Goal: Task Accomplishment & Management: Use online tool/utility

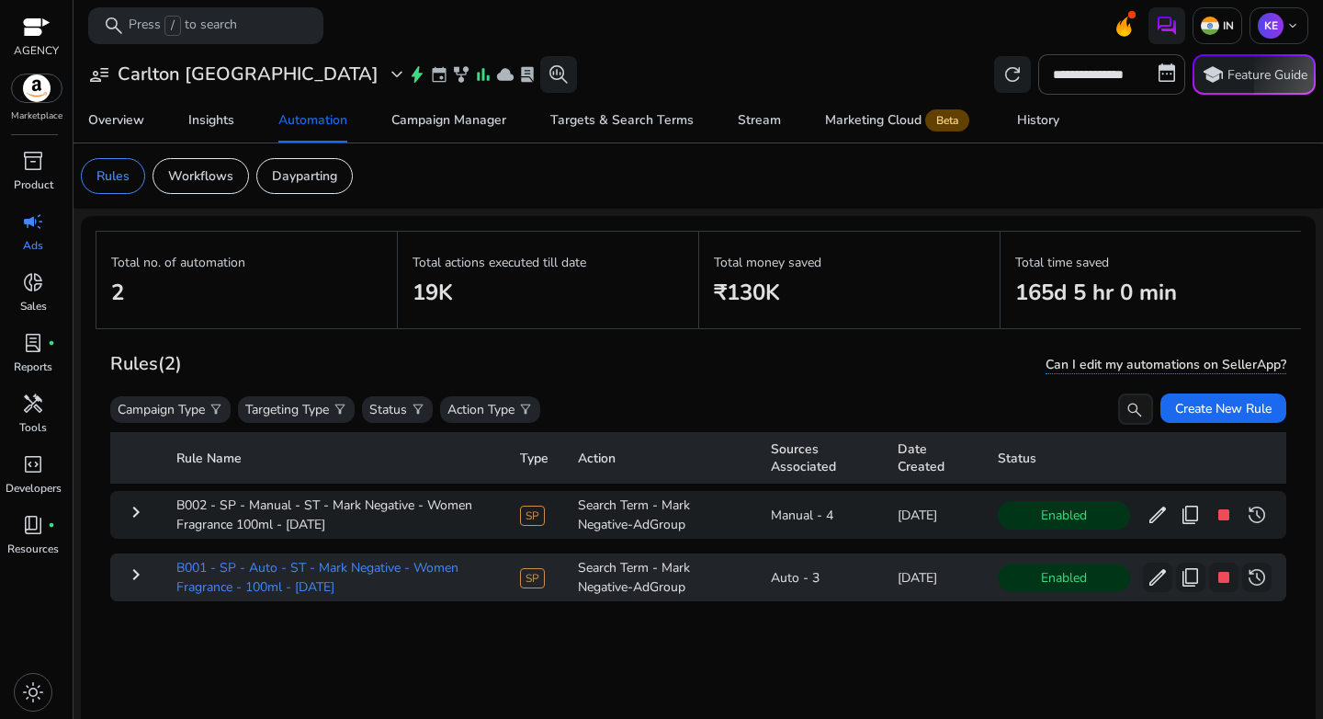
scroll to position [134, 0]
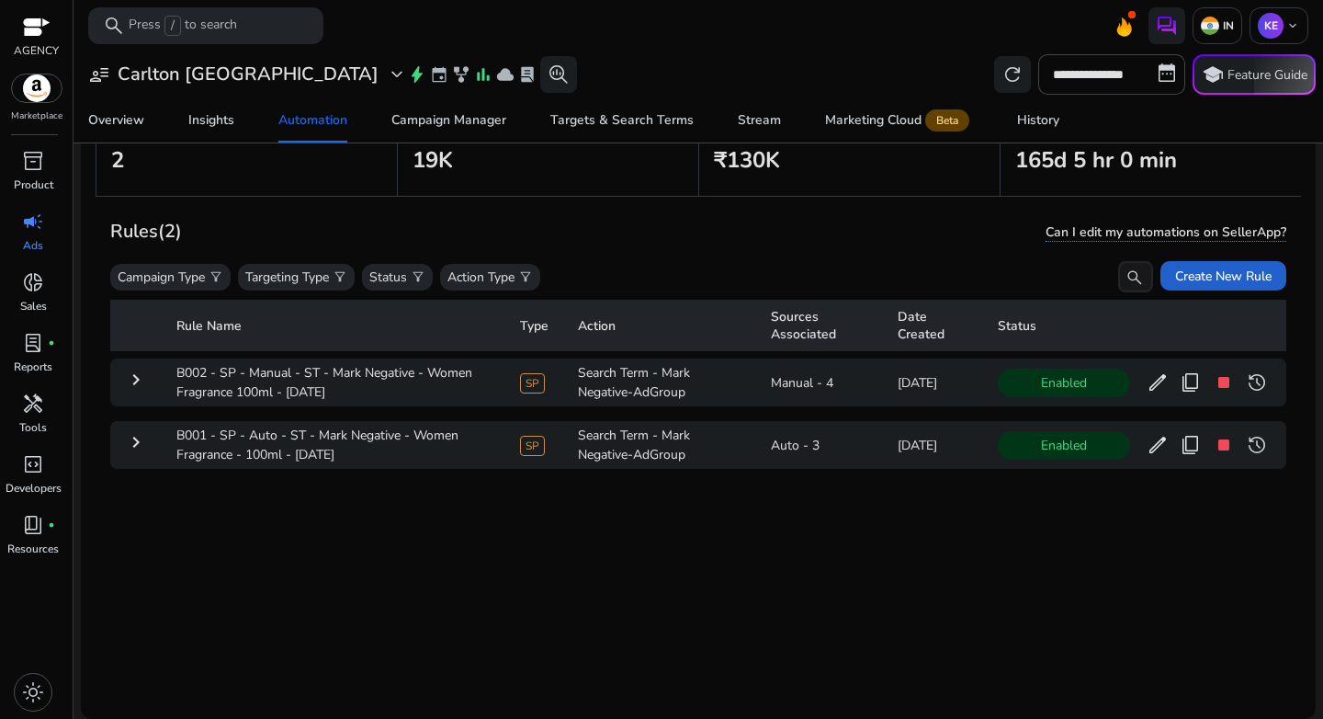
click at [1215, 276] on span "Create New Rule" at bounding box center [1223, 276] width 97 height 19
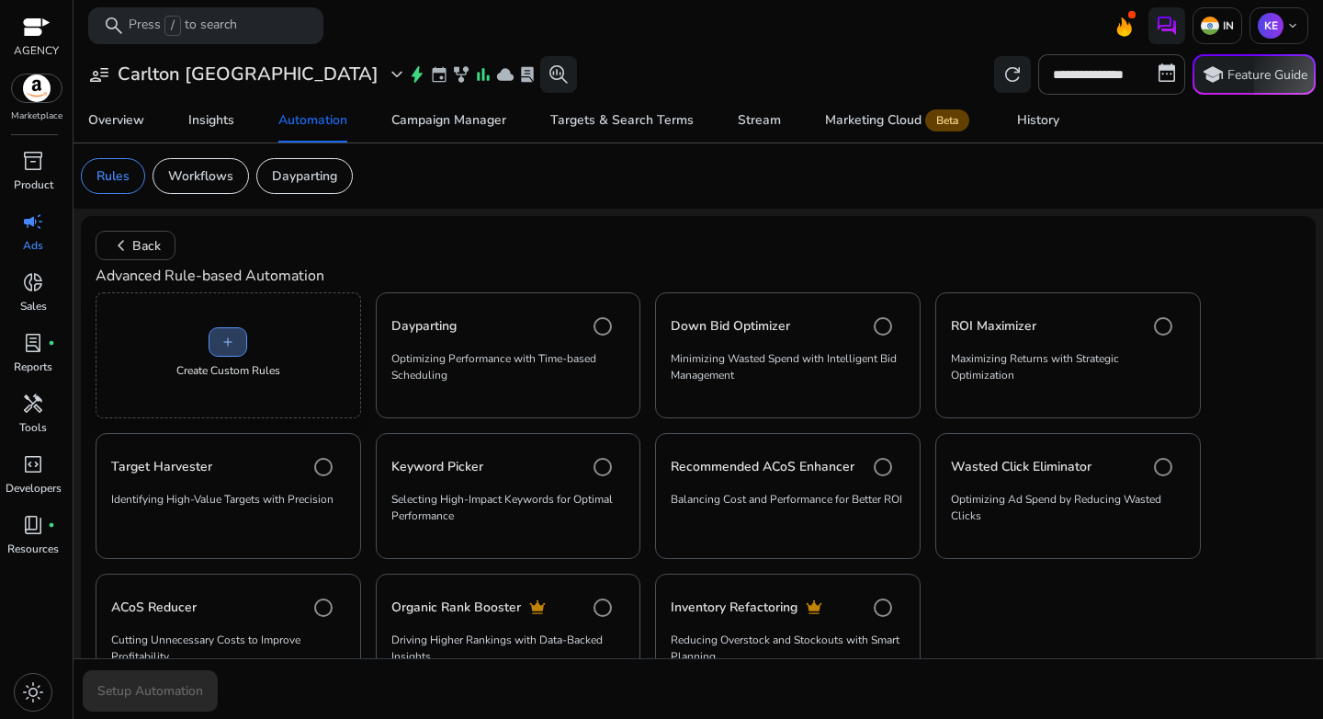
click at [244, 346] on span at bounding box center [228, 342] width 37 height 44
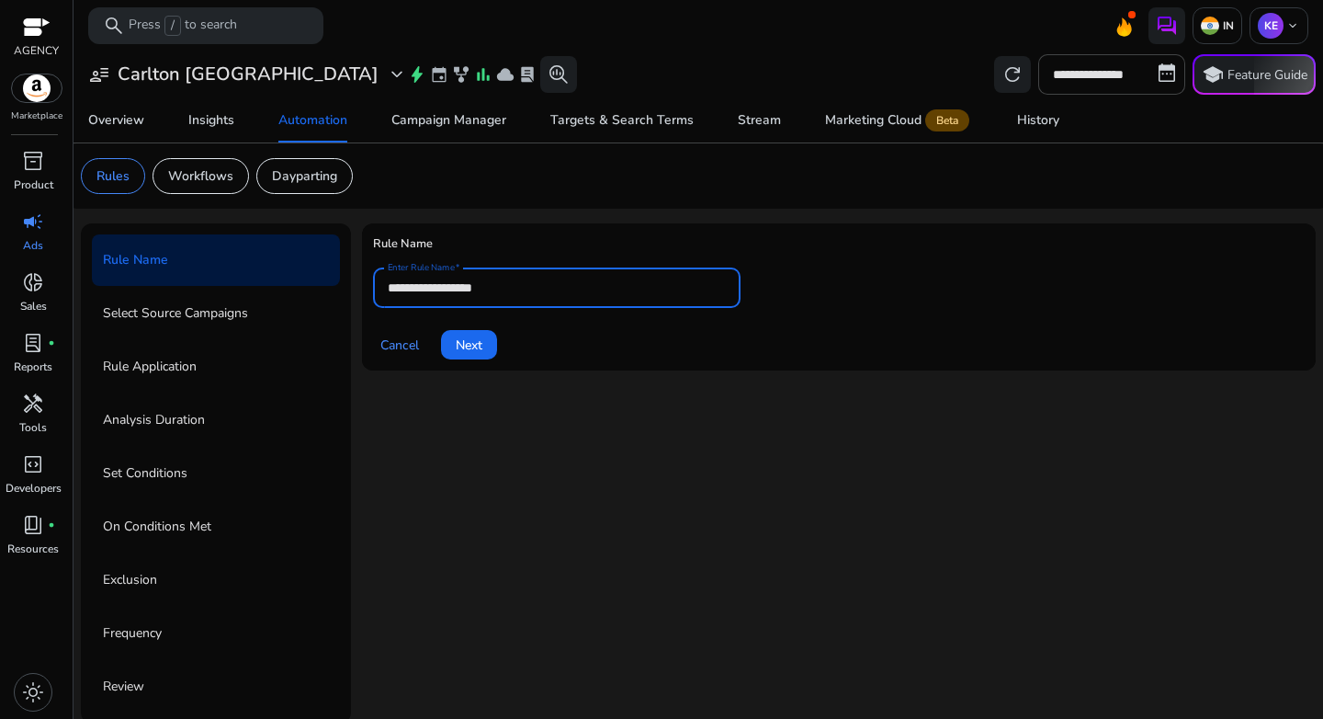
drag, startPoint x: 462, startPoint y: 290, endPoint x: 364, endPoint y: 288, distance: 98.4
click at [364, 288] on mat-card "**********" at bounding box center [839, 296] width 954 height 147
paste input "**********"
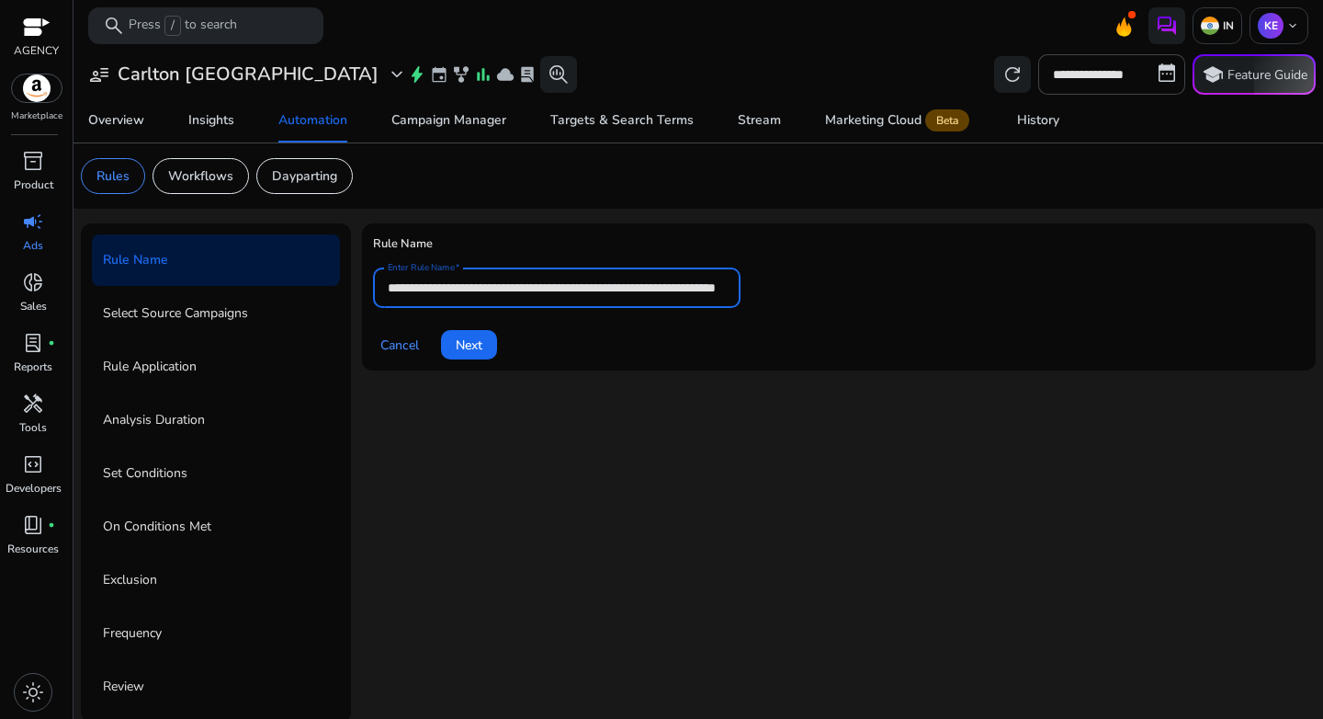
scroll to position [0, 122]
type input "**********"
click at [472, 335] on span at bounding box center [469, 345] width 56 height 44
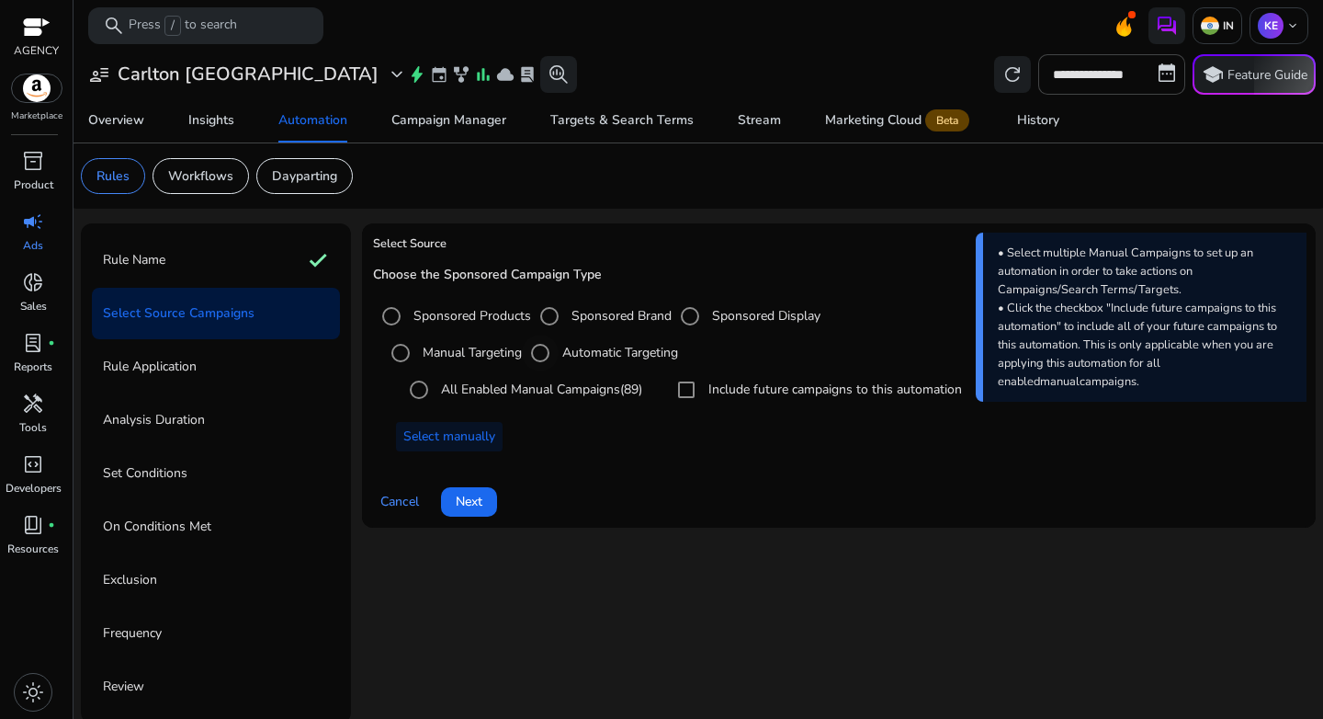
click at [564, 354] on label "Automatic Targeting" at bounding box center [618, 352] width 119 height 19
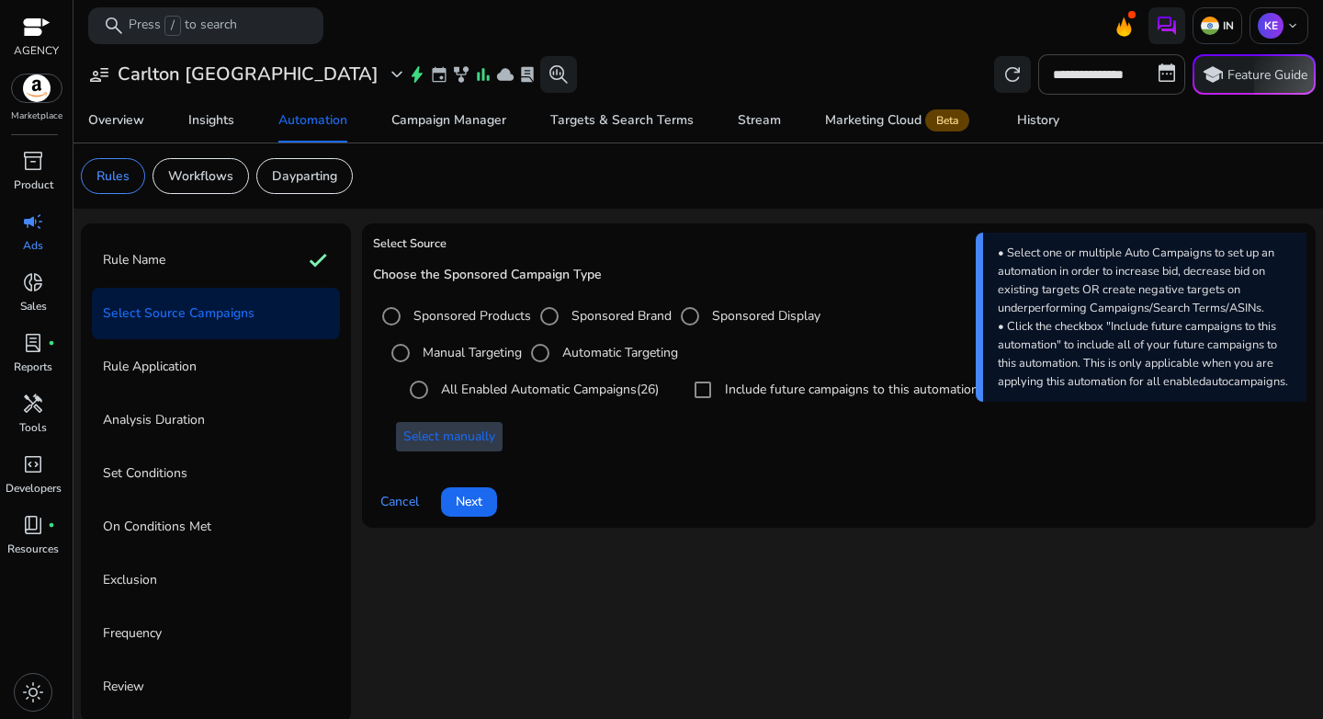
click at [444, 444] on span "Select manually" at bounding box center [449, 435] width 92 height 19
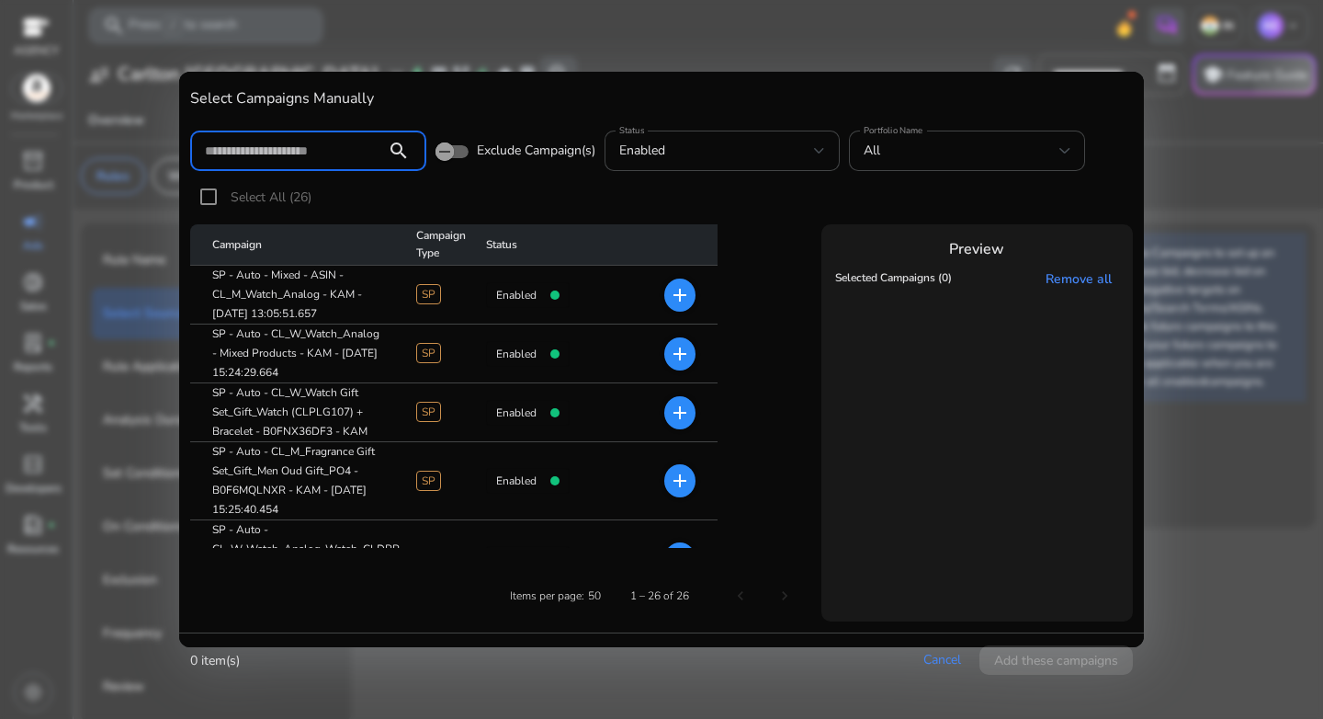
click at [286, 151] on input at bounding box center [288, 151] width 166 height 20
paste input "**********"
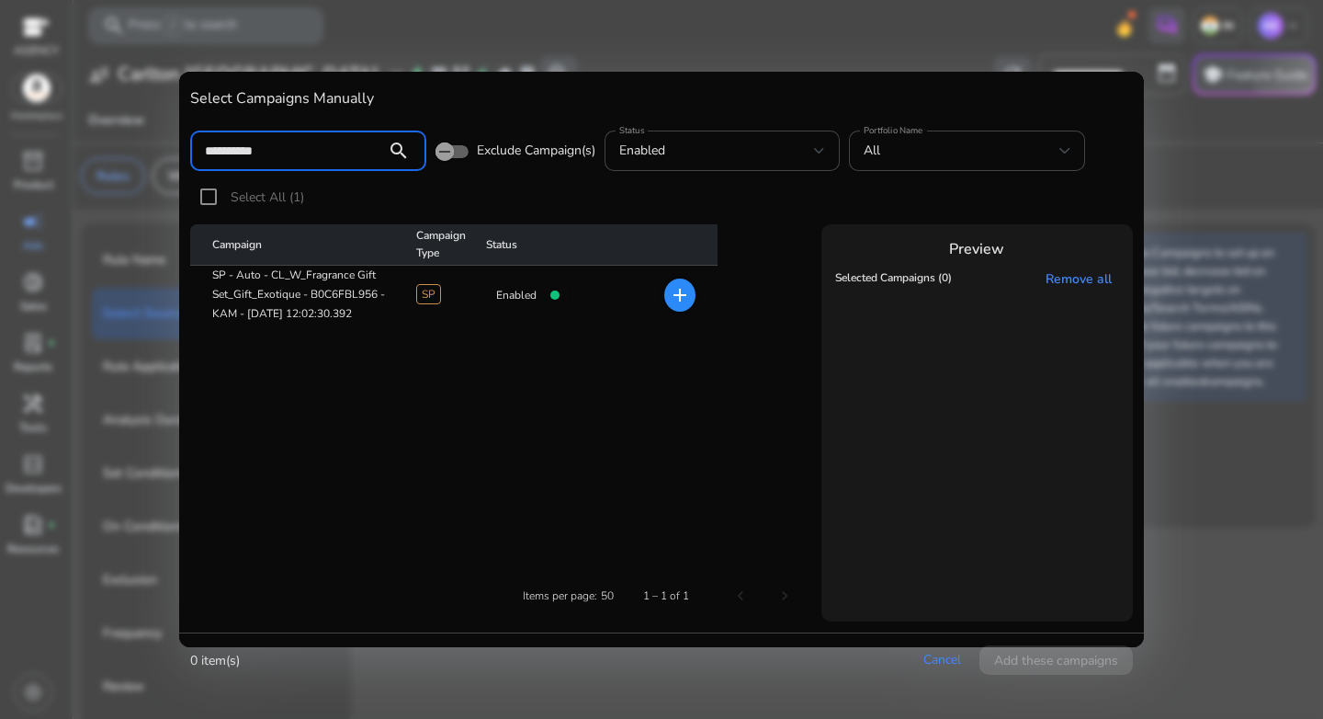
click at [674, 296] on mat-icon "add" at bounding box center [680, 295] width 22 height 22
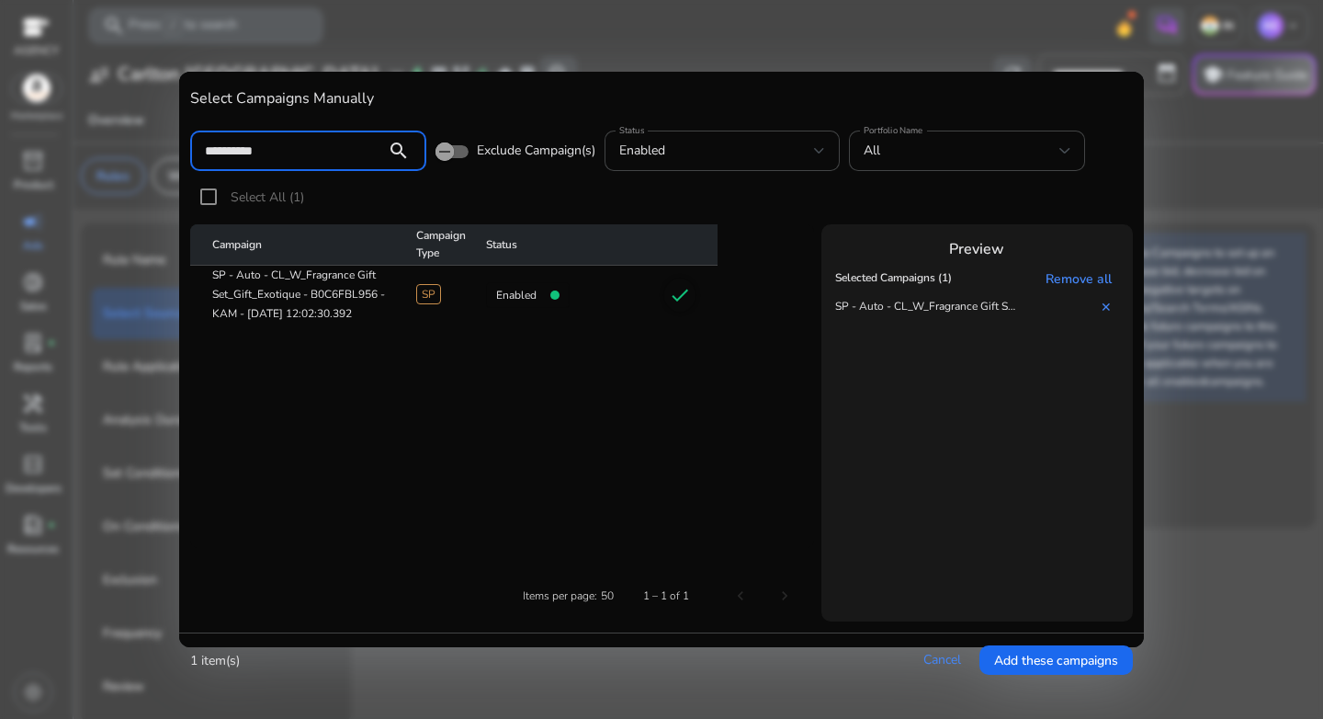
drag, startPoint x: 304, startPoint y: 150, endPoint x: 170, endPoint y: 144, distance: 134.3
click at [171, 144] on div "**********" at bounding box center [661, 359] width 1323 height 719
paste input
type input "**********"
click at [669, 291] on mat-icon "add" at bounding box center [680, 295] width 22 height 22
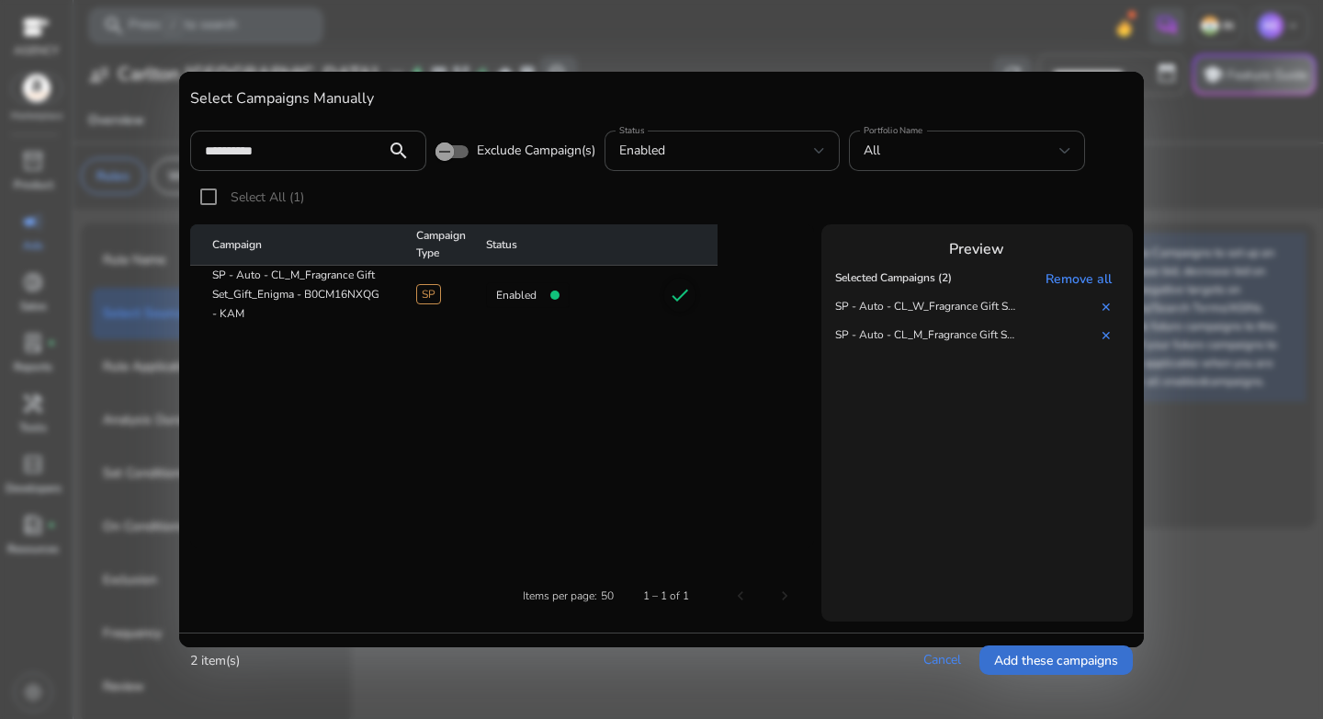
click at [1075, 664] on span "Add these campaigns" at bounding box center [1056, 660] width 124 height 19
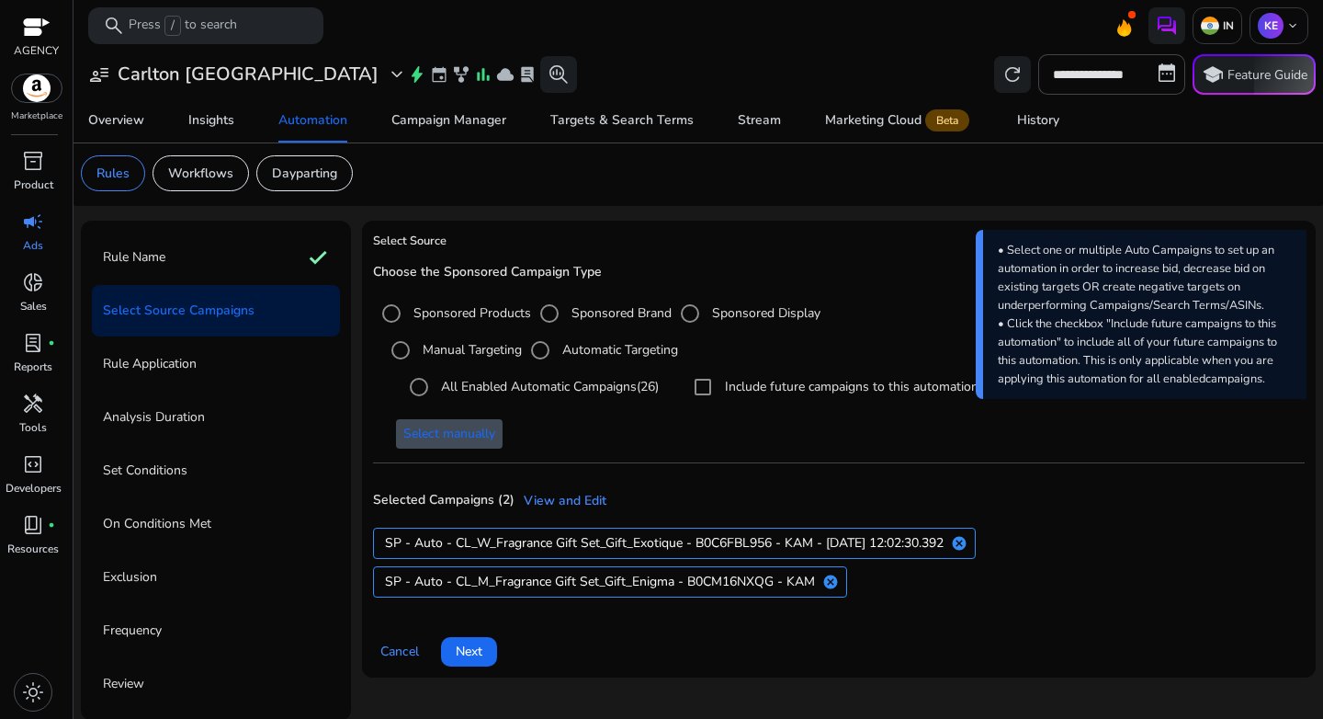
scroll to position [5, 0]
click at [488, 651] on span at bounding box center [469, 650] width 56 height 44
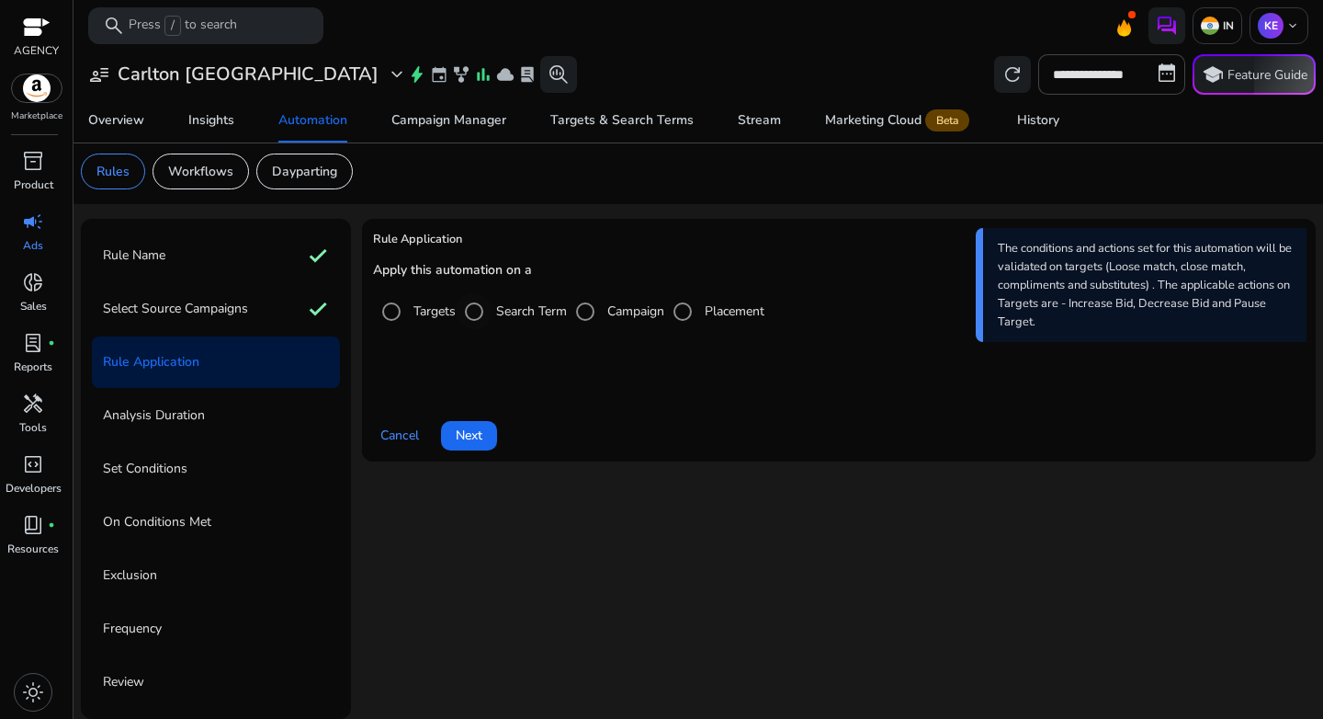
click at [503, 315] on label "Search Term" at bounding box center [530, 310] width 74 height 19
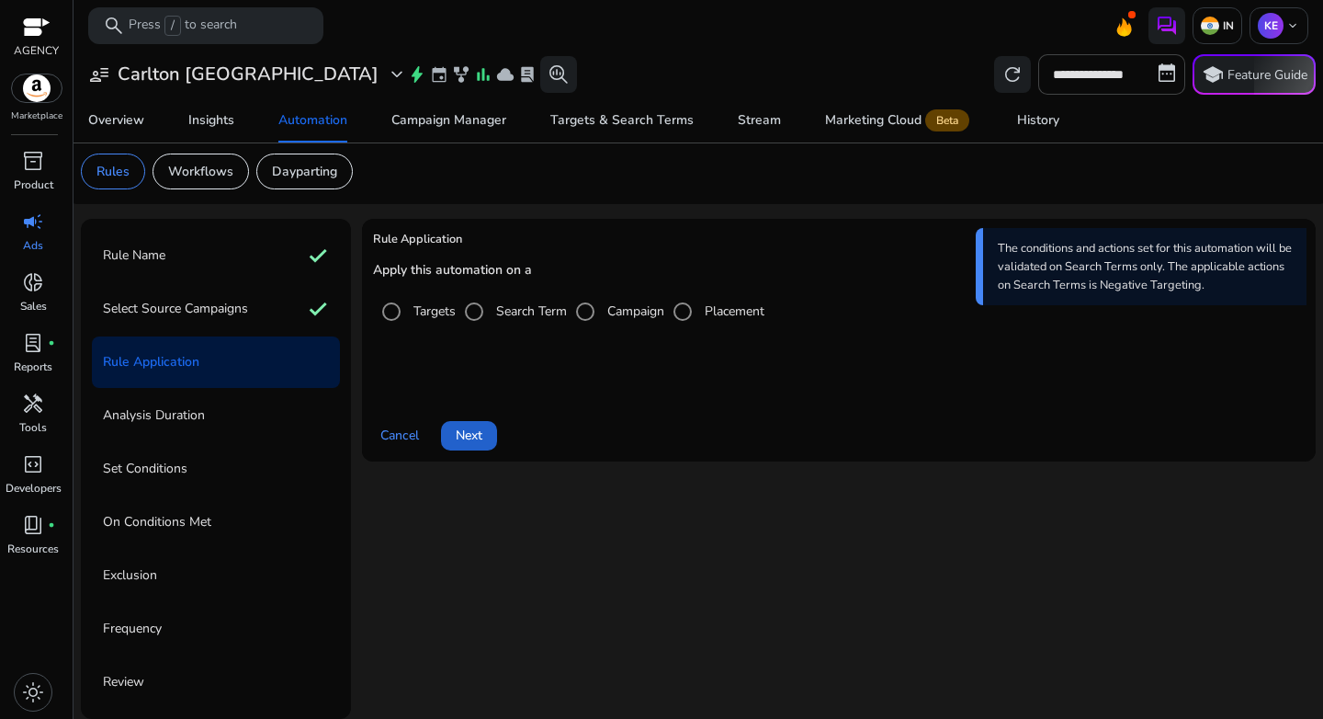
click at [468, 437] on span "Next" at bounding box center [469, 435] width 27 height 19
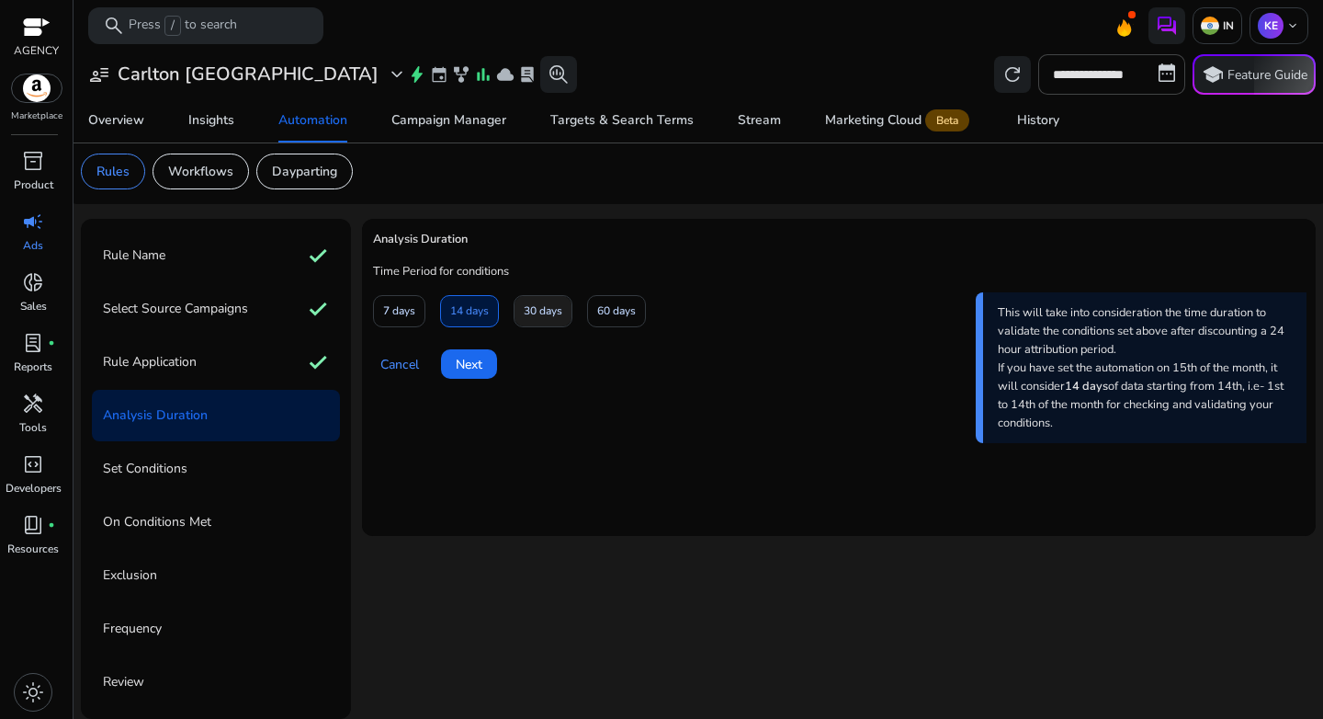
click at [539, 318] on span "30 days" at bounding box center [543, 311] width 39 height 32
click at [596, 317] on span at bounding box center [616, 312] width 57 height 44
click at [460, 366] on span "Next" at bounding box center [469, 364] width 27 height 19
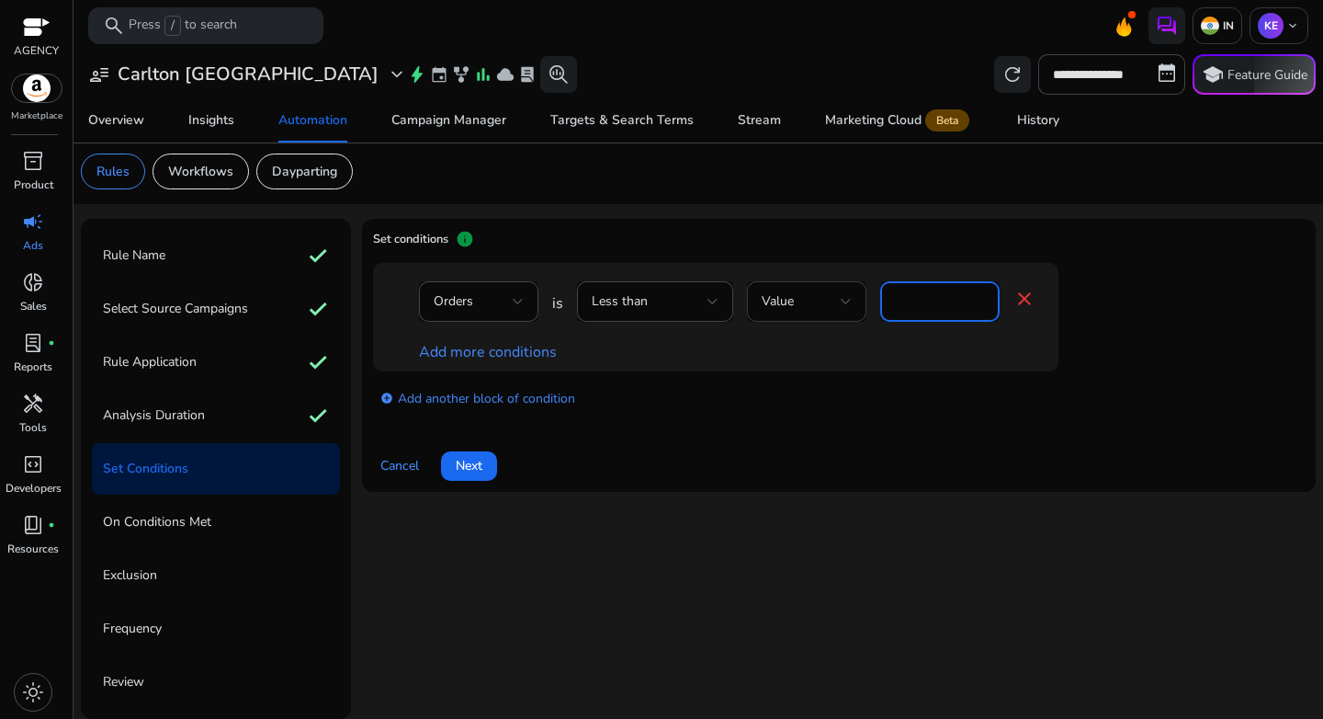
drag, startPoint x: 940, startPoint y: 308, endPoint x: 816, endPoint y: 307, distance: 124.1
click at [817, 307] on div "Orders is Less than Value * close" at bounding box center [727, 311] width 617 height 60
type input "*"
click at [500, 351] on link "Add more conditions" at bounding box center [488, 352] width 138 height 20
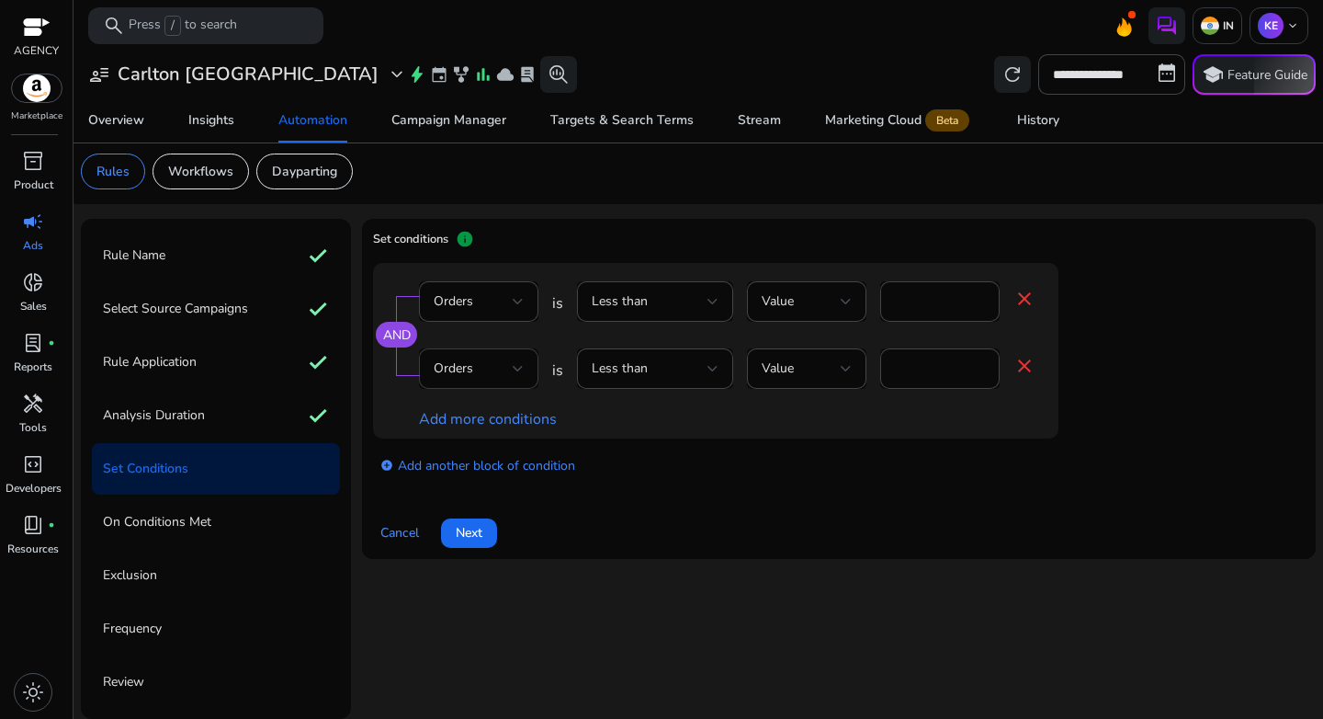
click at [505, 363] on div "Orders" at bounding box center [473, 368] width 79 height 20
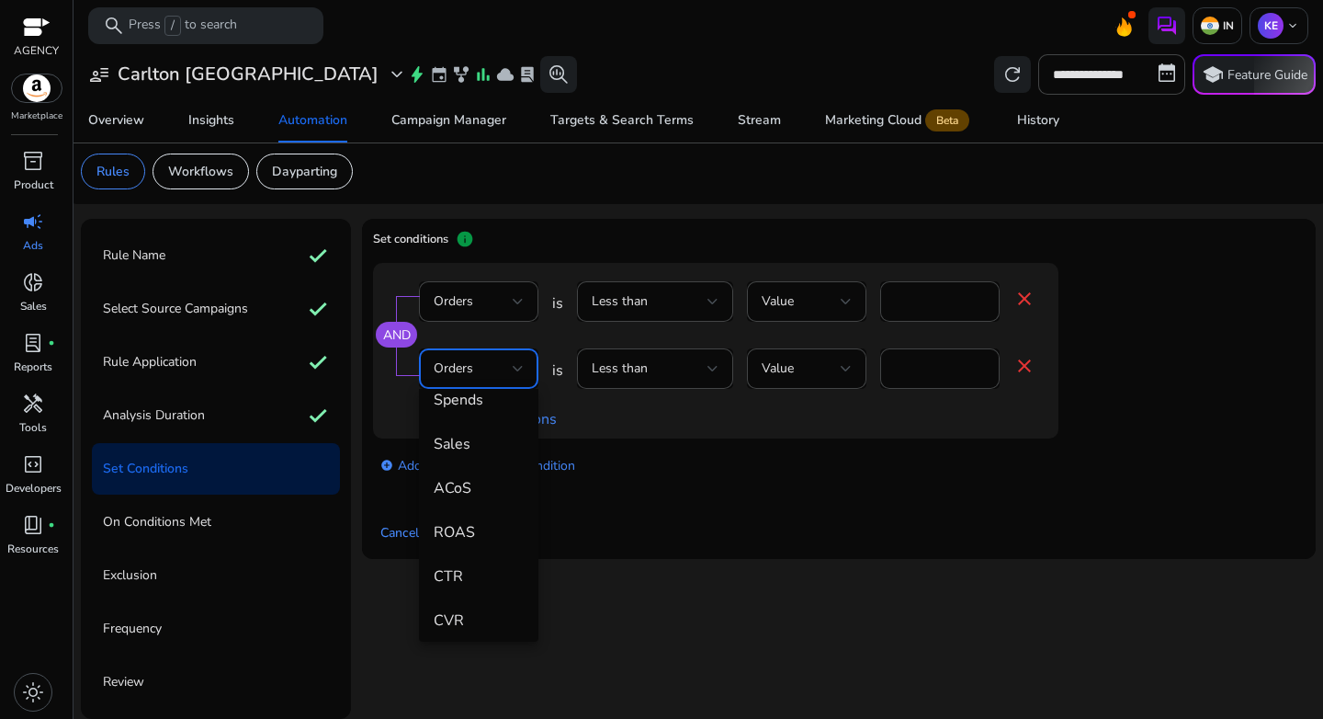
scroll to position [199, 0]
click at [471, 492] on span "ACoS" at bounding box center [479, 484] width 90 height 20
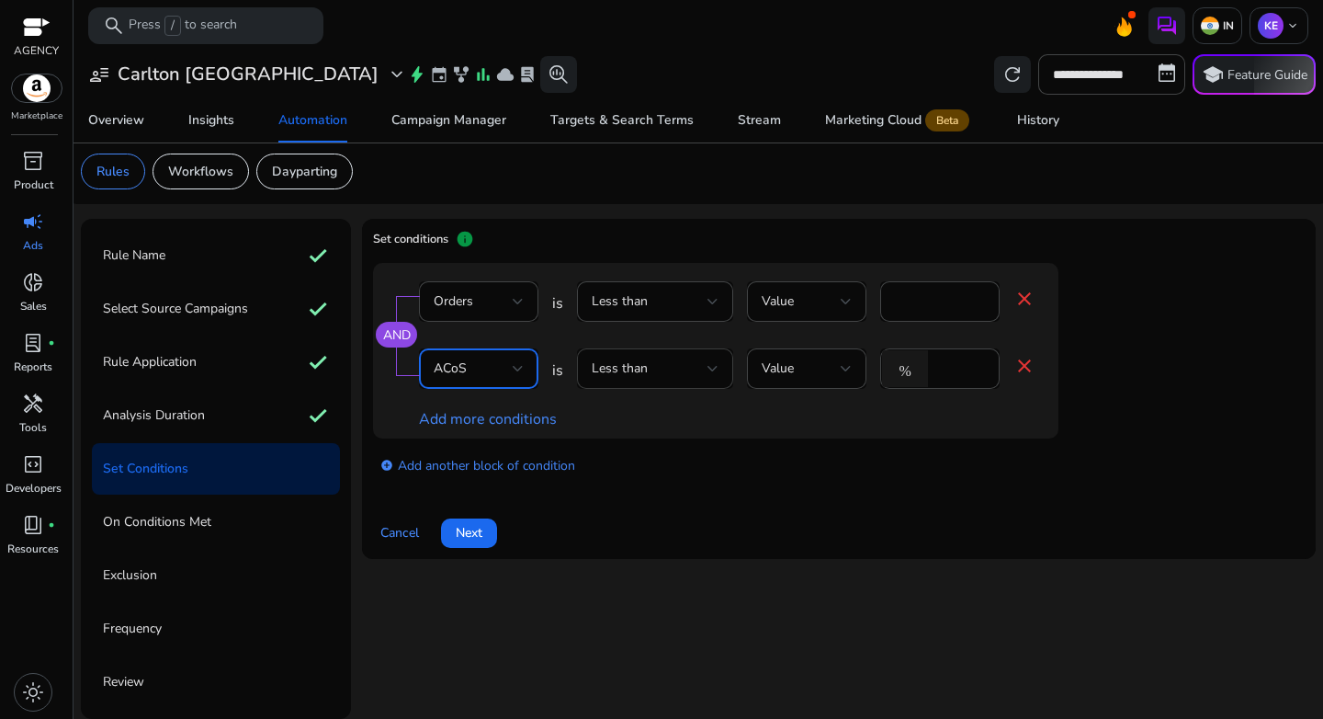
click at [625, 362] on span "Less than" at bounding box center [620, 367] width 56 height 17
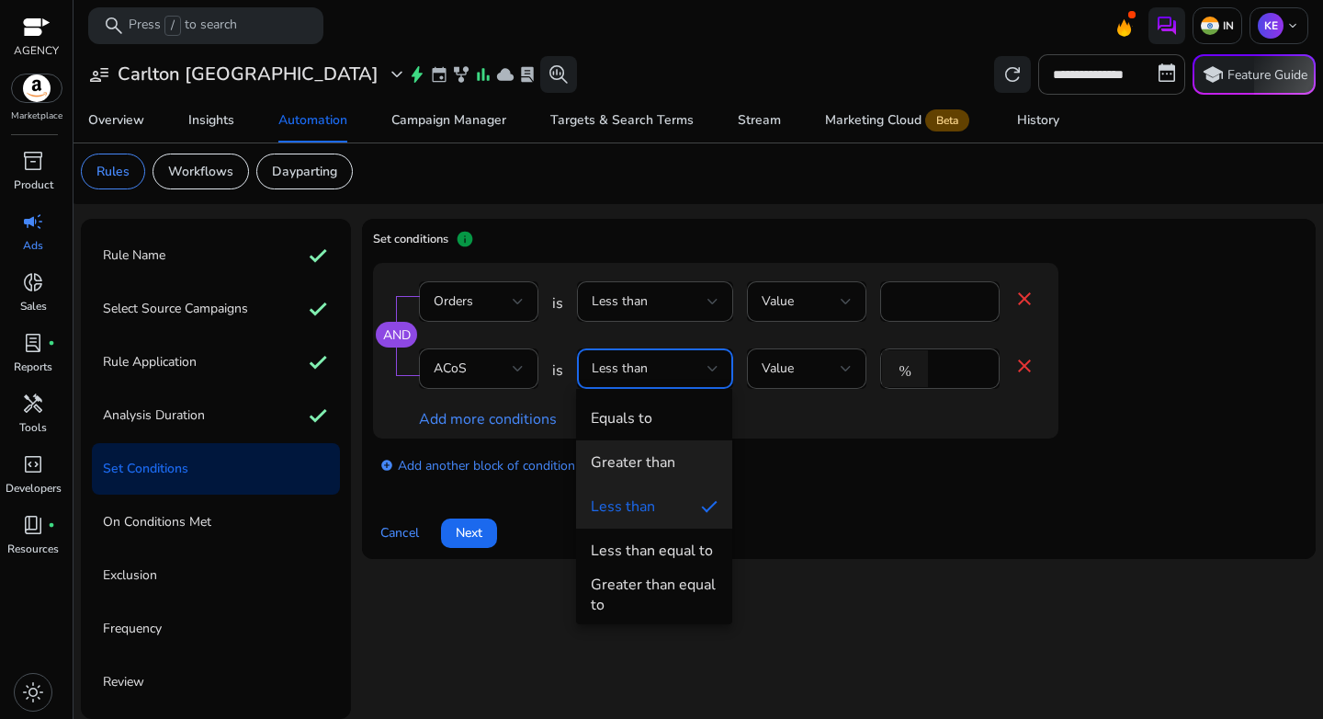
click at [626, 443] on mat-option "Greater than" at bounding box center [654, 462] width 156 height 44
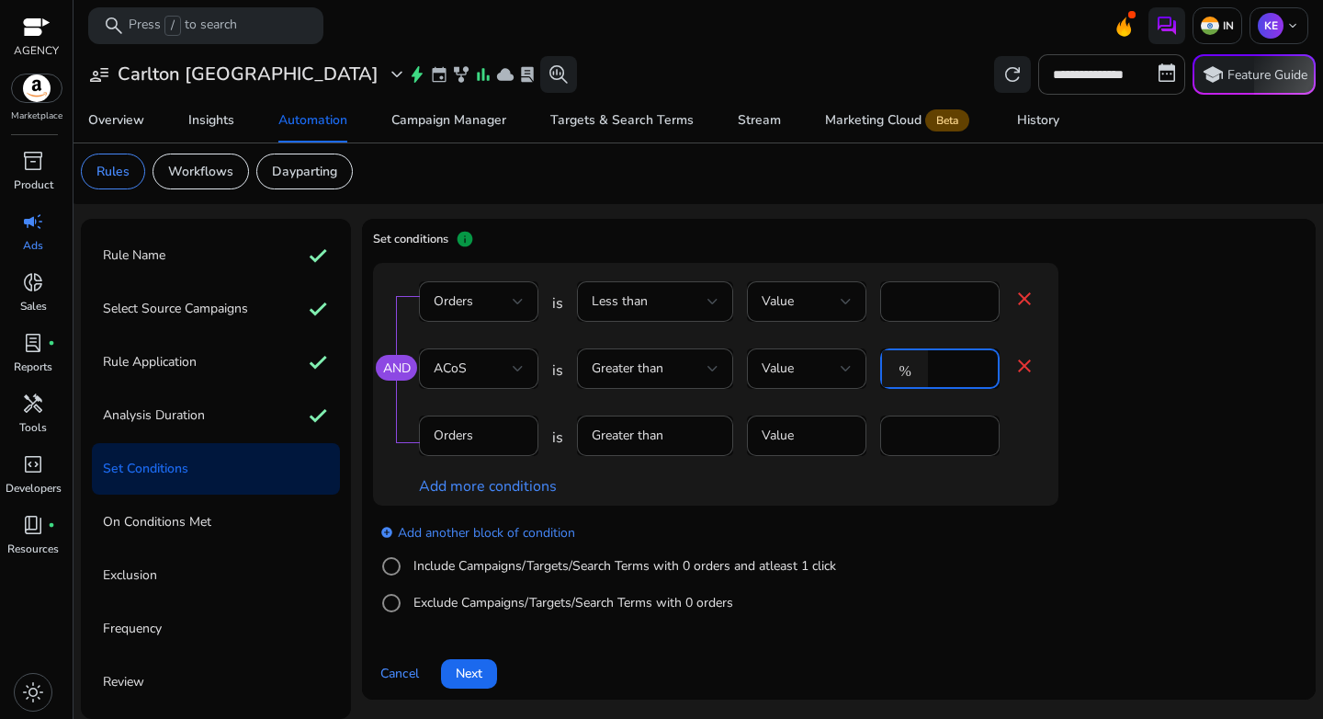
drag, startPoint x: 960, startPoint y: 374, endPoint x: 892, endPoint y: 367, distance: 68.4
click at [895, 367] on div "% *" at bounding box center [932, 368] width 105 height 40
type input "*"
type input "**"
click at [1055, 587] on div "add_circle Add another block of condition Include Campaigns/Targets/Search Term…" at bounding box center [752, 567] width 759 height 125
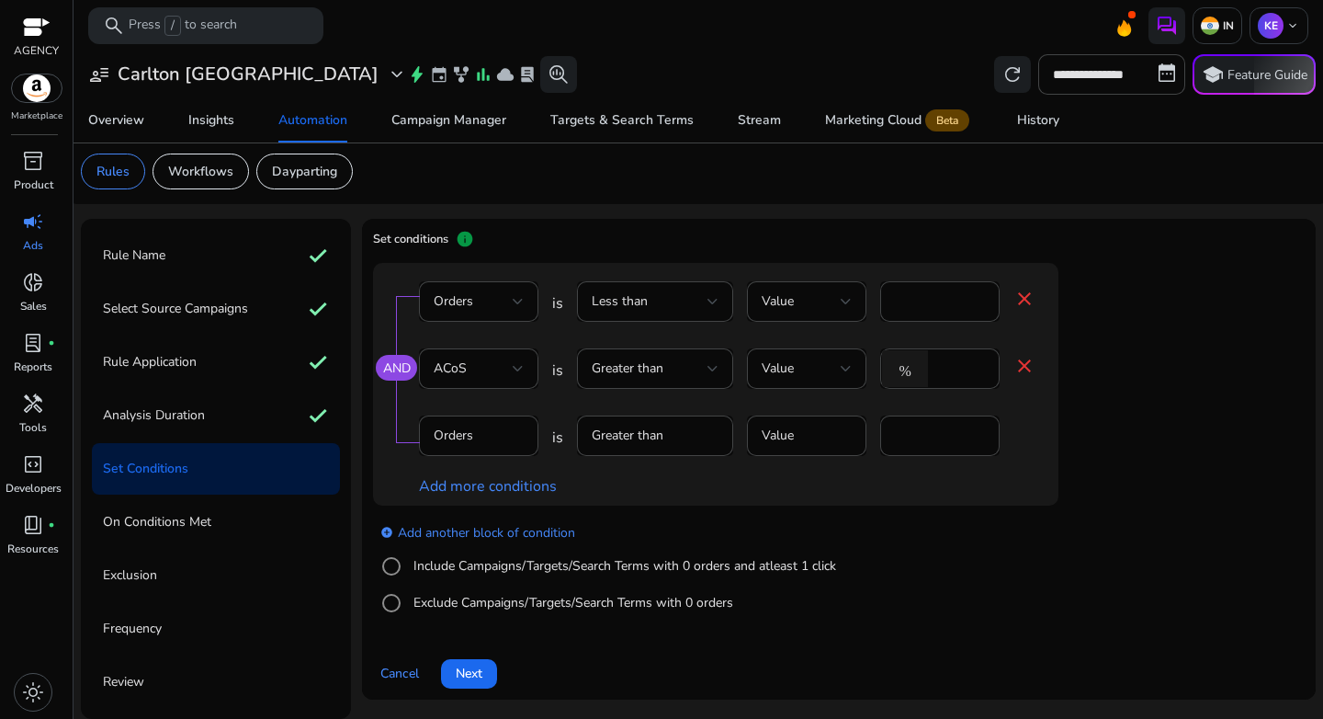
click at [450, 564] on label "Include Campaigns/Targets/Search Terms with 0 orders and atleast 1 click" at bounding box center [623, 565] width 426 height 19
click at [484, 433] on div "Clicks" at bounding box center [473, 436] width 79 height 20
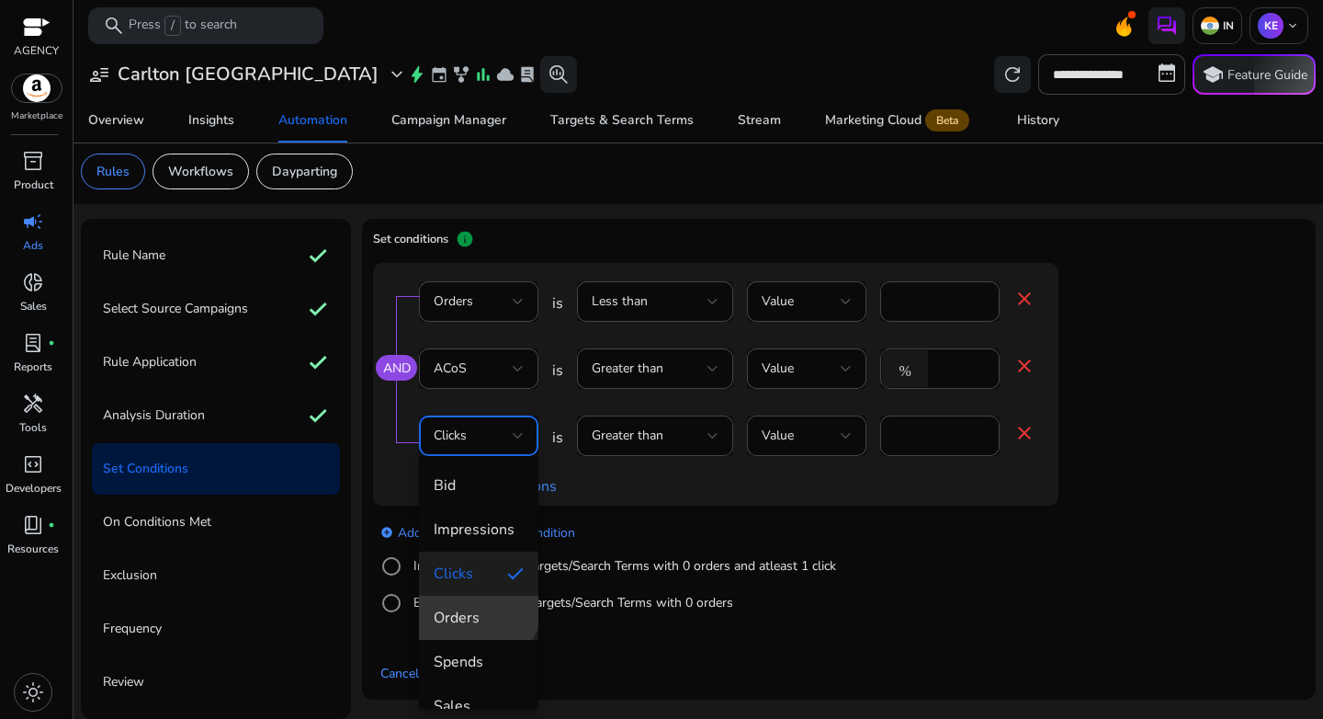
click at [465, 600] on mat-option "Orders" at bounding box center [478, 618] width 119 height 44
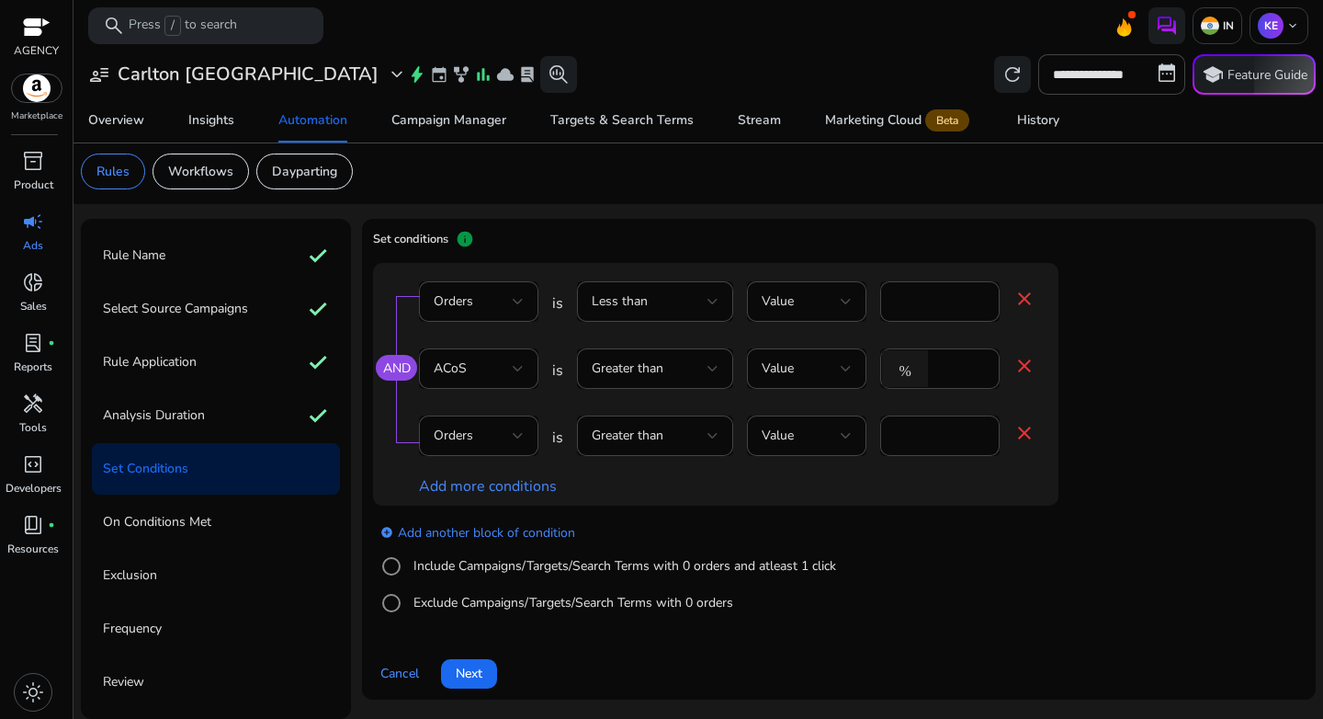
click at [956, 593] on div "add_circle Add another block of condition Include Campaigns/Targets/Search Term…" at bounding box center [752, 567] width 759 height 125
click at [1020, 439] on mat-icon "close" at bounding box center [1025, 433] width 22 height 22
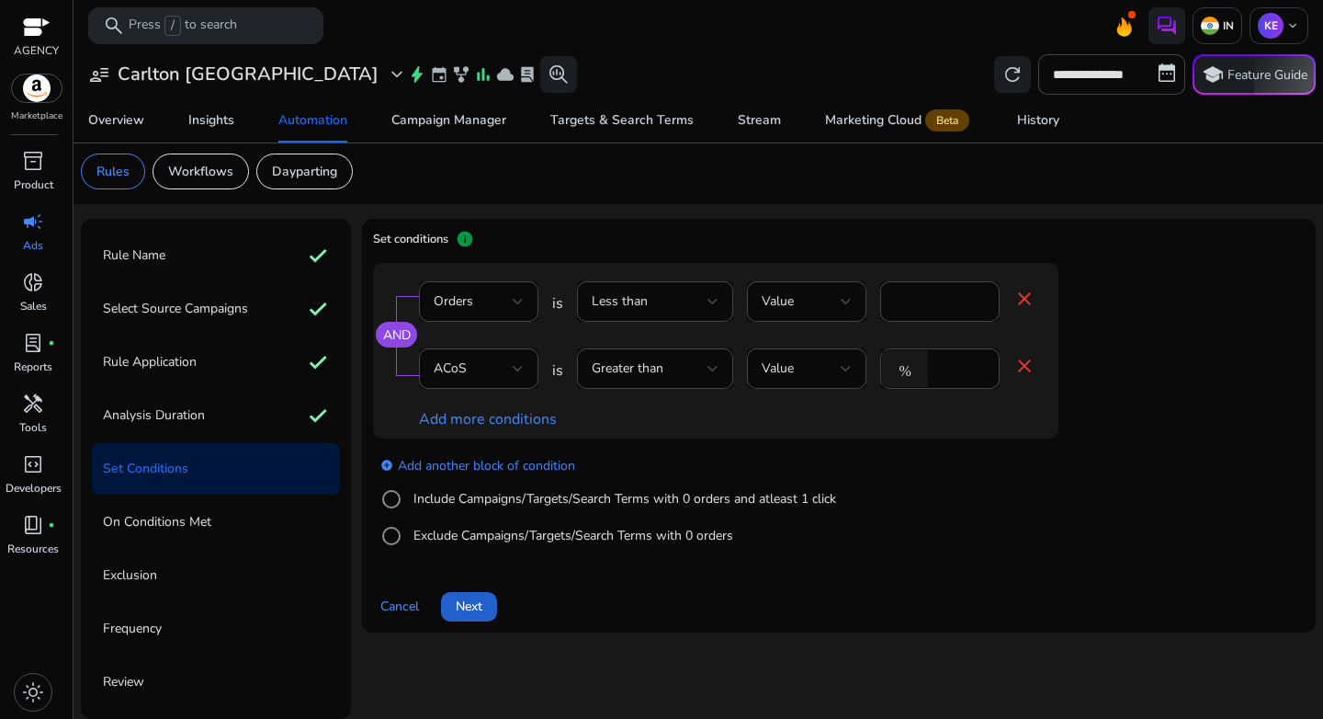
click at [472, 614] on span "Next" at bounding box center [469, 605] width 27 height 19
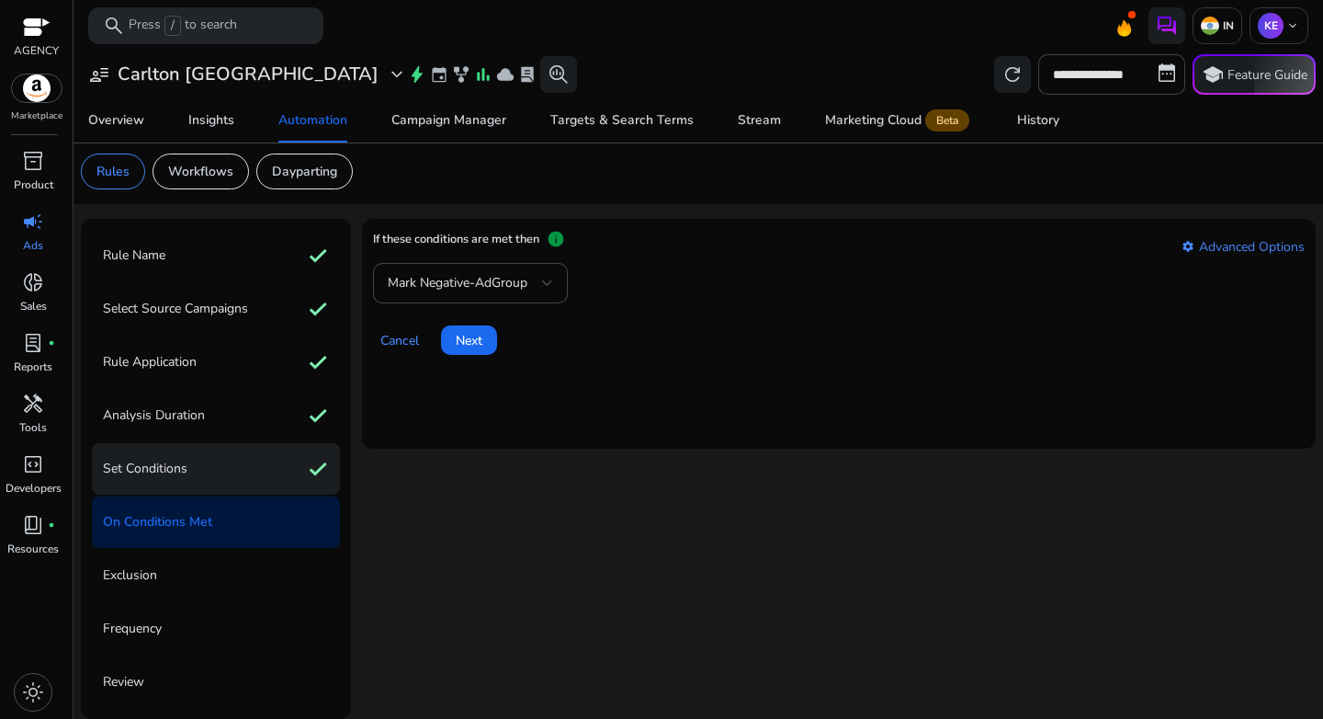
click at [199, 483] on div "Set Conditions check" at bounding box center [216, 468] width 248 height 51
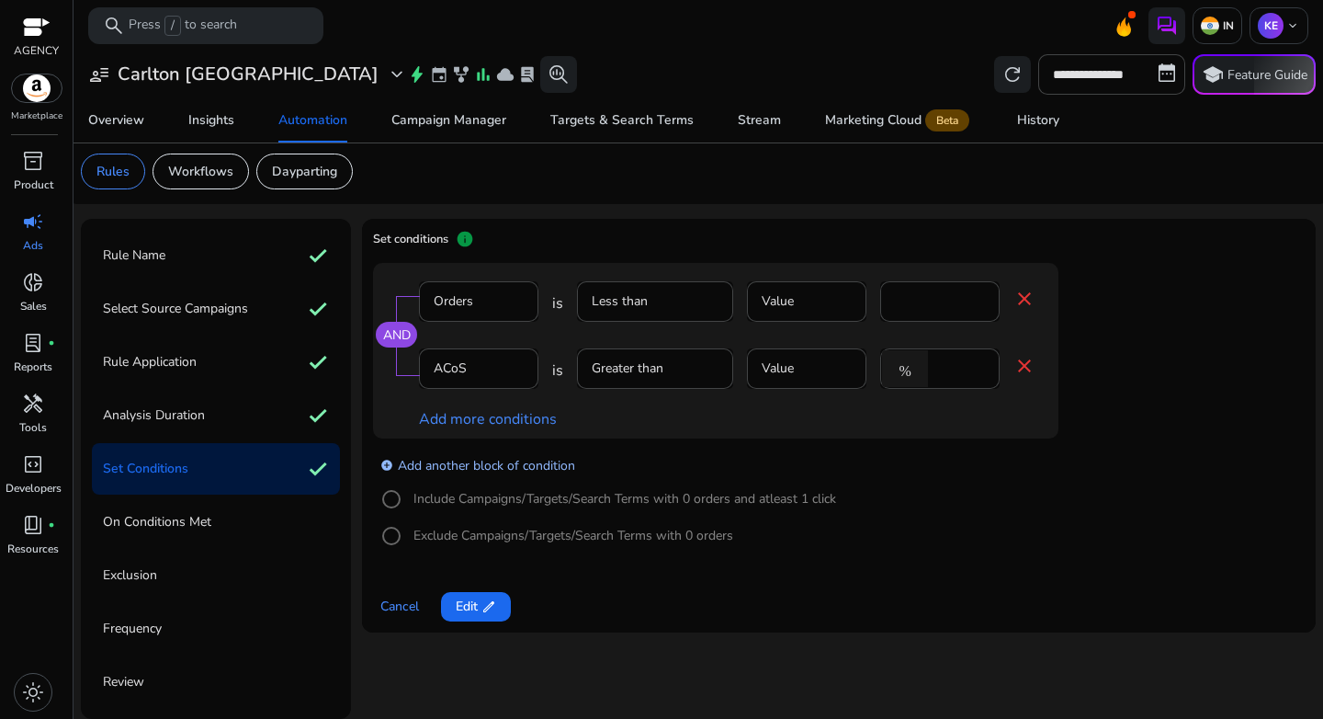
click at [448, 454] on link "add_circle Add another block of condition" at bounding box center [477, 464] width 195 height 21
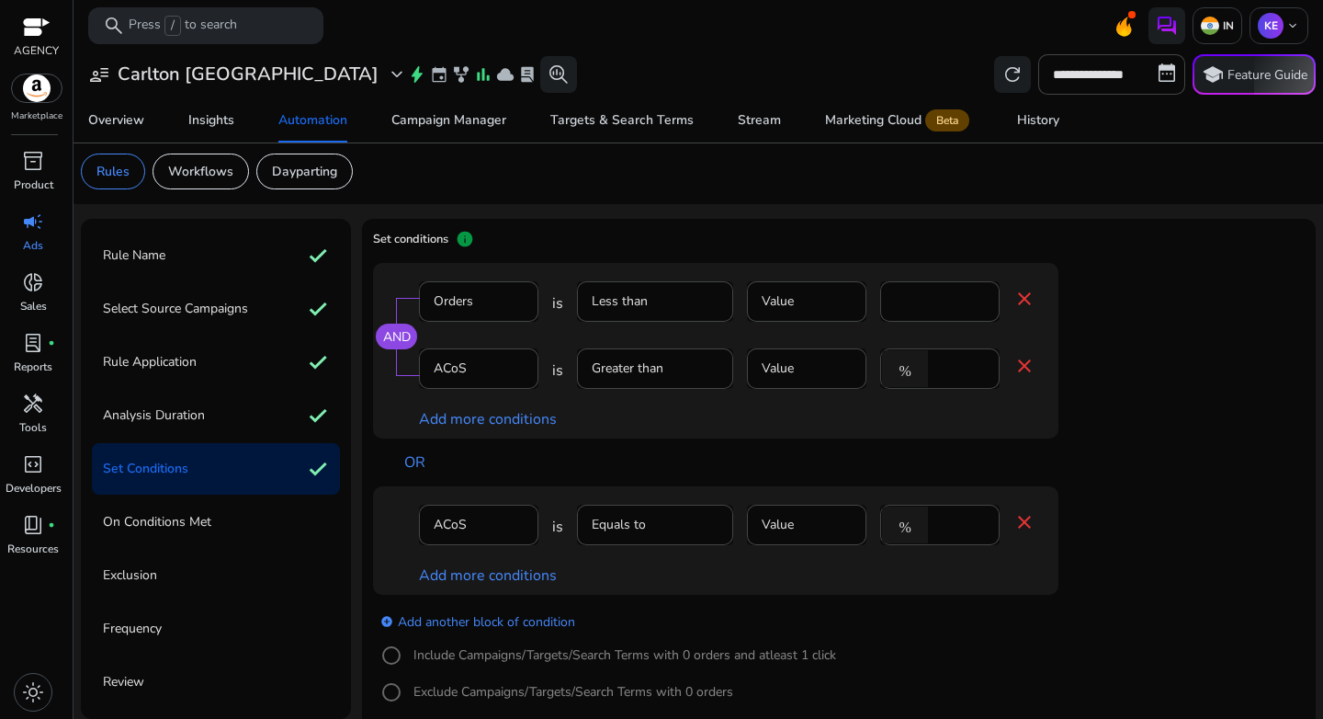
click at [472, 526] on mat-form-field "ACoS" at bounding box center [478, 535] width 119 height 60
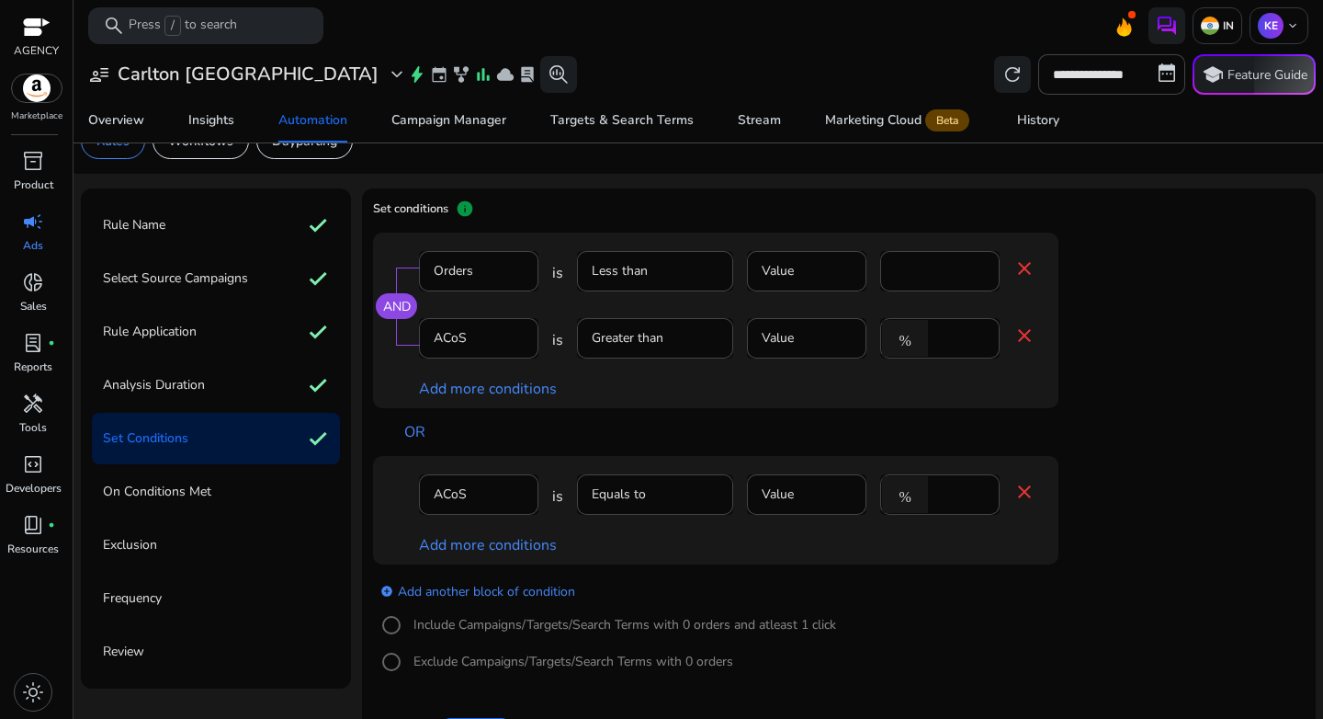
click at [1028, 492] on mat-icon "close" at bounding box center [1025, 492] width 22 height 22
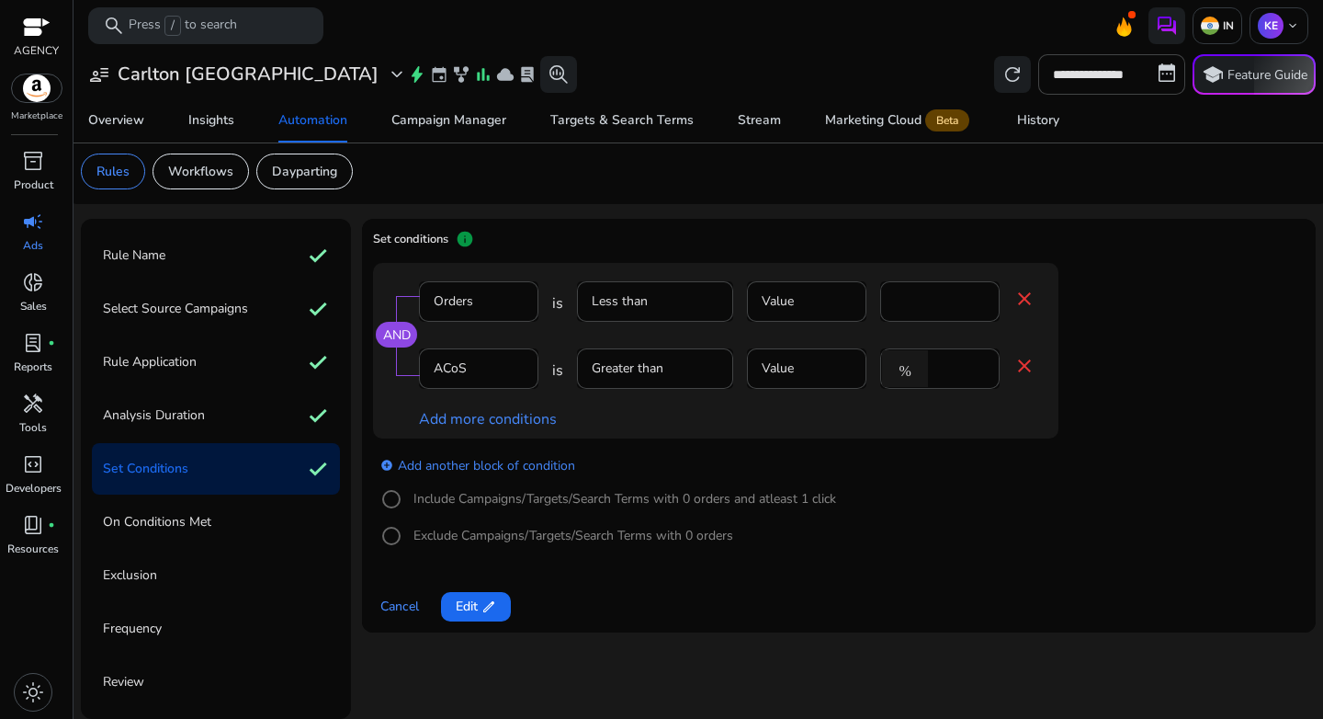
scroll to position [5, 0]
click at [471, 603] on span "Edit edit" at bounding box center [476, 605] width 40 height 19
click at [460, 460] on link "add_circle Add another block of condition" at bounding box center [477, 464] width 195 height 21
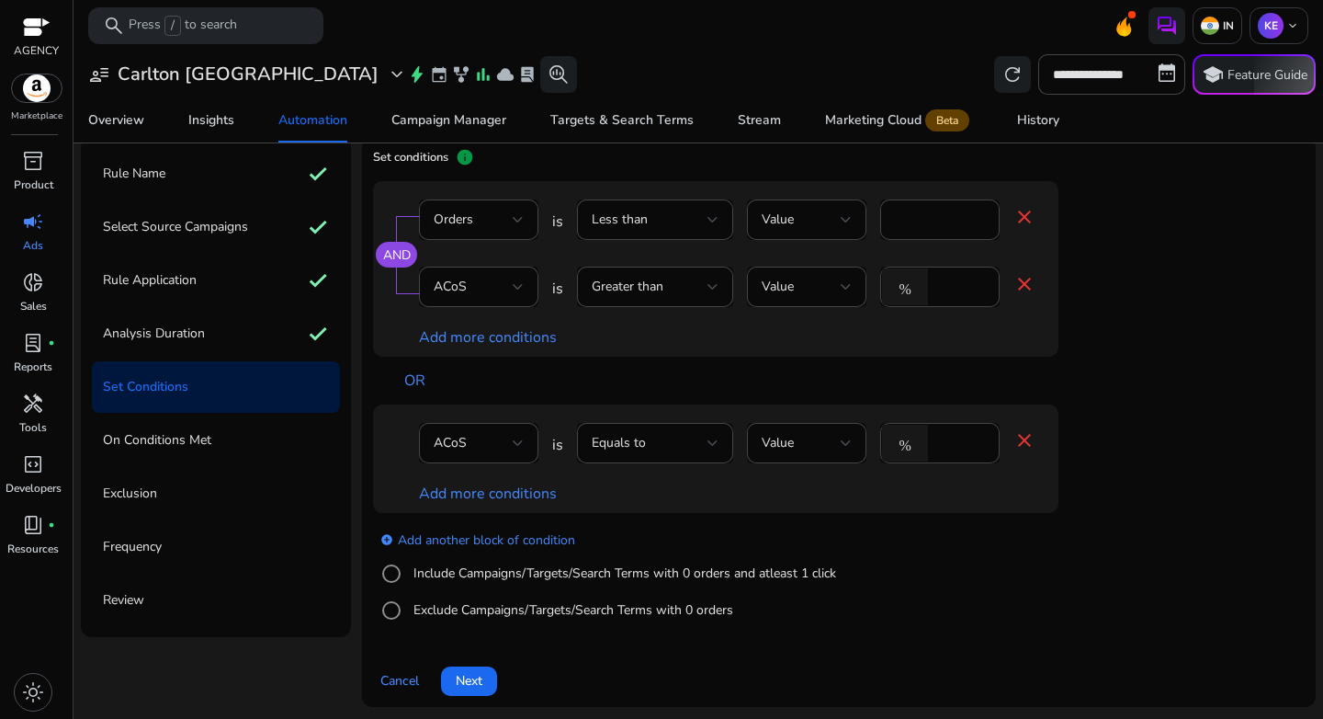
scroll to position [89, 0]
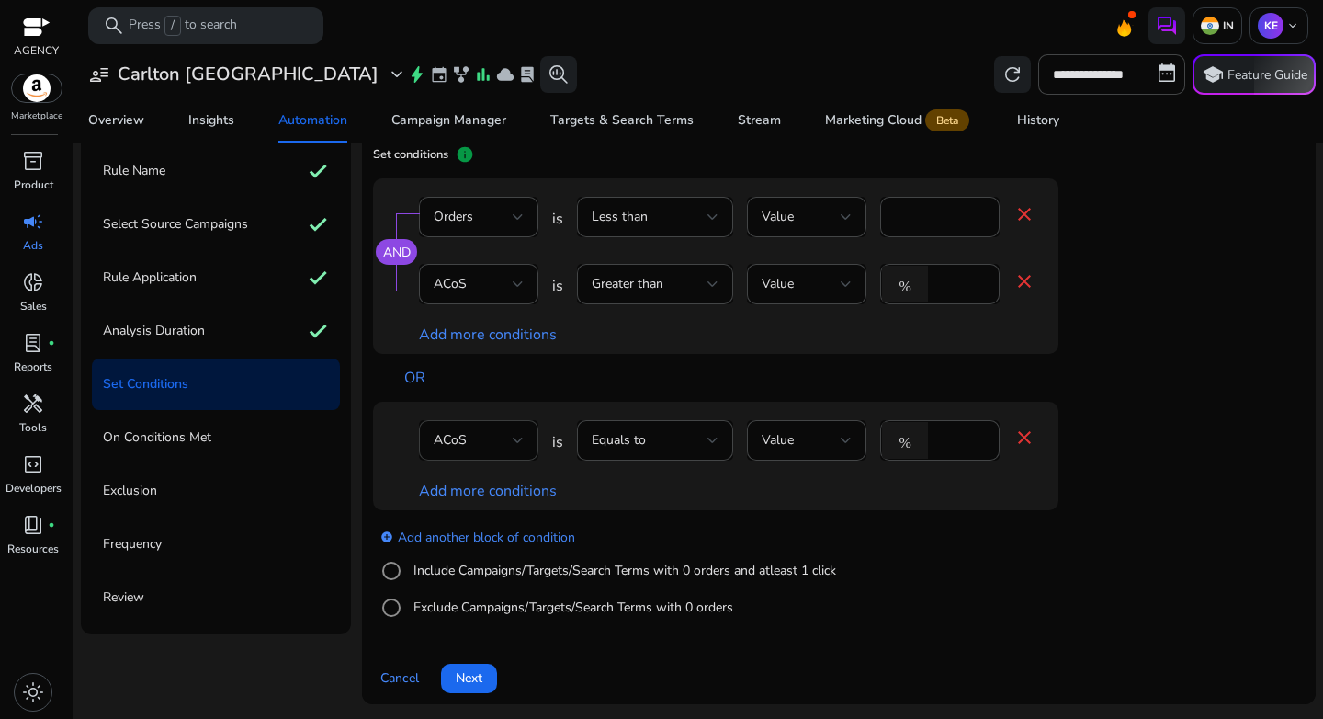
click at [490, 433] on div "ACoS" at bounding box center [473, 440] width 79 height 20
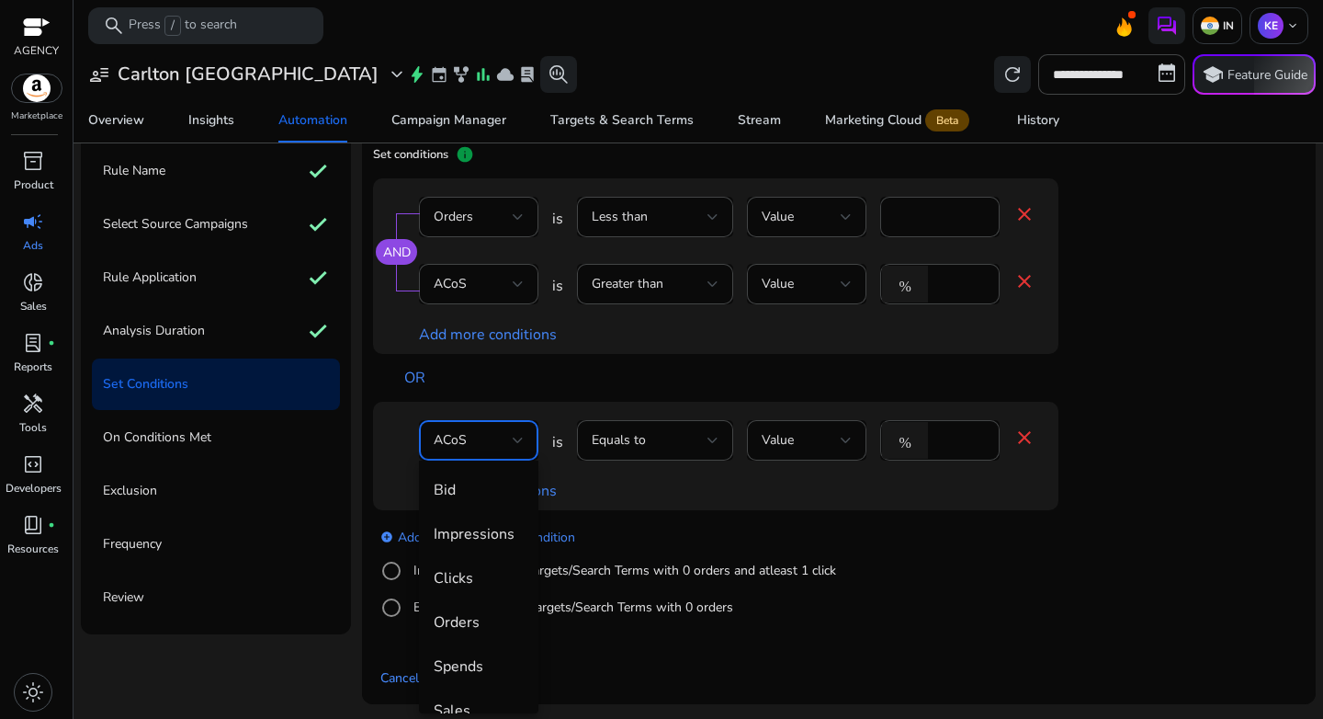
scroll to position [63, 0]
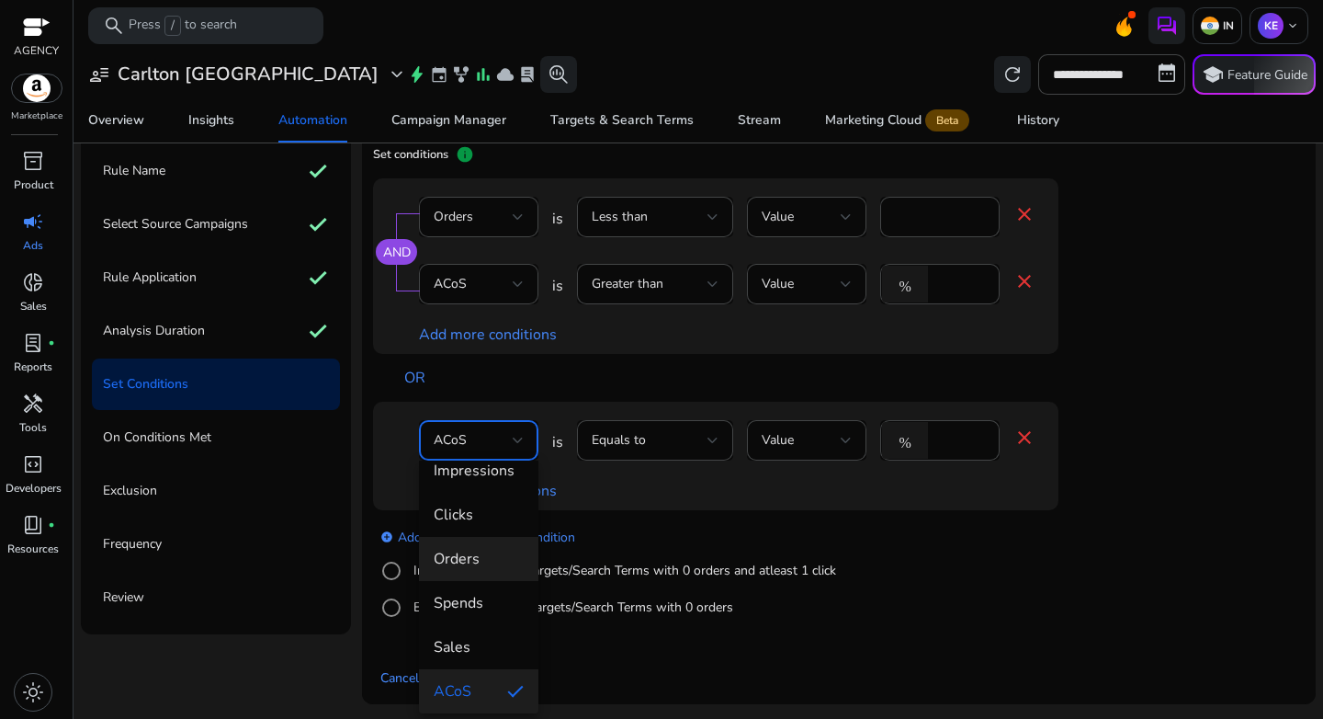
click at [473, 557] on span "Orders" at bounding box center [479, 559] width 90 height 20
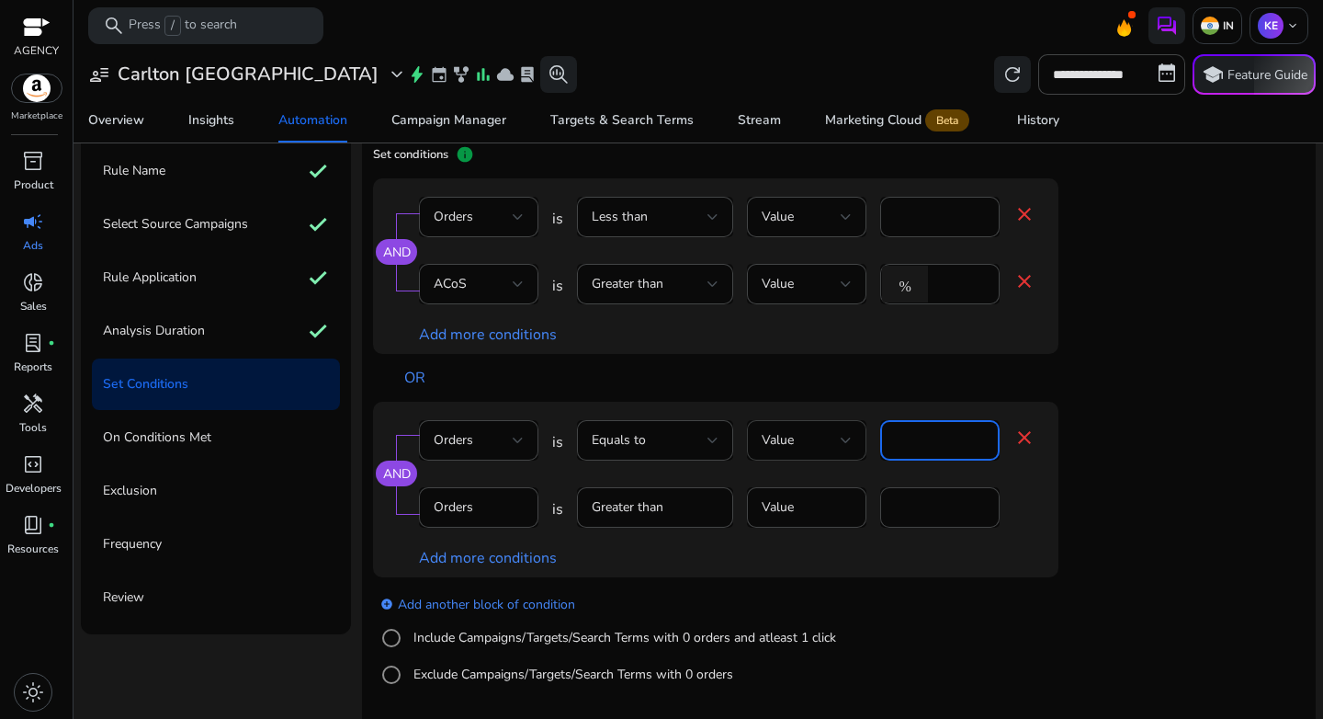
drag, startPoint x: 933, startPoint y: 443, endPoint x: 800, endPoint y: 441, distance: 133.3
click at [800, 441] on div "Orders is Equals to Value **** close" at bounding box center [727, 450] width 617 height 60
click at [438, 519] on mat-form-field "Orders" at bounding box center [478, 517] width 119 height 60
click at [444, 516] on mat-form-field "Orders" at bounding box center [478, 517] width 119 height 60
click at [473, 445] on div "Orders" at bounding box center [473, 440] width 79 height 20
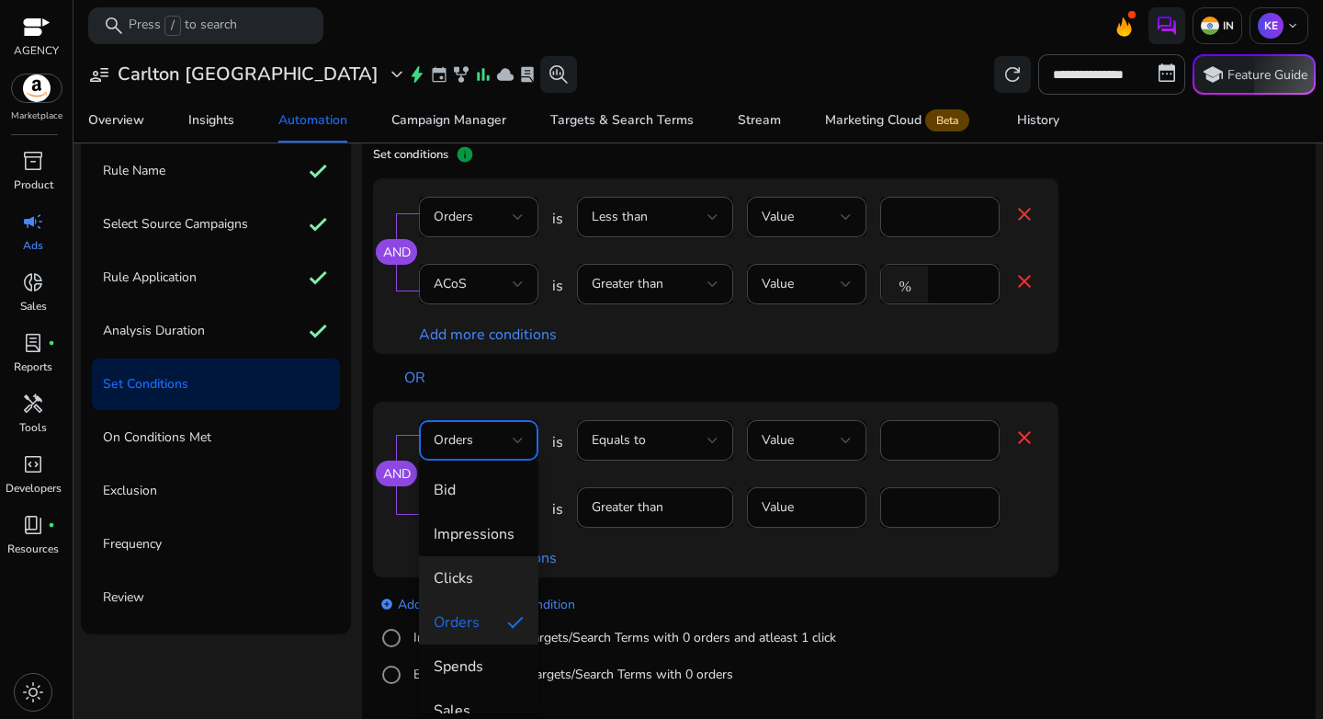
click at [480, 574] on span "Clicks" at bounding box center [479, 578] width 90 height 20
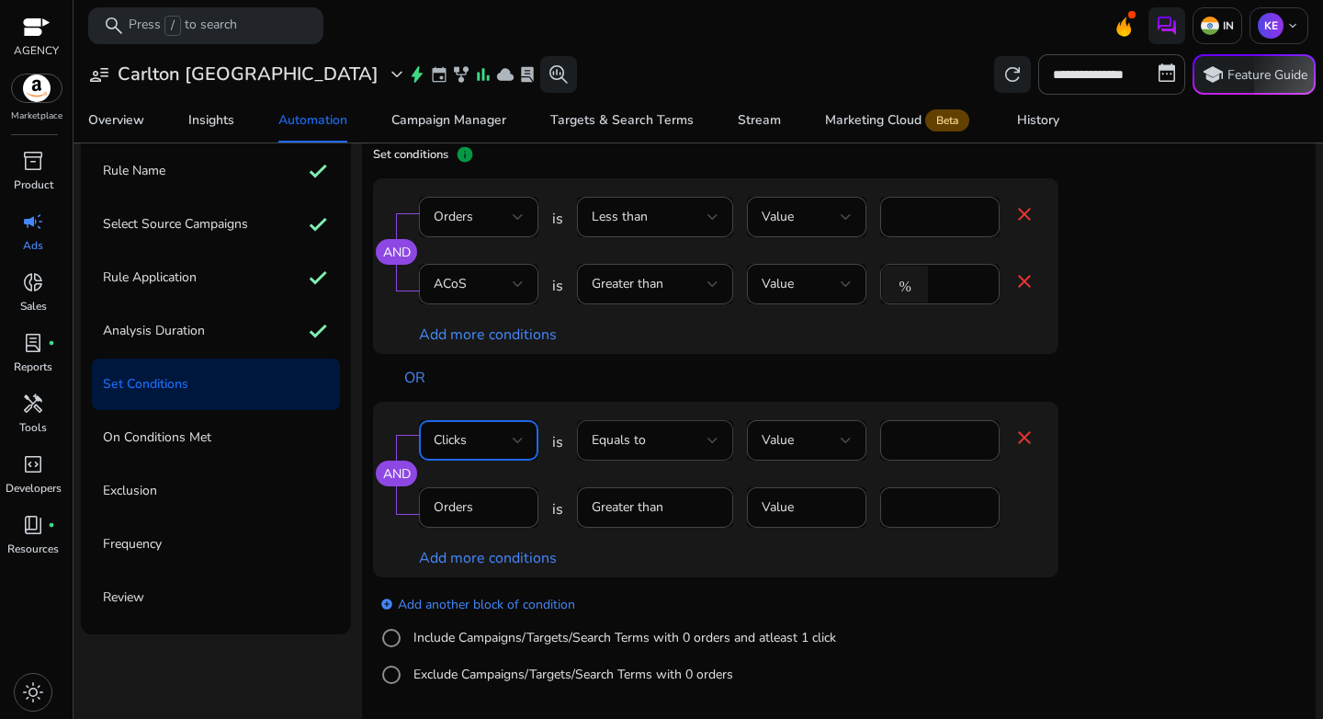
click at [698, 428] on div "Equals to" at bounding box center [655, 440] width 127 height 40
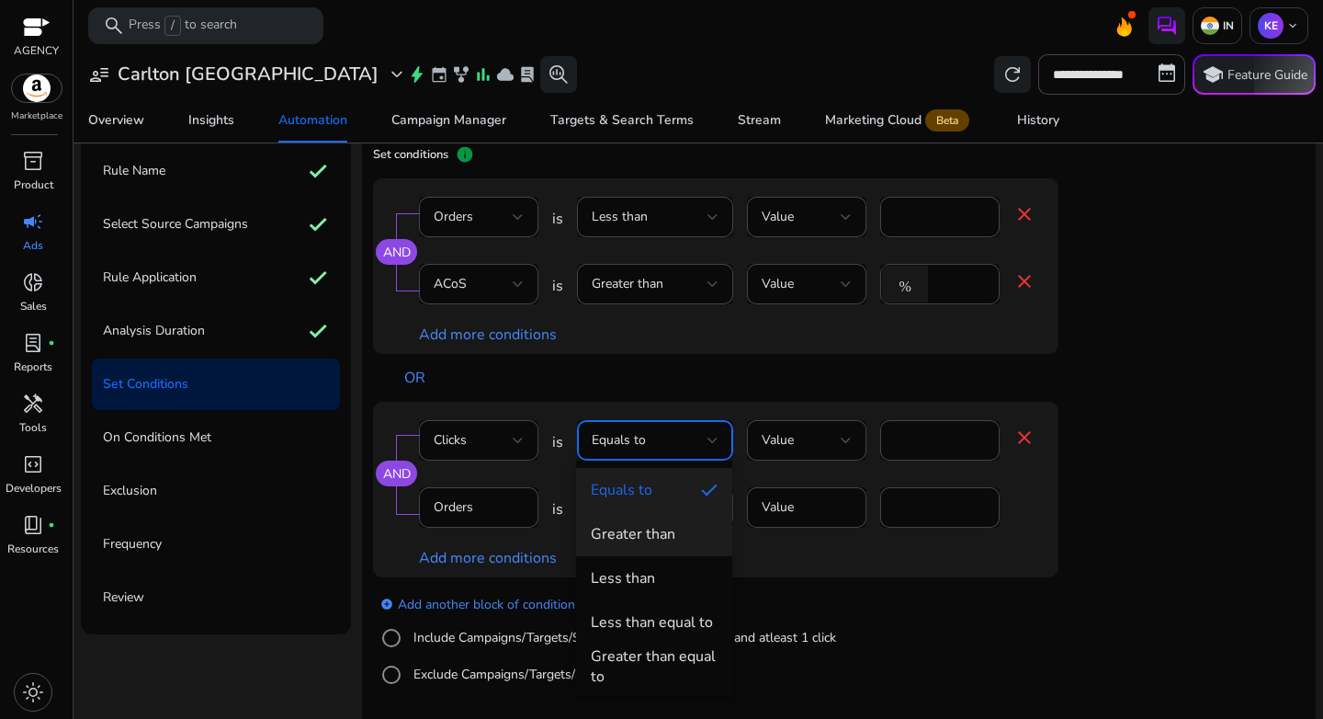
click at [669, 541] on div "Greater than" at bounding box center [633, 534] width 85 height 20
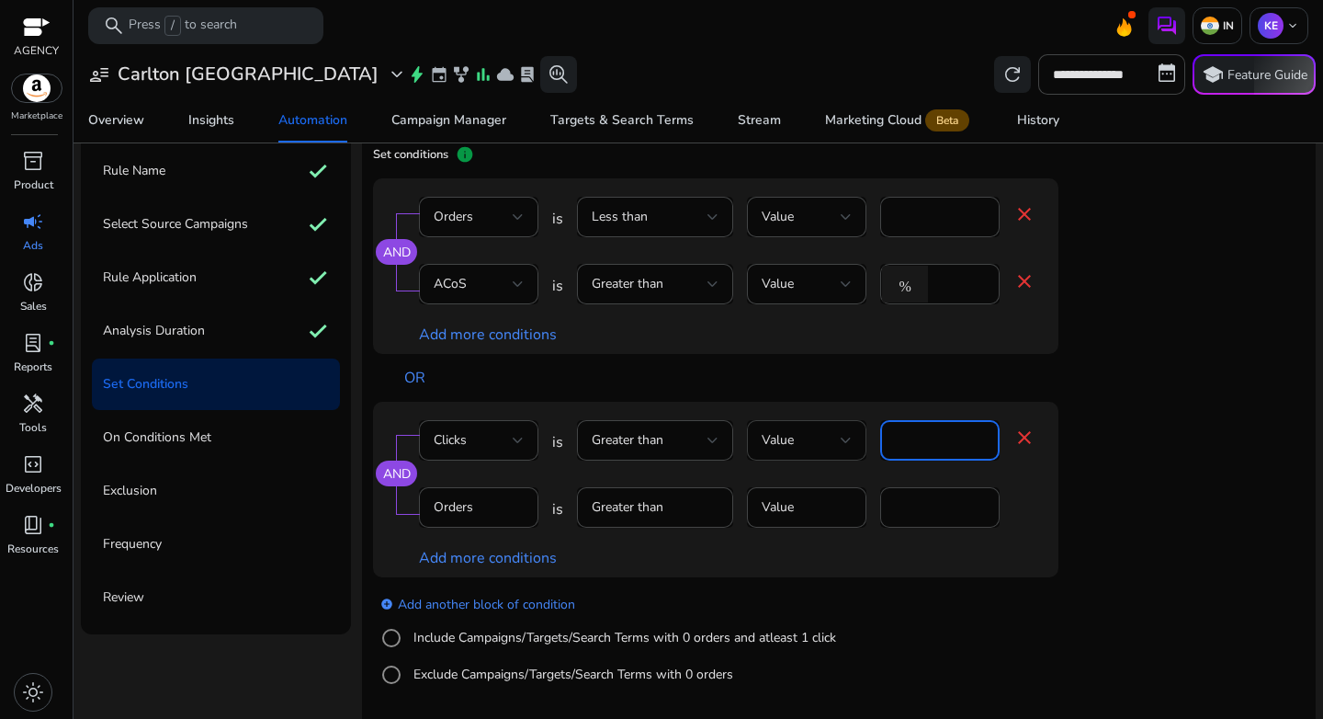
drag, startPoint x: 916, startPoint y: 442, endPoint x: 844, endPoint y: 443, distance: 72.6
click at [844, 443] on div "Clicks is Greater than Value * close" at bounding box center [727, 450] width 617 height 60
type input "**"
click at [971, 590] on div "add_circle Add another block of condition Include Campaigns/Targets/Search Term…" at bounding box center [752, 639] width 759 height 125
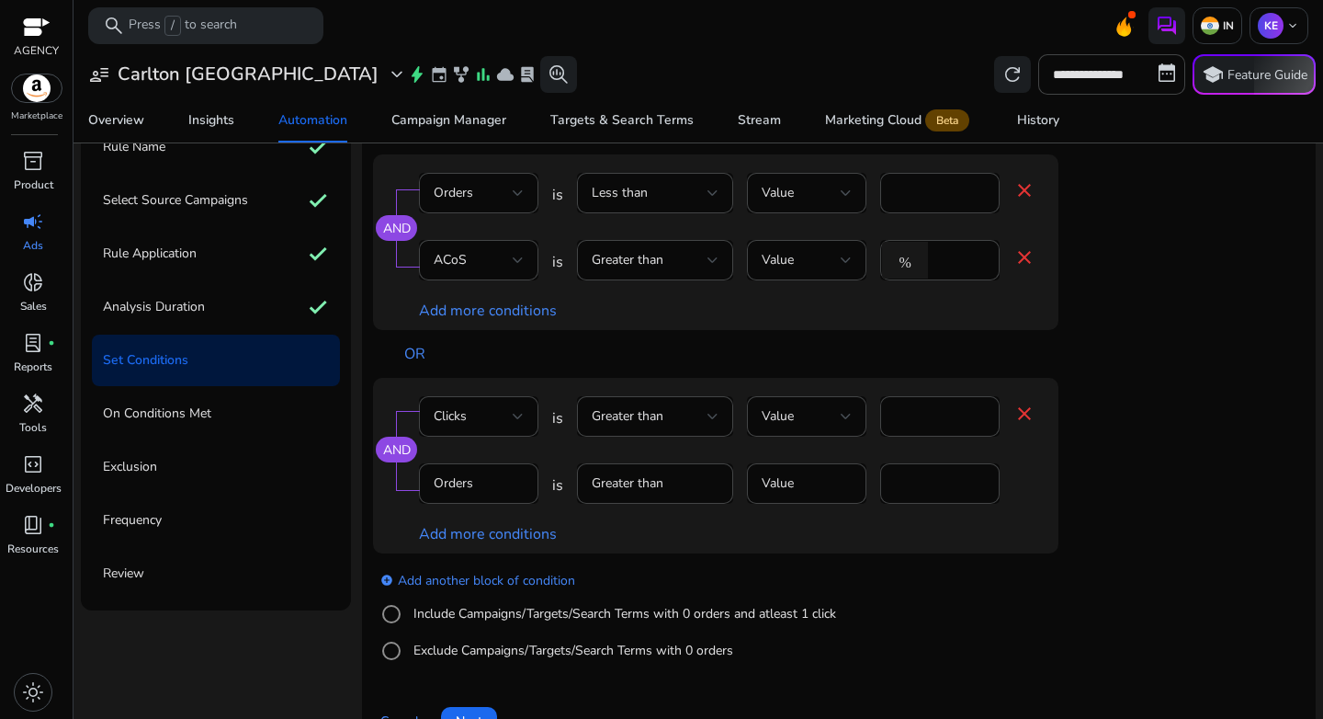
scroll to position [156, 0]
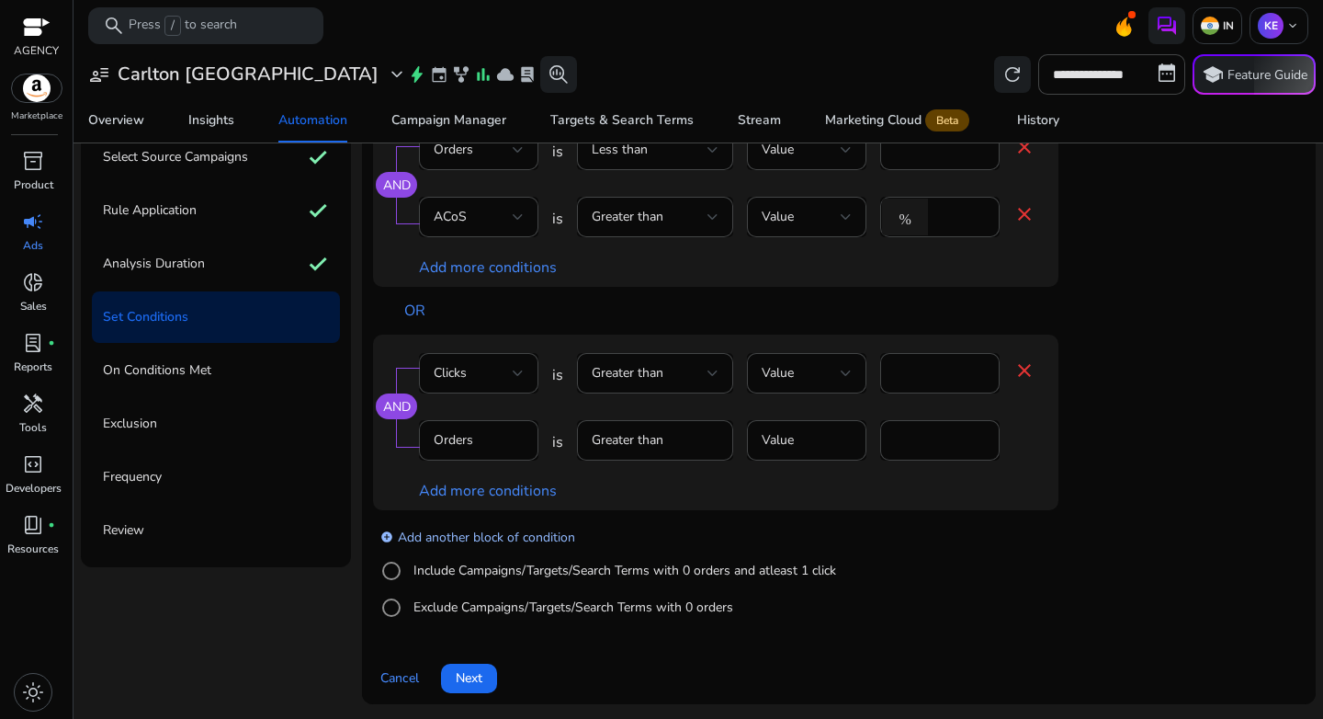
click at [462, 535] on link "add_circle Add another block of condition" at bounding box center [477, 536] width 195 height 21
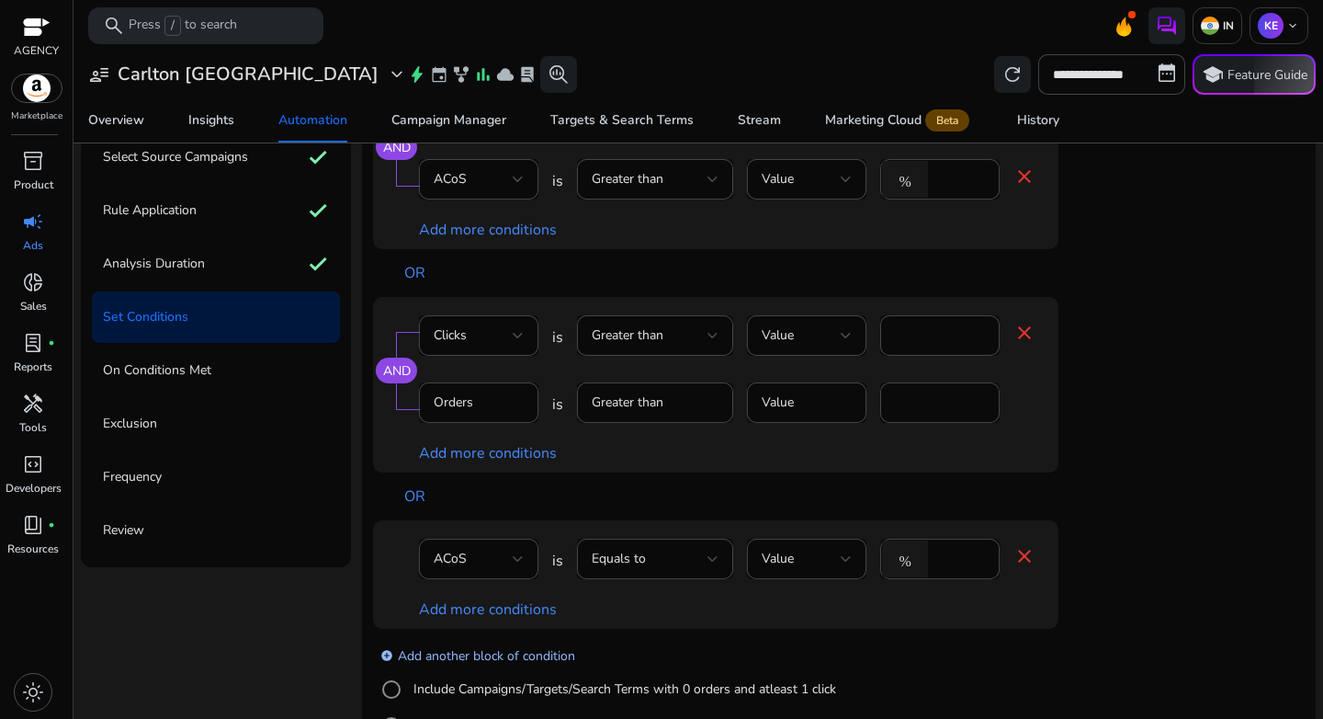
scroll to position [89, 0]
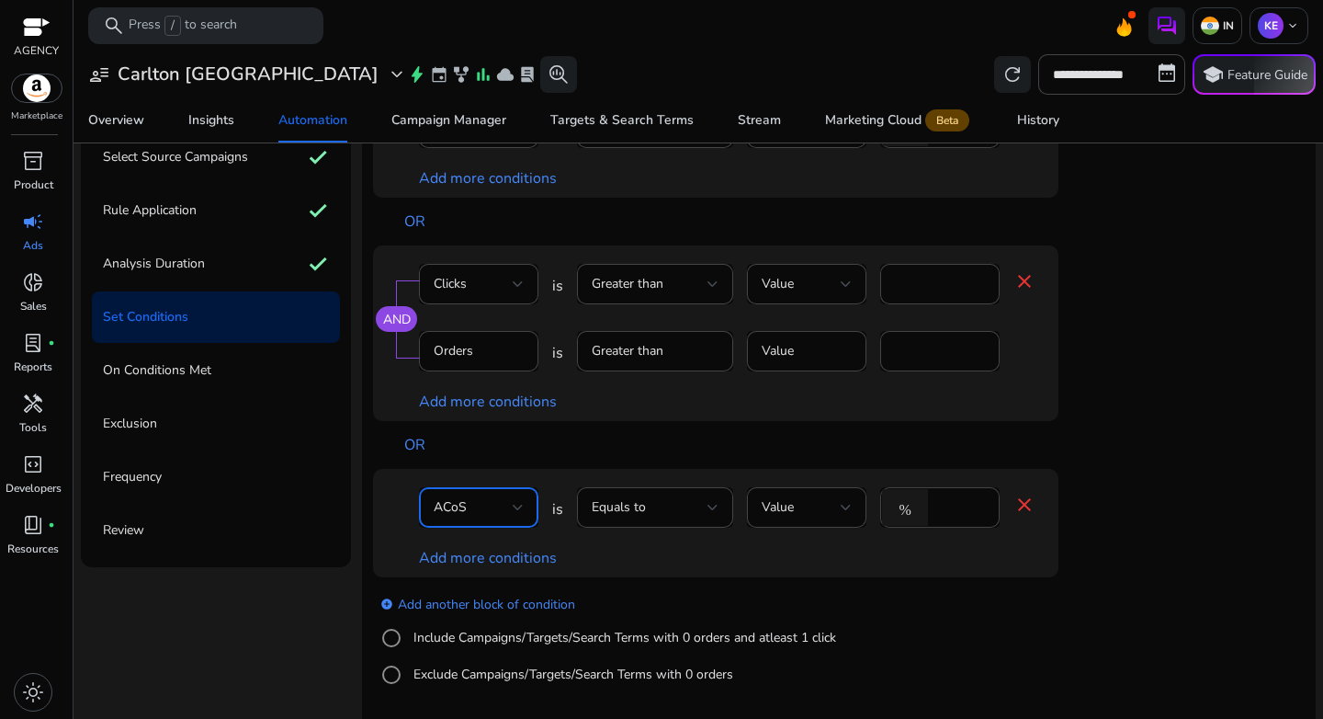
click at [475, 515] on div "ACoS" at bounding box center [473, 507] width 79 height 20
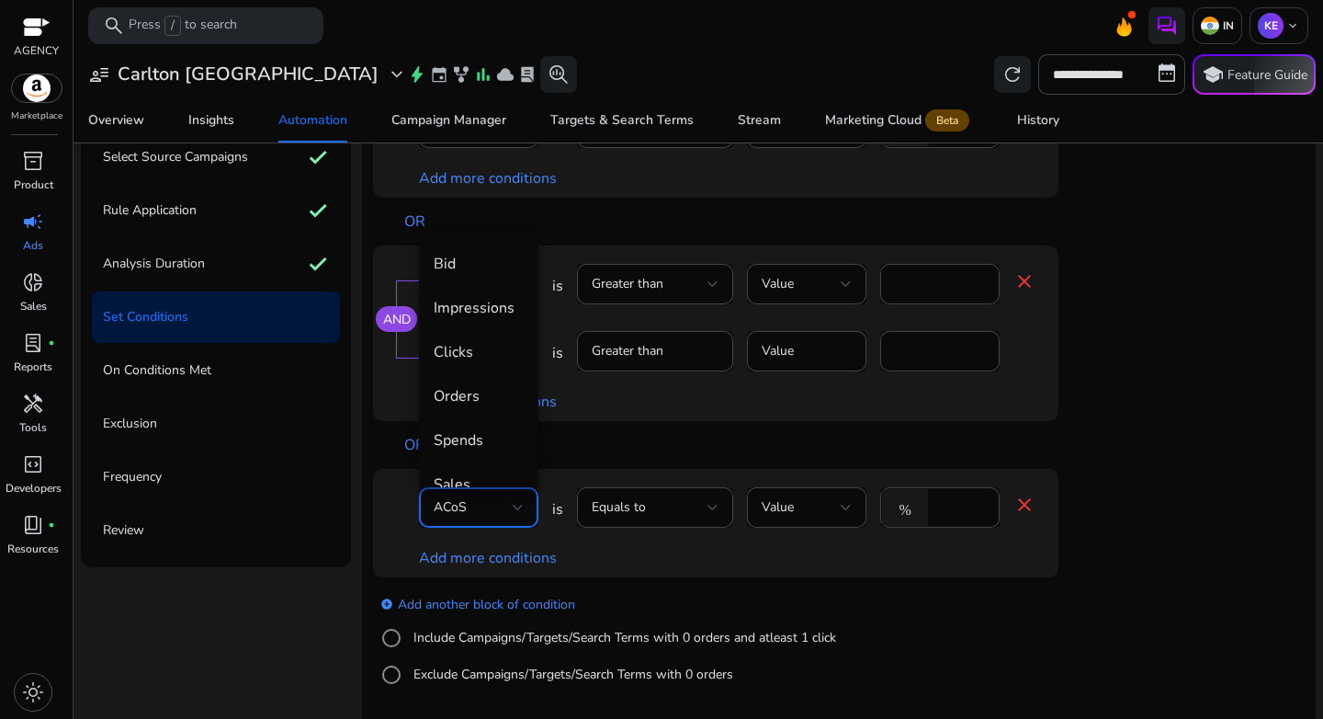
scroll to position [63, 0]
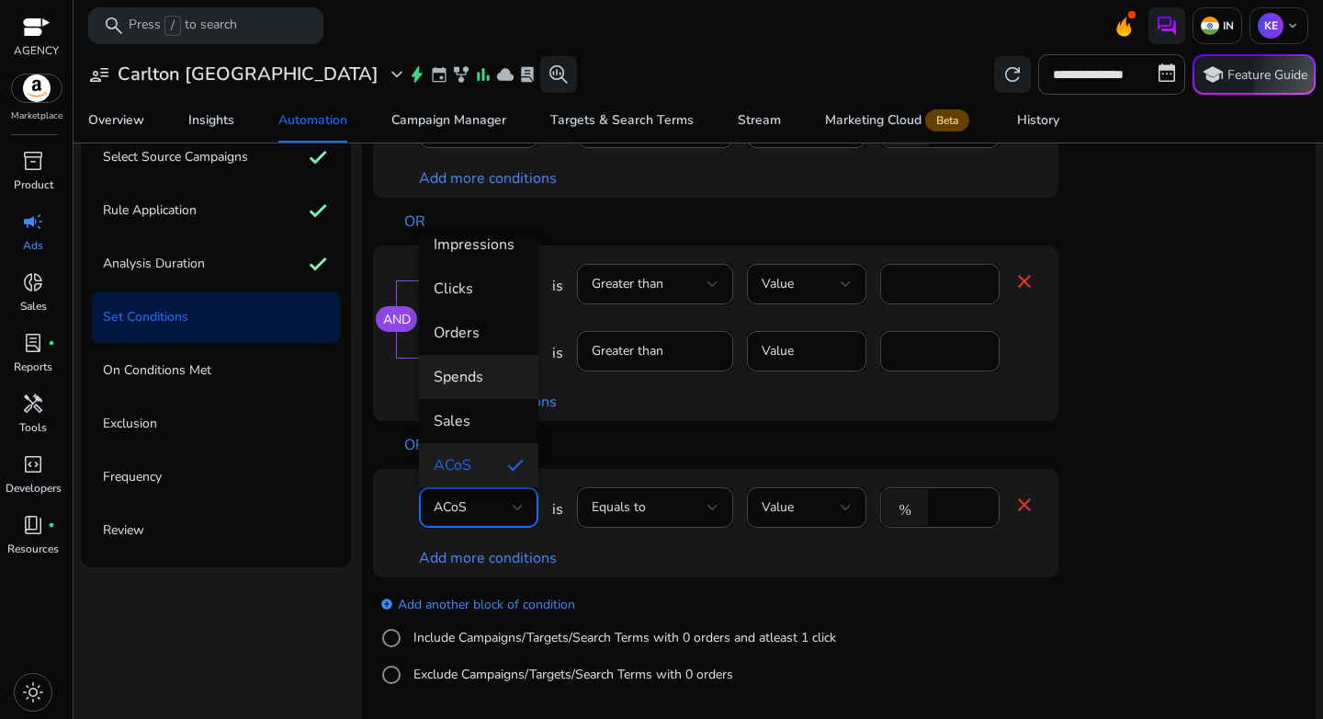
click at [463, 385] on span "Spends" at bounding box center [479, 377] width 90 height 20
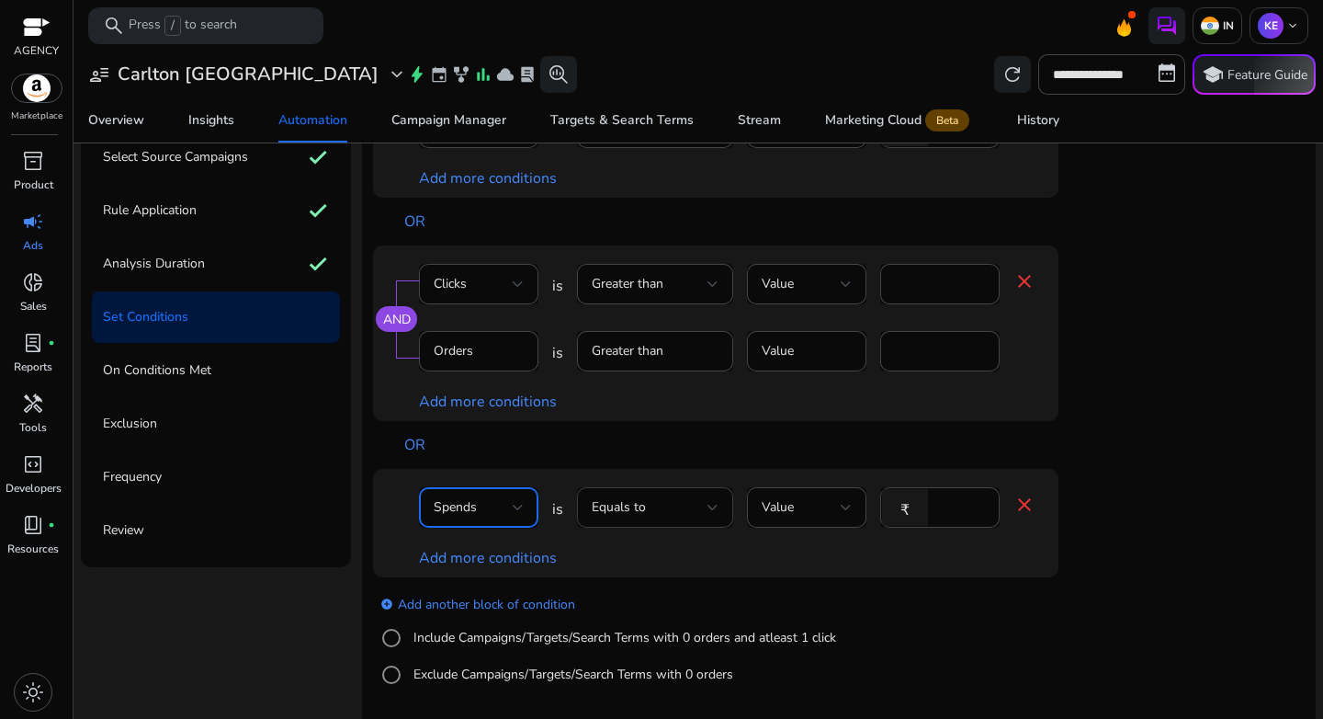
click at [685, 504] on div "Equals to" at bounding box center [650, 507] width 116 height 20
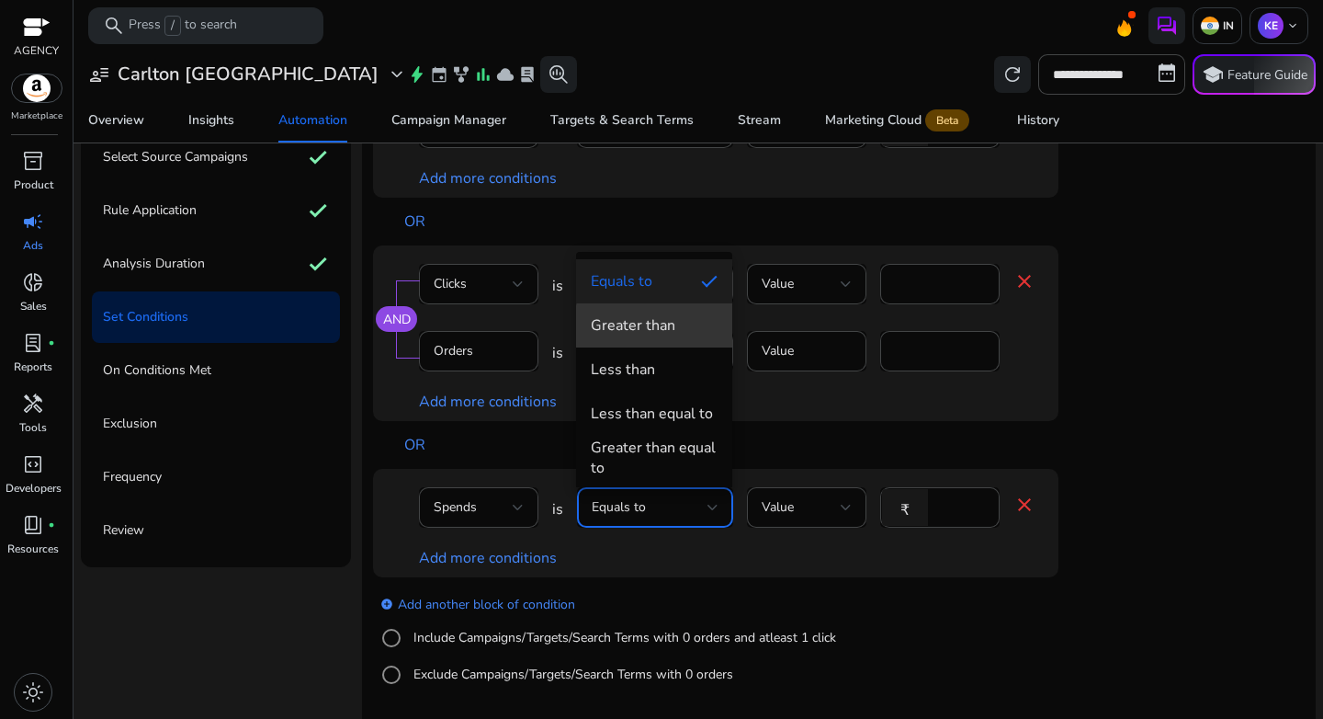
click at [673, 328] on div "Greater than" at bounding box center [633, 325] width 85 height 20
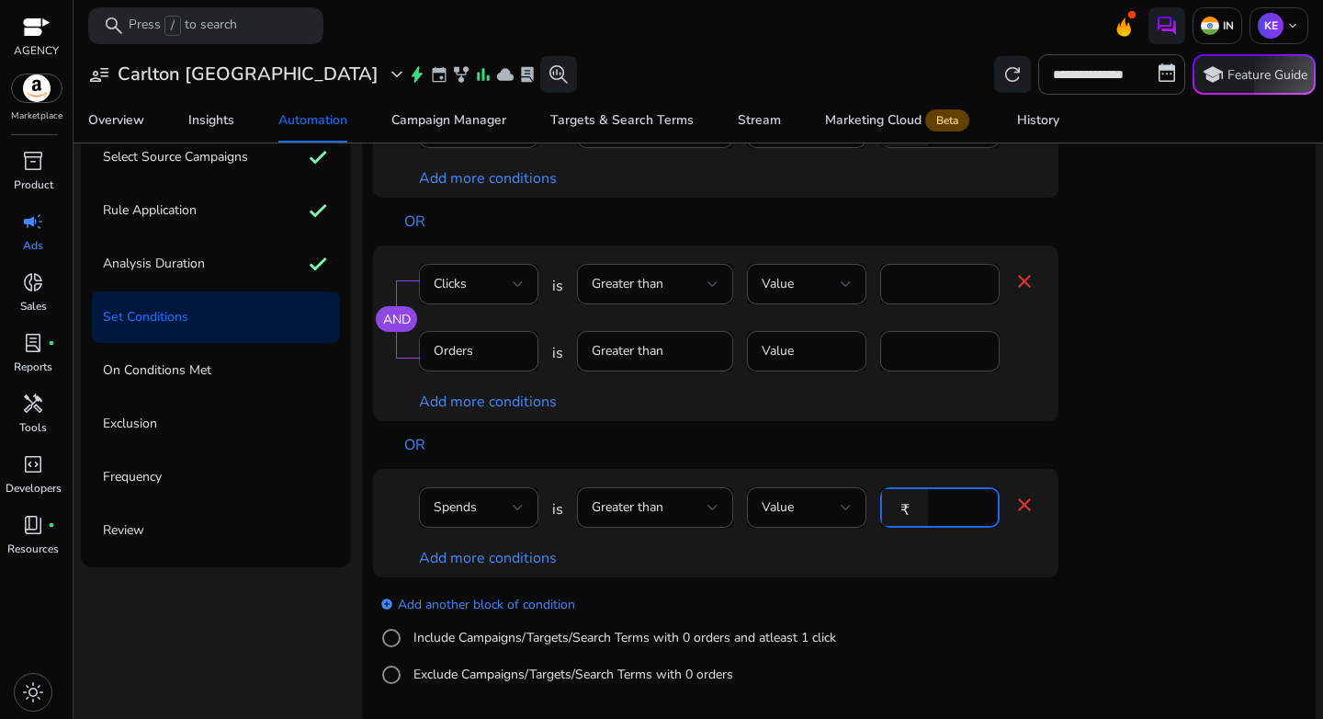
drag, startPoint x: 979, startPoint y: 508, endPoint x: 903, endPoint y: 505, distance: 75.5
click at [937, 505] on input "**" at bounding box center [961, 507] width 48 height 20
click at [955, 504] on input "**" at bounding box center [961, 507] width 48 height 20
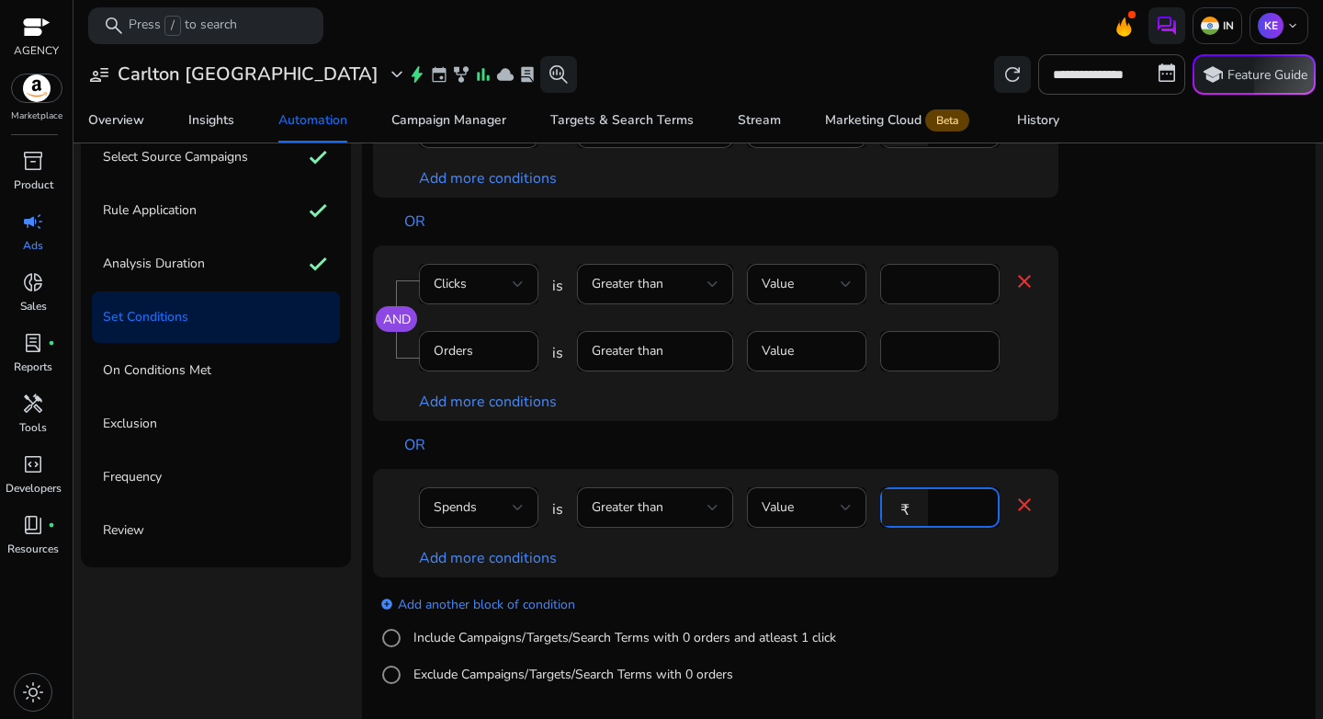
click at [955, 504] on input "**" at bounding box center [961, 507] width 48 height 20
type input "***"
click at [477, 567] on link "Add more conditions" at bounding box center [488, 558] width 138 height 20
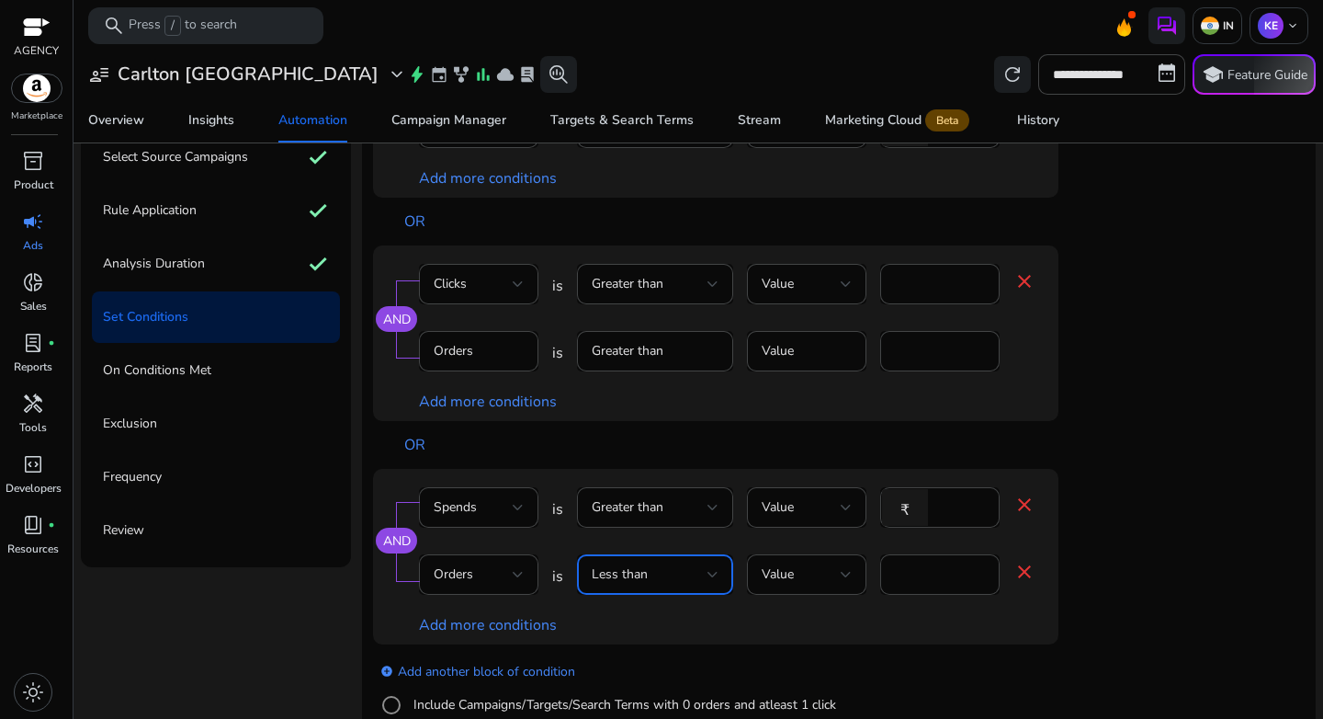
click at [651, 573] on div "Less than" at bounding box center [650, 574] width 116 height 20
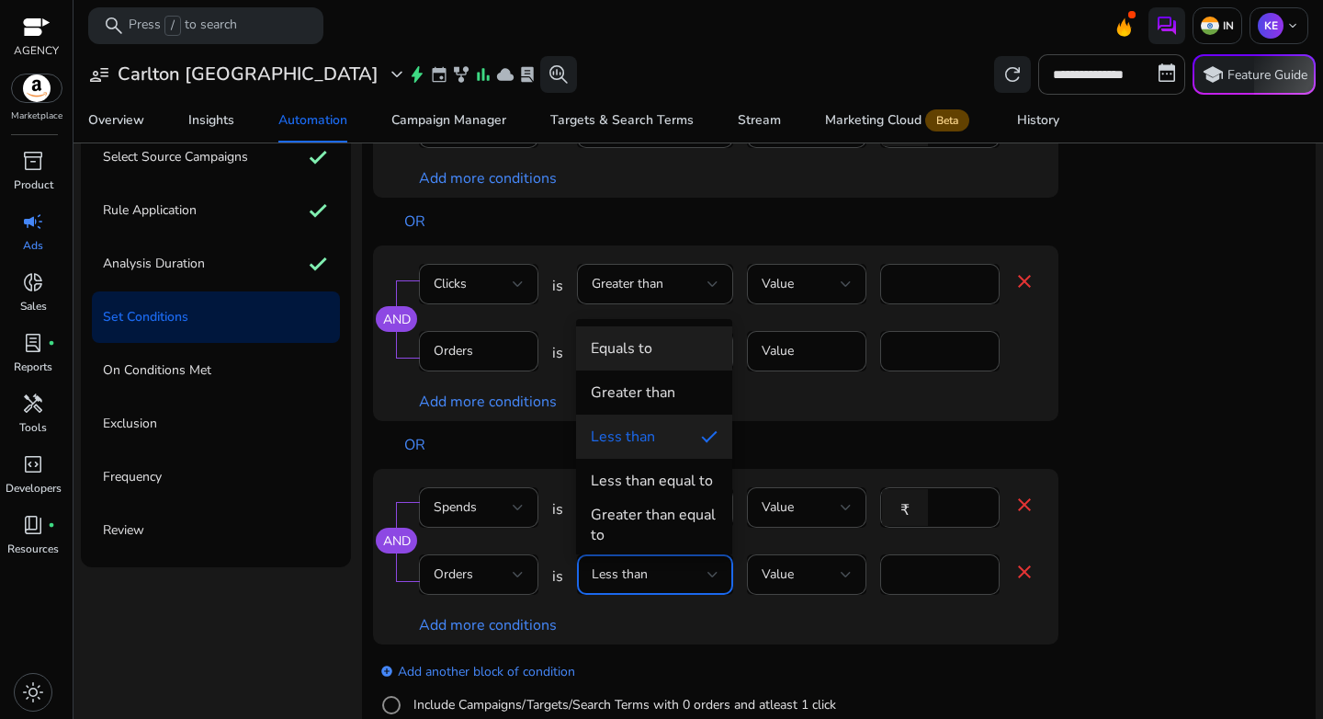
click at [632, 361] on mat-option "Equals to" at bounding box center [654, 348] width 156 height 44
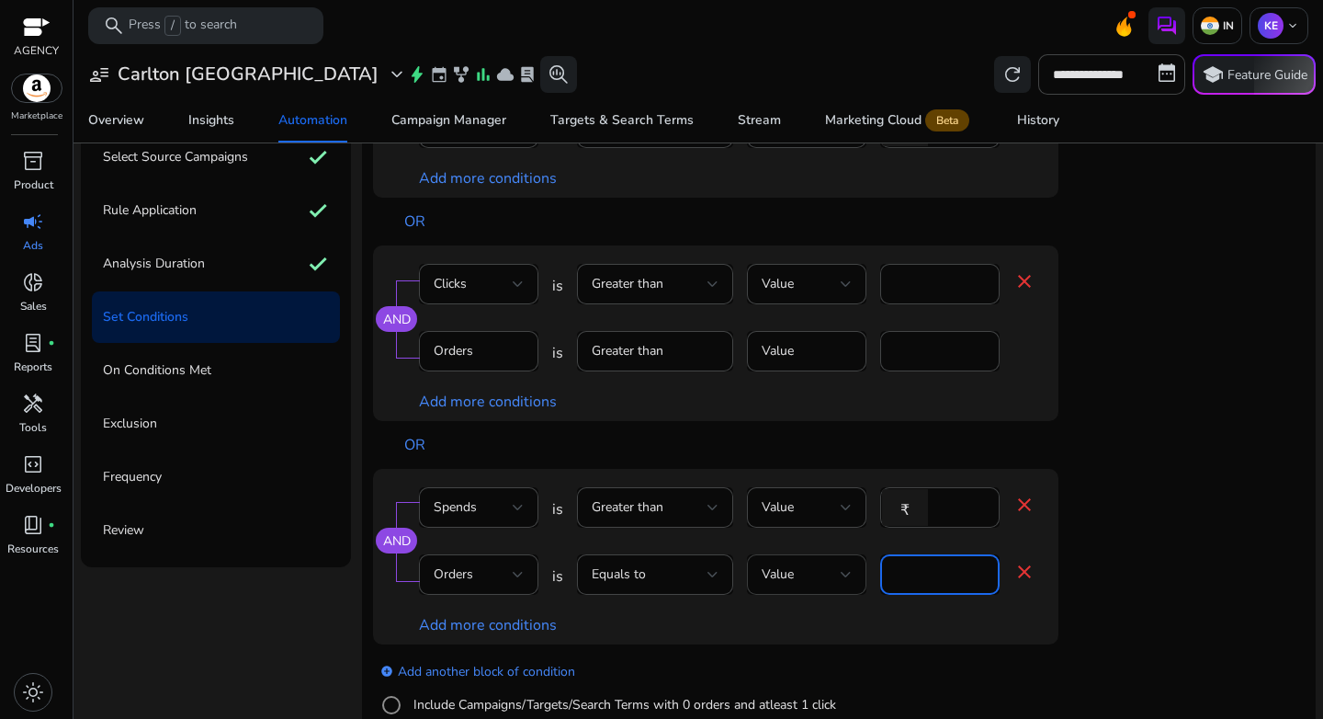
drag, startPoint x: 916, startPoint y: 573, endPoint x: 807, endPoint y: 571, distance: 109.4
click at [807, 571] on div "Orders is Equals to Value * close" at bounding box center [727, 584] width 617 height 60
type input "*"
click at [1203, 575] on app-ppc-editable-conditions "AND Orders is Less than Value * close ACoS is Greater than Value % ** close Add…" at bounding box center [839, 395] width 932 height 747
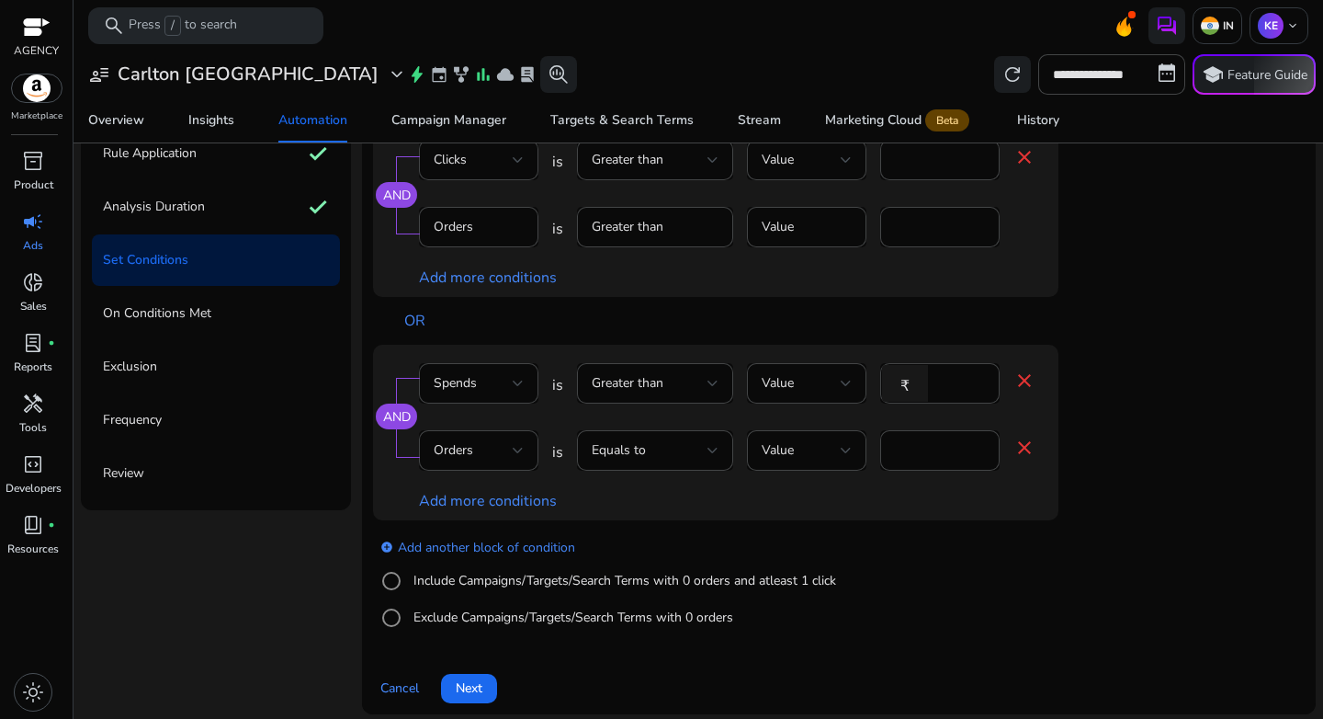
scroll to position [223, 0]
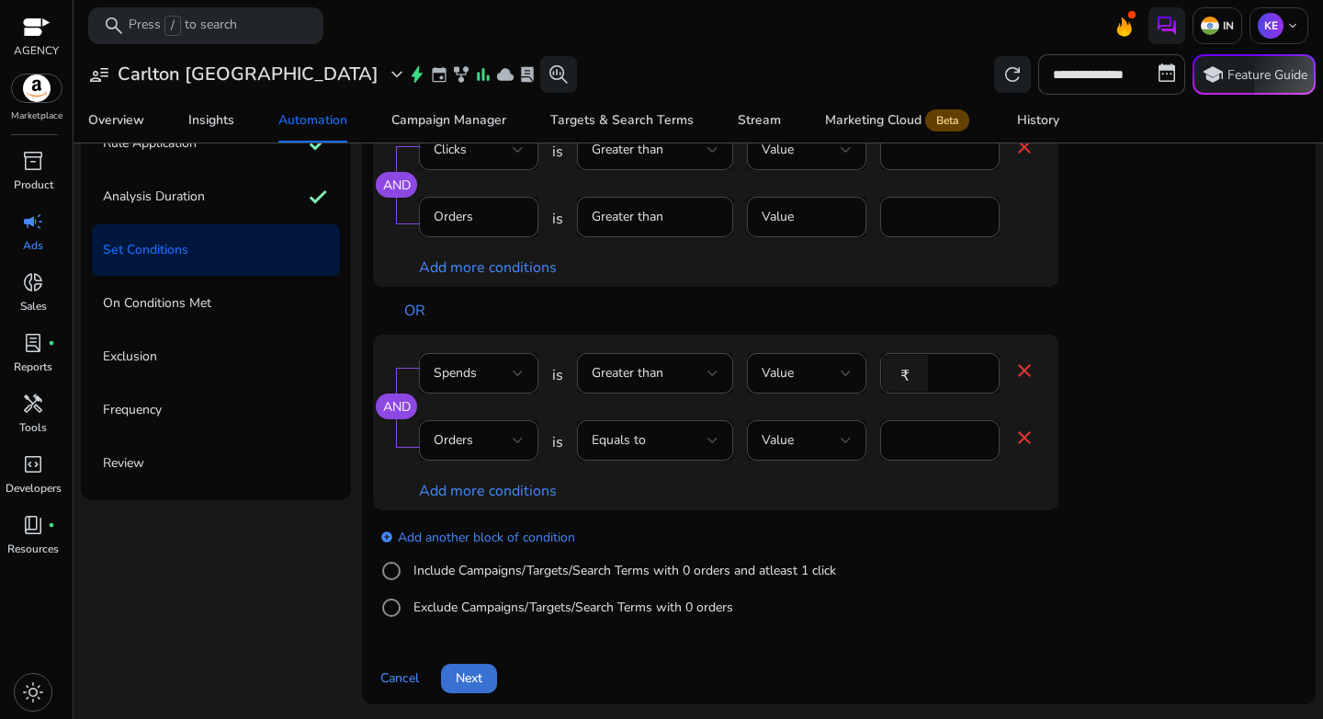
click at [469, 674] on span "Next" at bounding box center [469, 677] width 27 height 19
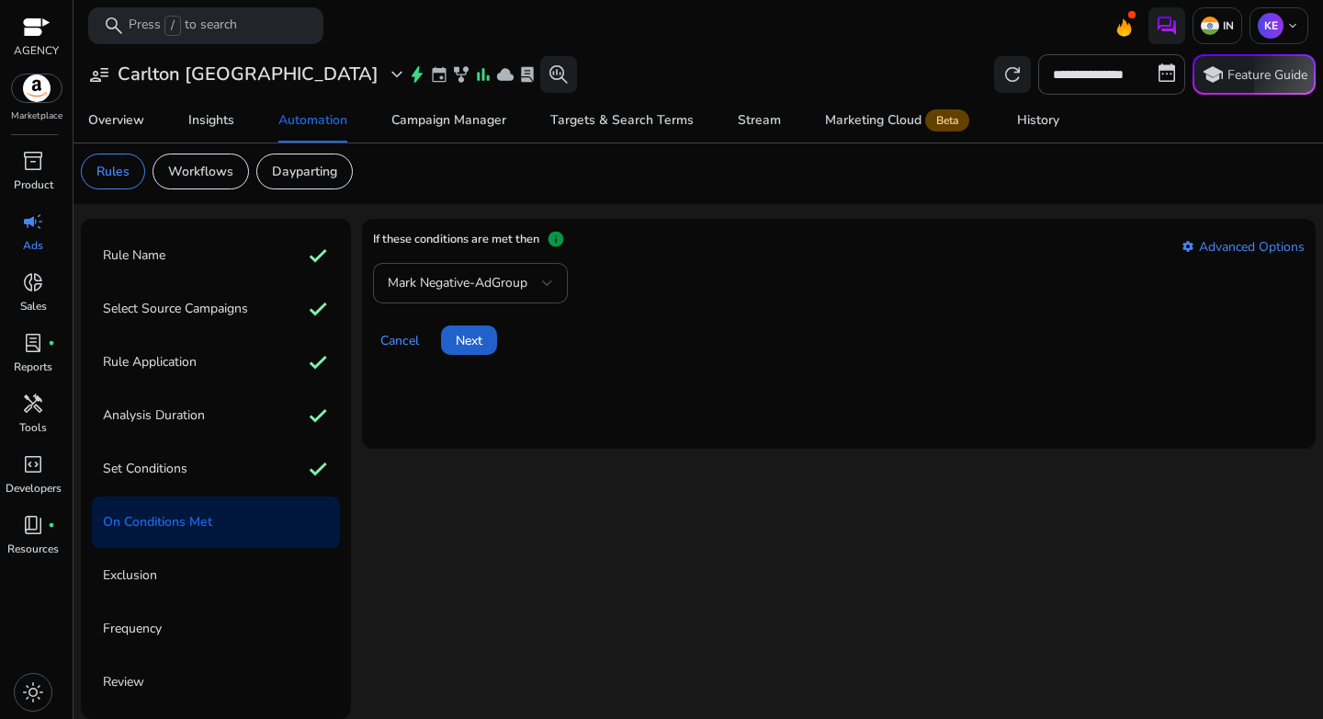
click at [472, 346] on span "Next" at bounding box center [469, 340] width 27 height 19
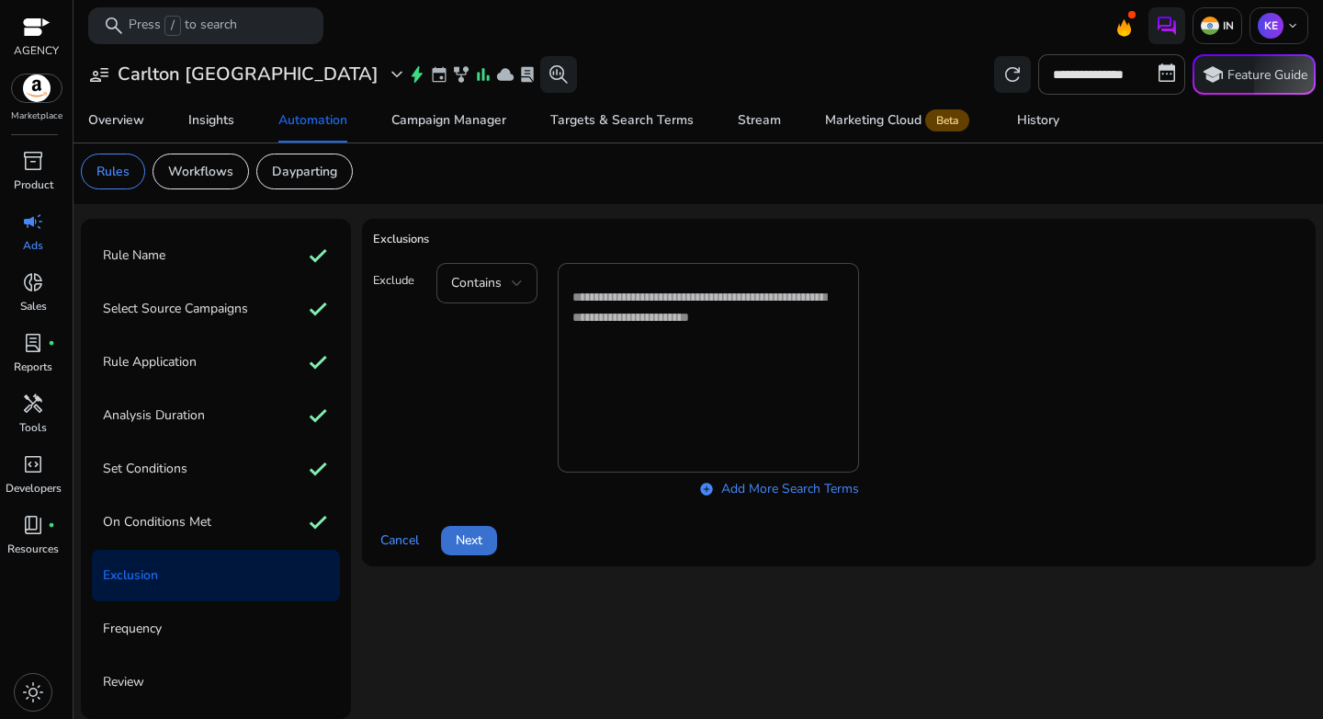
click at [482, 542] on span "Next" at bounding box center [469, 539] width 27 height 19
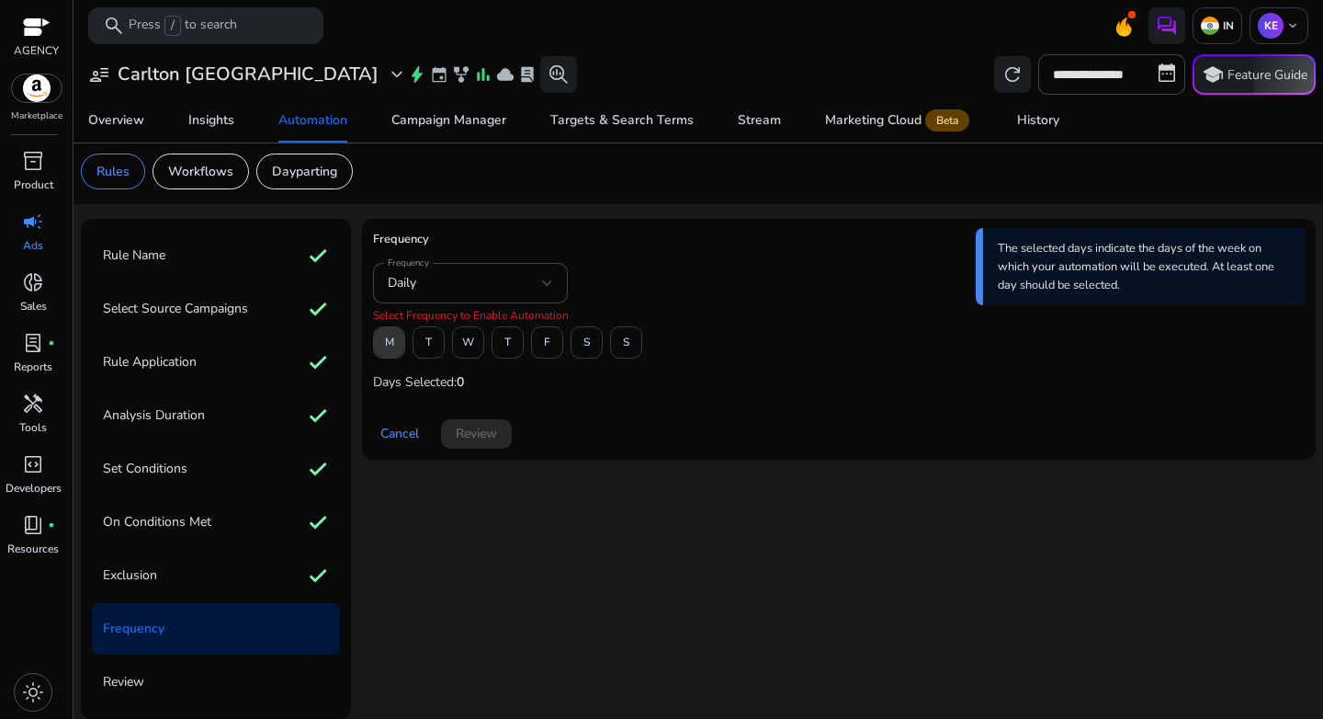
click at [393, 352] on span at bounding box center [389, 343] width 30 height 44
click at [464, 352] on span "W" at bounding box center [468, 342] width 12 height 32
click at [539, 349] on span at bounding box center [547, 343] width 30 height 44
click at [494, 444] on span at bounding box center [476, 434] width 71 height 44
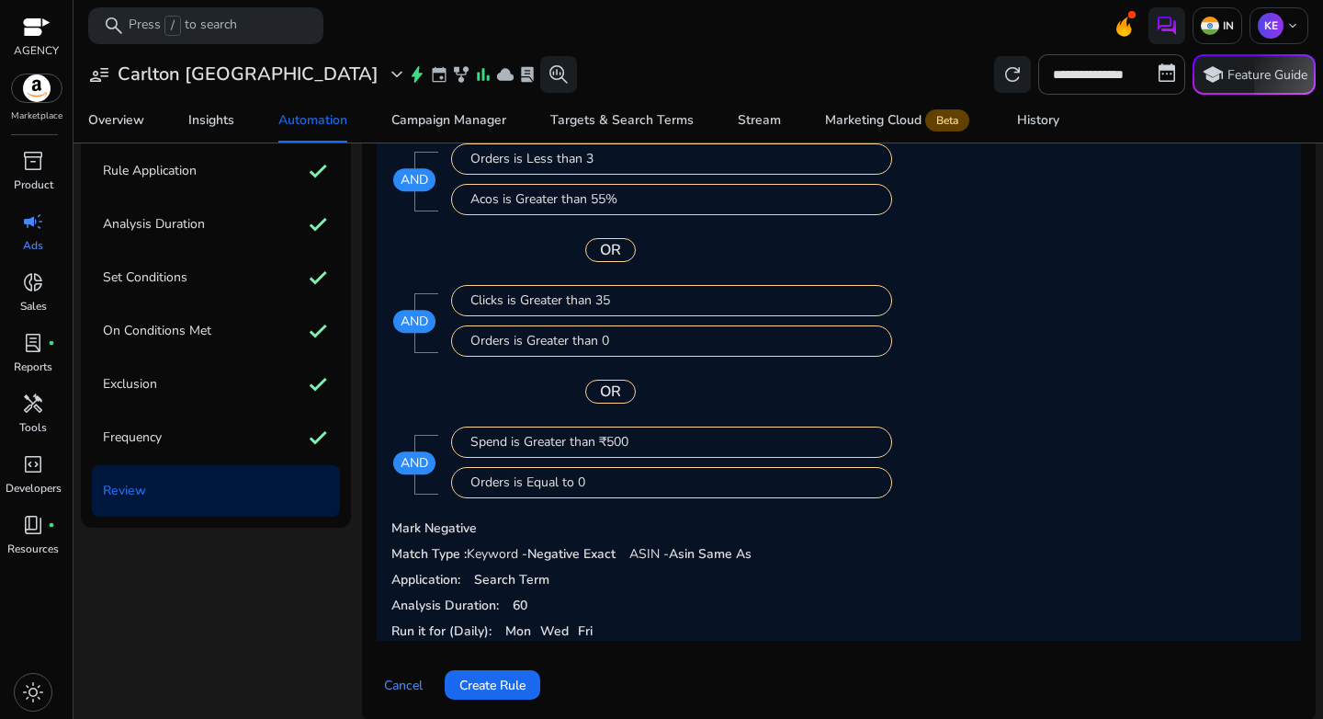
scroll to position [213, 0]
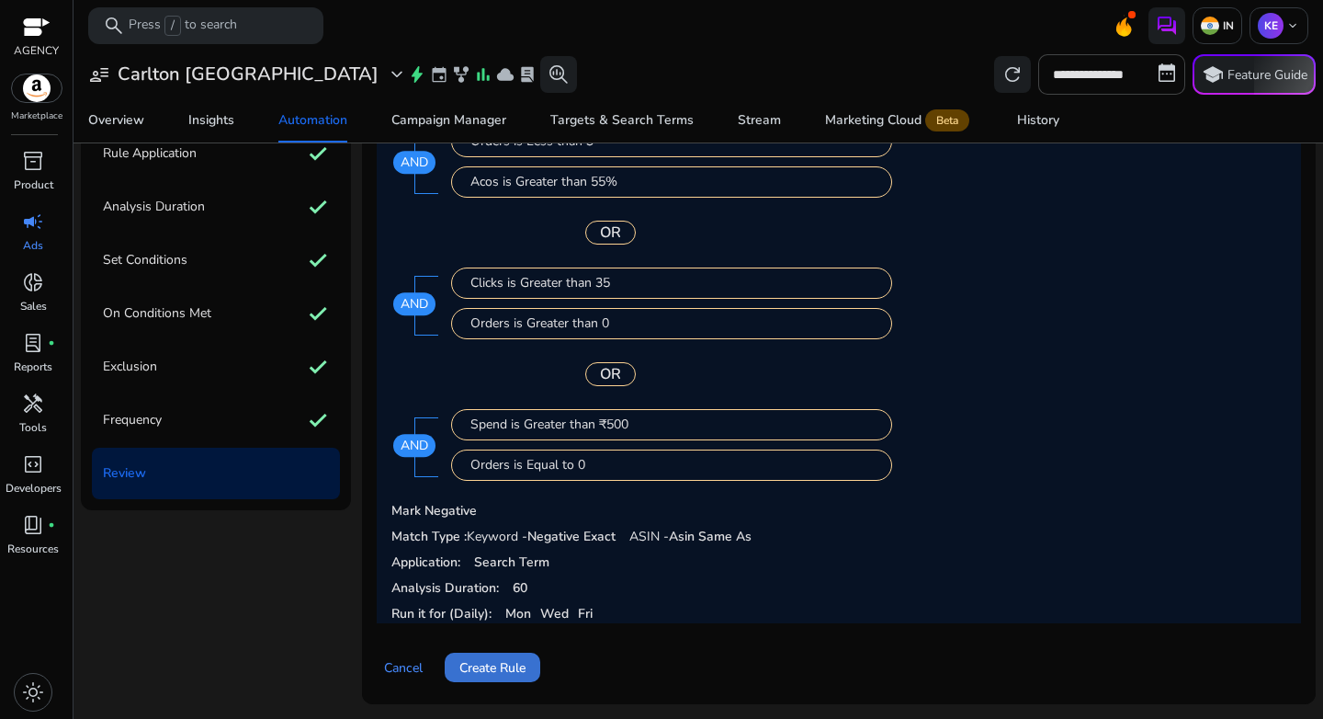
click at [490, 682] on span at bounding box center [493, 667] width 96 height 44
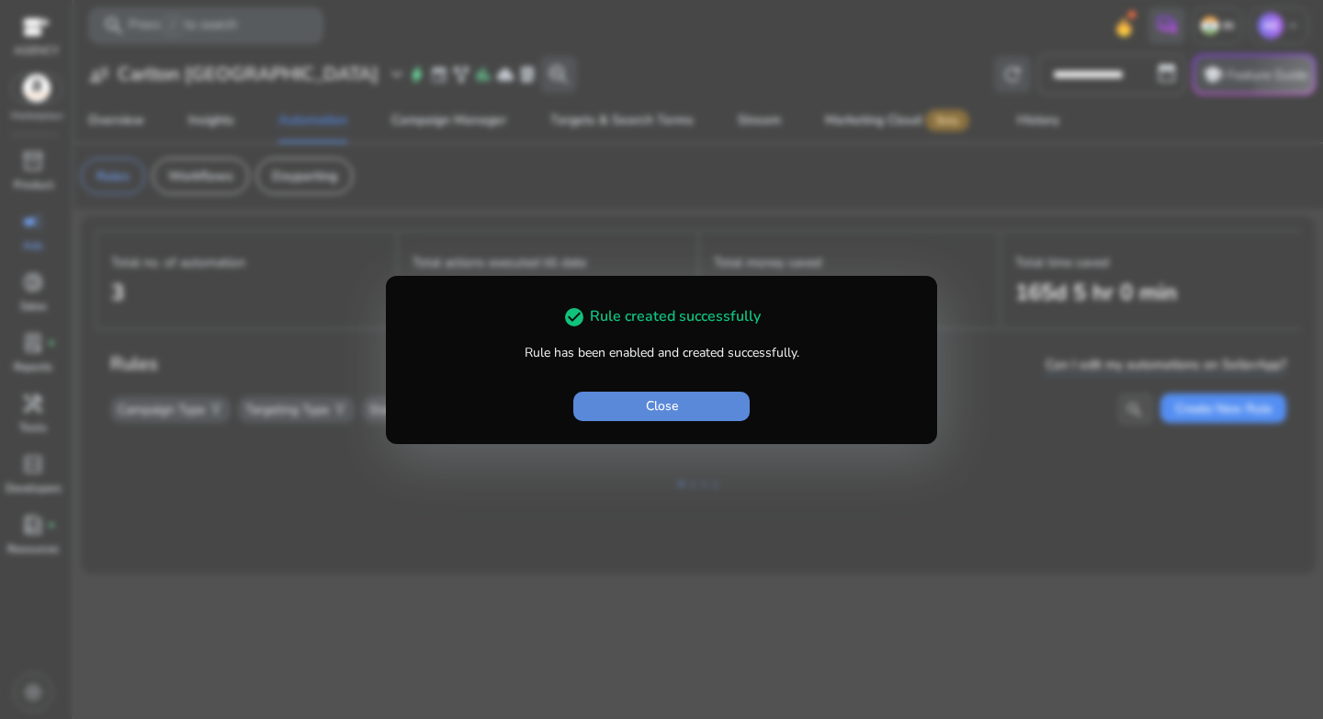
click at [661, 409] on span "Close" at bounding box center [662, 405] width 32 height 19
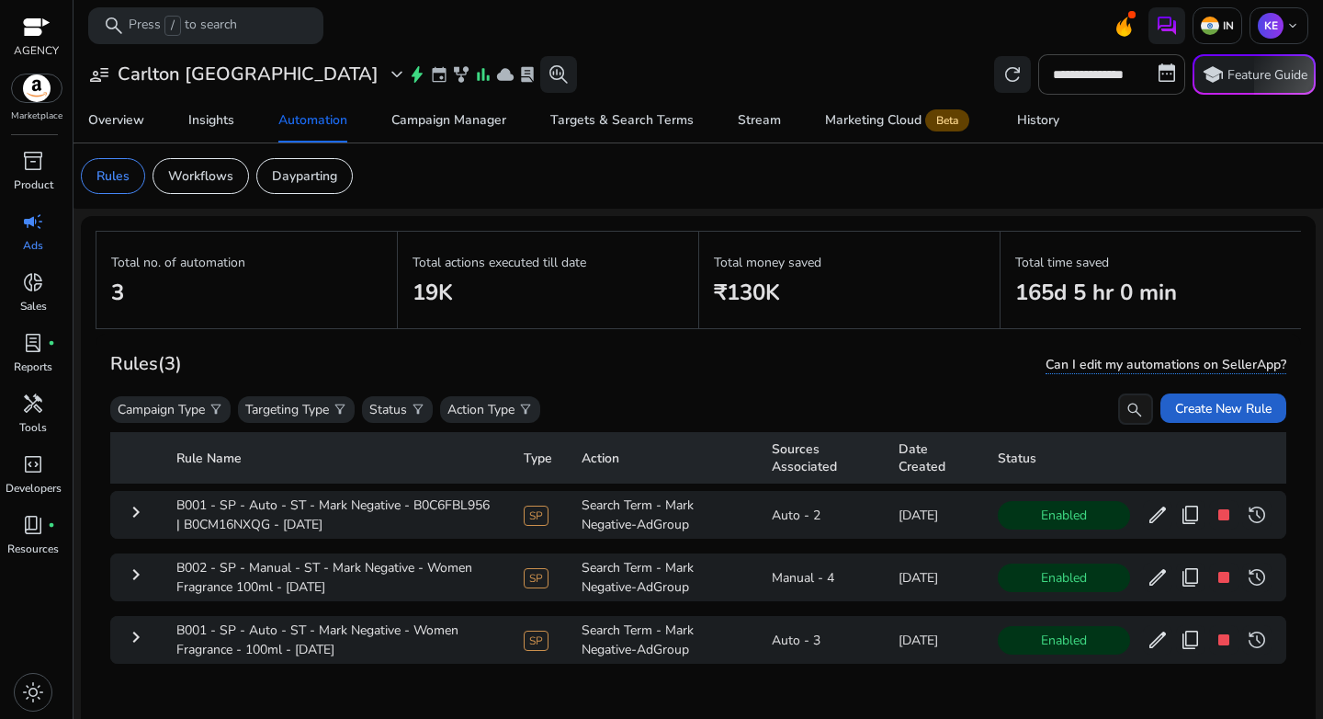
click at [1175, 410] on span "Create New Rule" at bounding box center [1223, 408] width 97 height 19
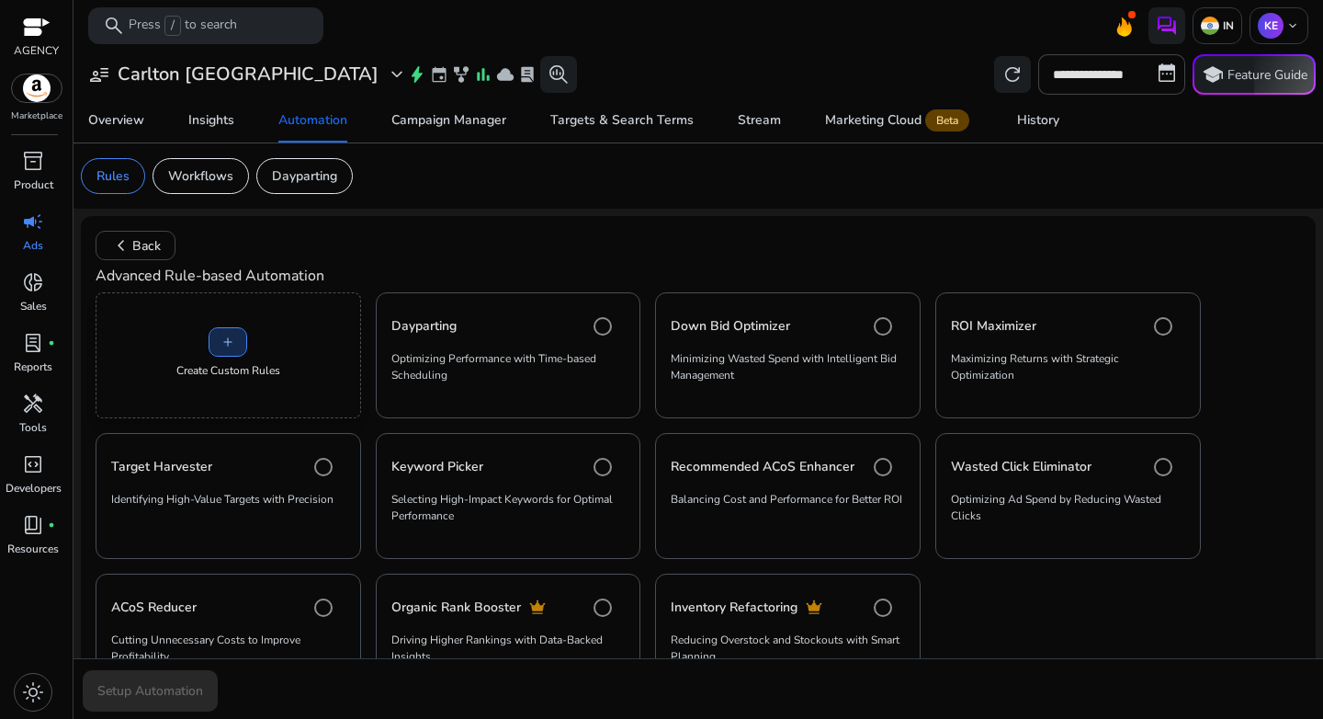
click at [236, 327] on span at bounding box center [228, 342] width 37 height 44
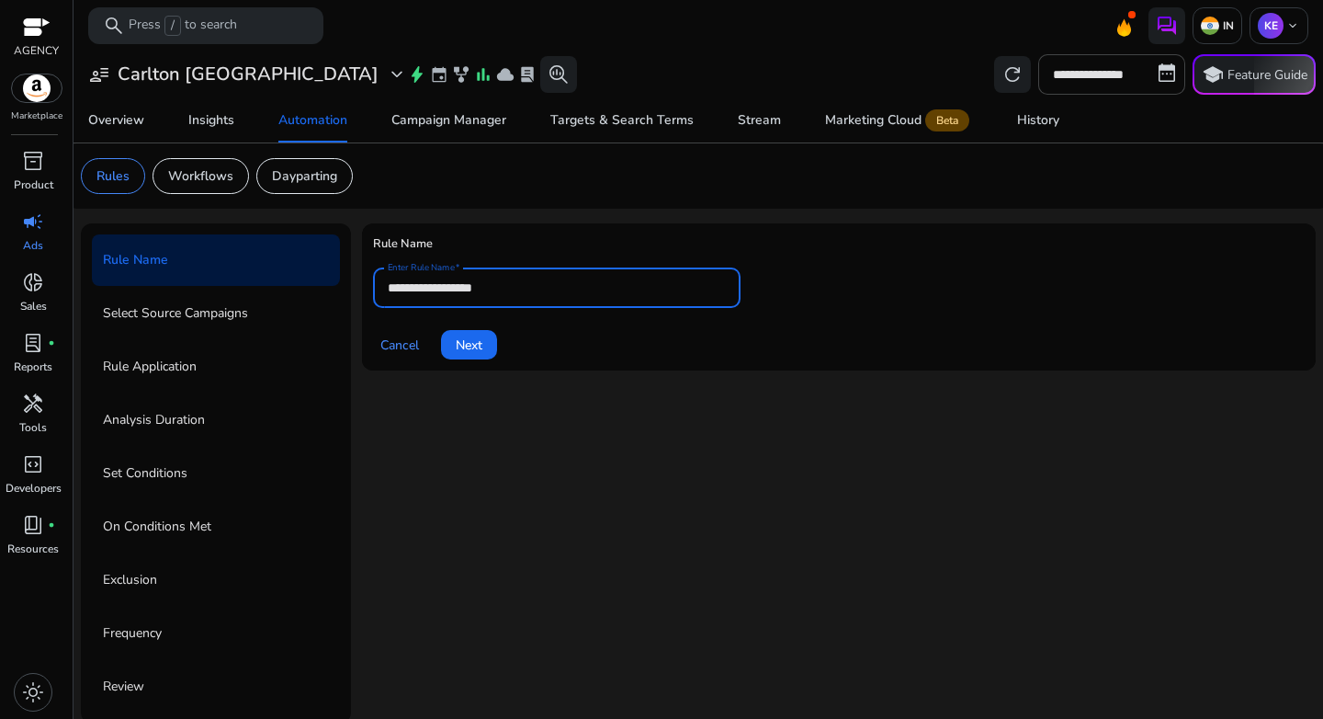
drag, startPoint x: 462, startPoint y: 291, endPoint x: 307, endPoint y: 291, distance: 155.3
click at [307, 291] on div "**********" at bounding box center [698, 473] width 1235 height 500
paste input "**********"
drag, startPoint x: 638, startPoint y: 289, endPoint x: 792, endPoint y: 297, distance: 154.6
click at [792, 297] on form "**********" at bounding box center [839, 313] width 932 height 92
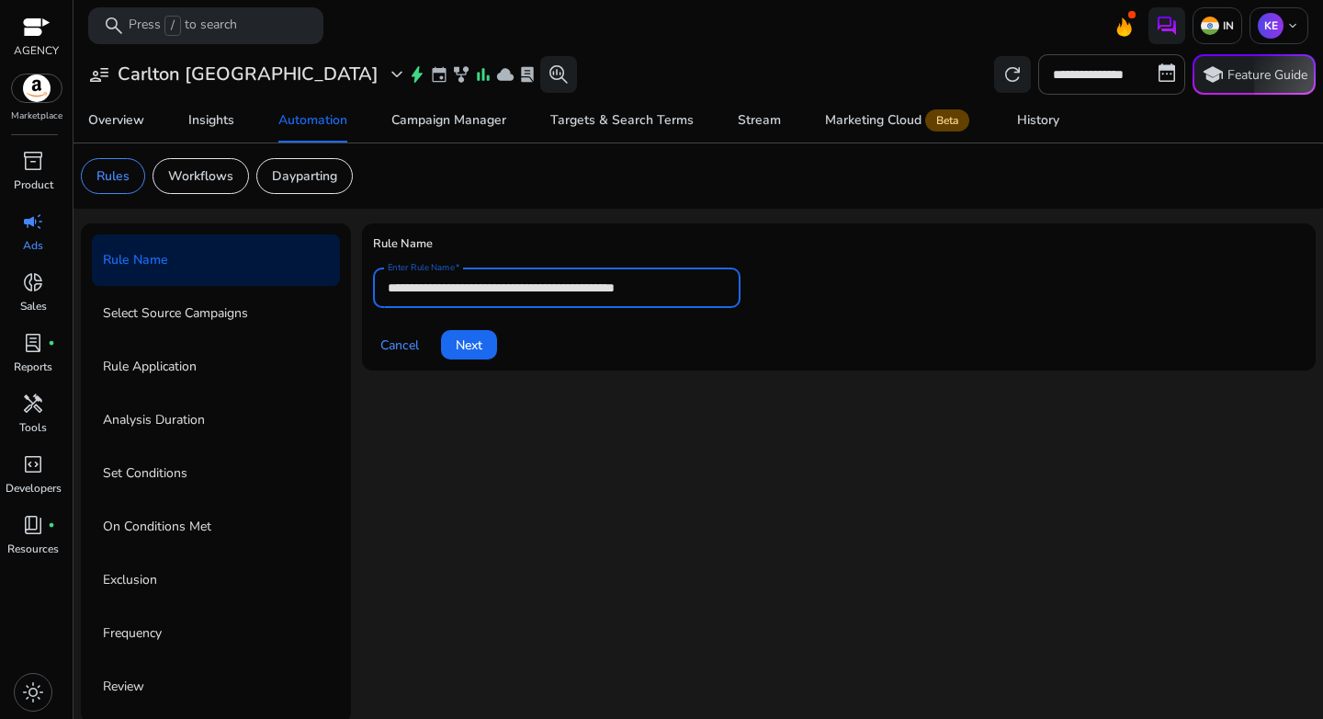
paste input "**********"
click at [472, 292] on input "**********" at bounding box center [557, 288] width 338 height 20
type input "**********"
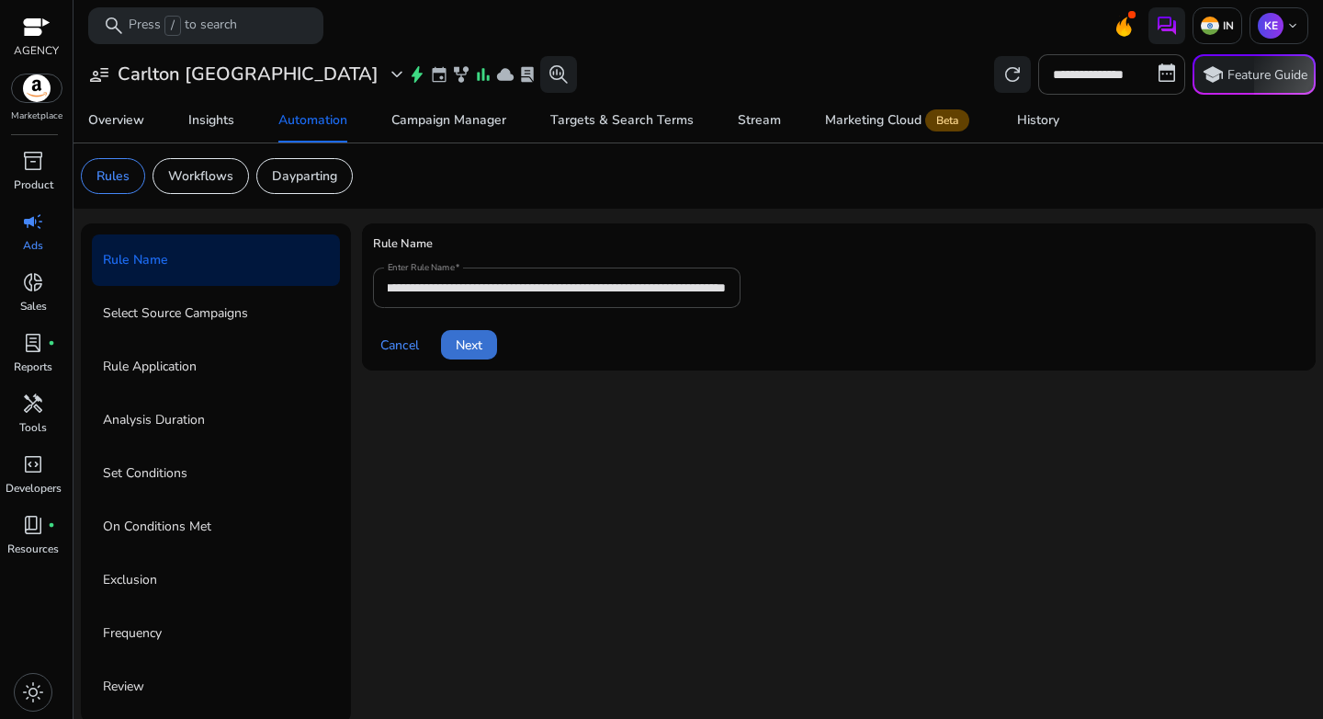
click at [470, 348] on span "Next" at bounding box center [469, 344] width 27 height 19
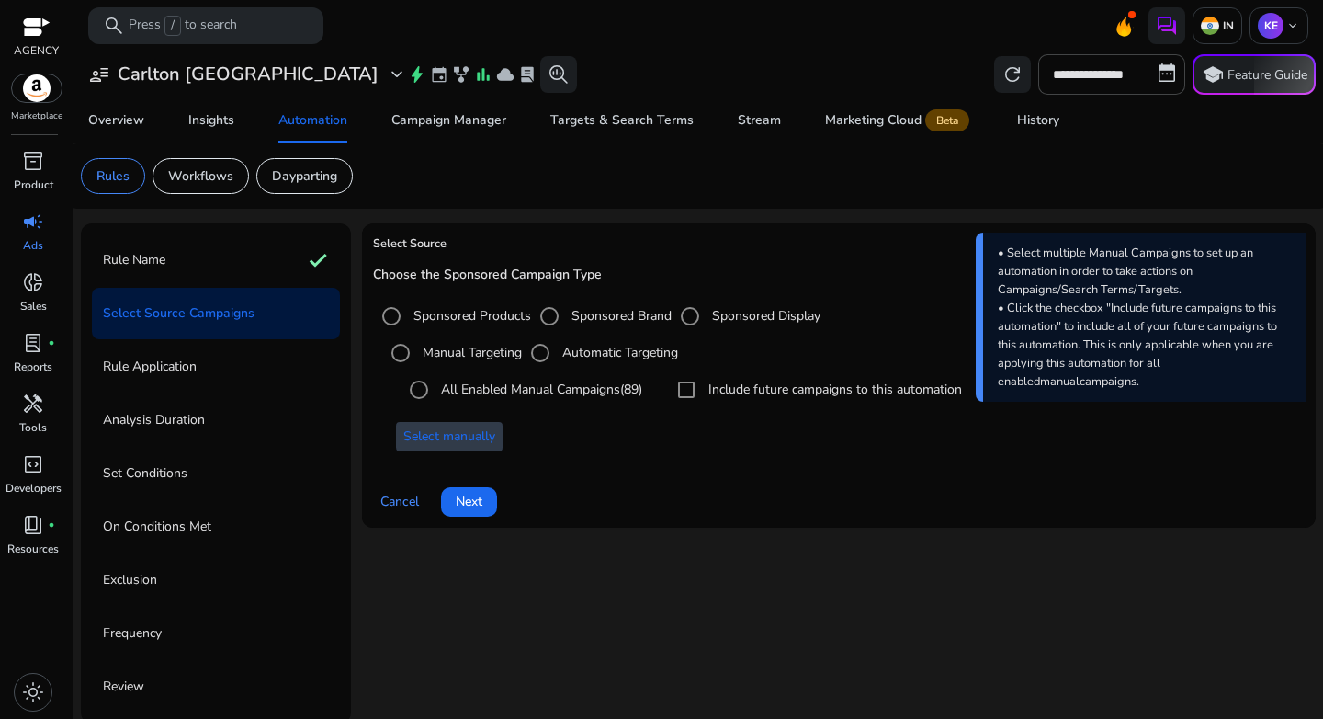
click at [471, 437] on span "Select manually" at bounding box center [449, 435] width 92 height 19
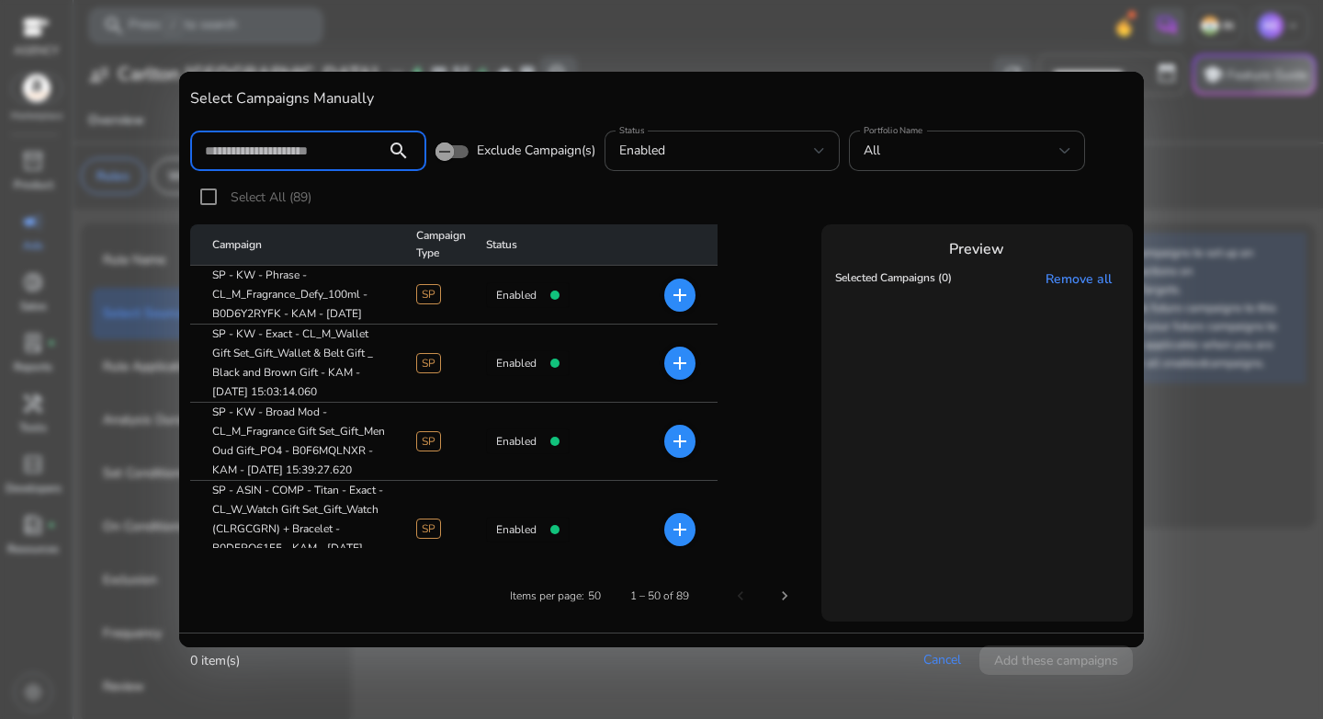
click at [351, 153] on input at bounding box center [288, 151] width 166 height 20
paste input "**********"
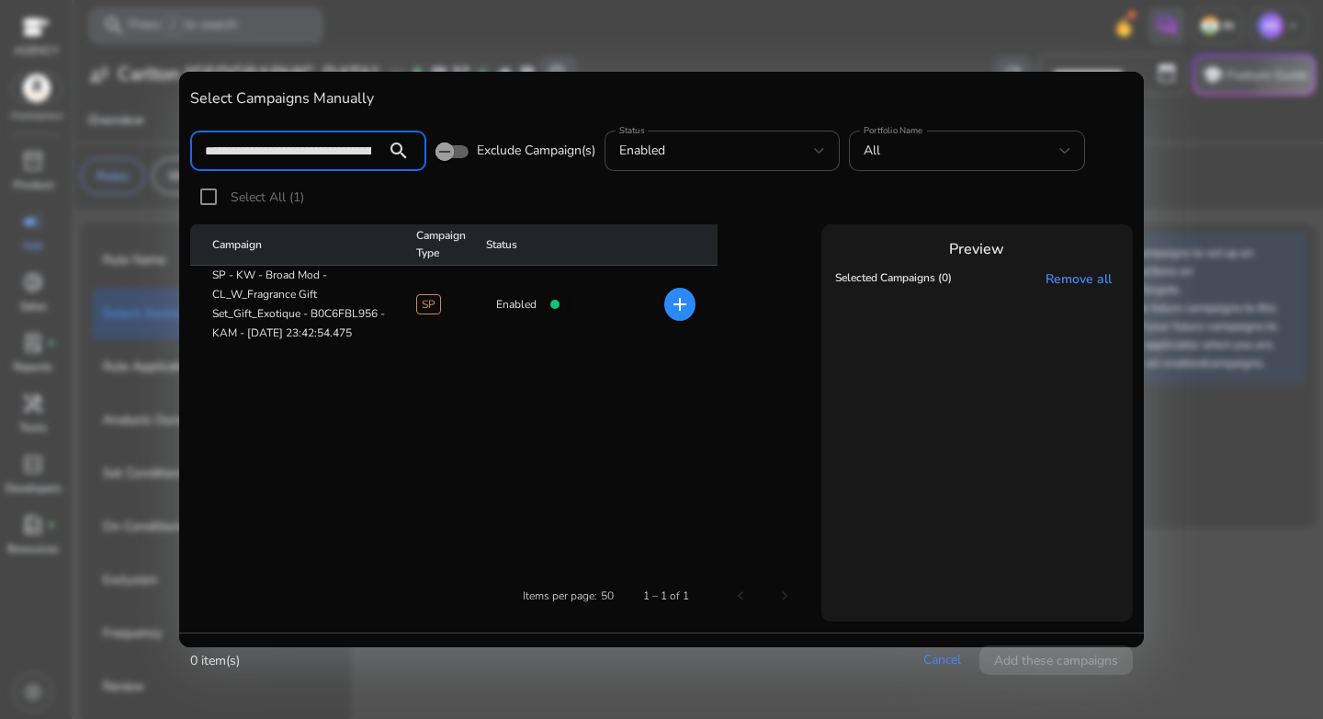
click at [662, 301] on mat-cell "add" at bounding box center [665, 304] width 105 height 77
click at [673, 307] on mat-icon "add" at bounding box center [680, 304] width 22 height 22
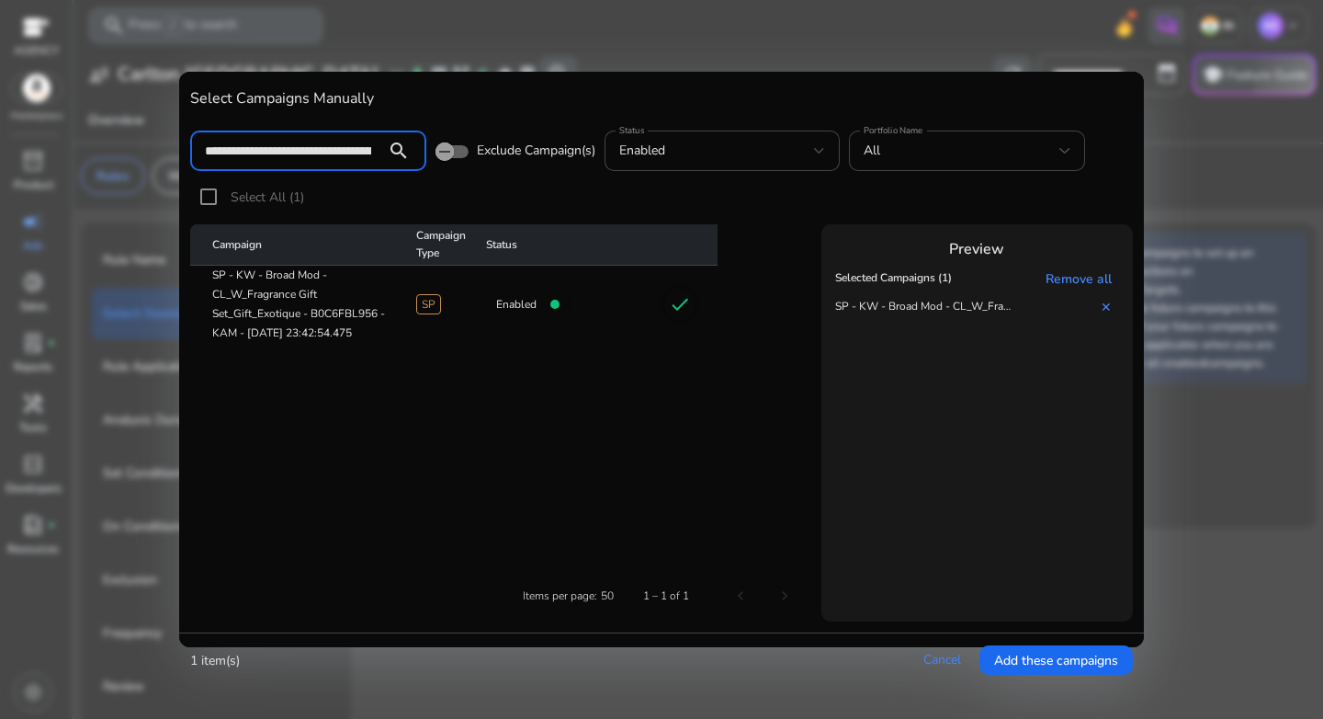
click at [315, 154] on input "**********" at bounding box center [288, 151] width 166 height 20
paste input
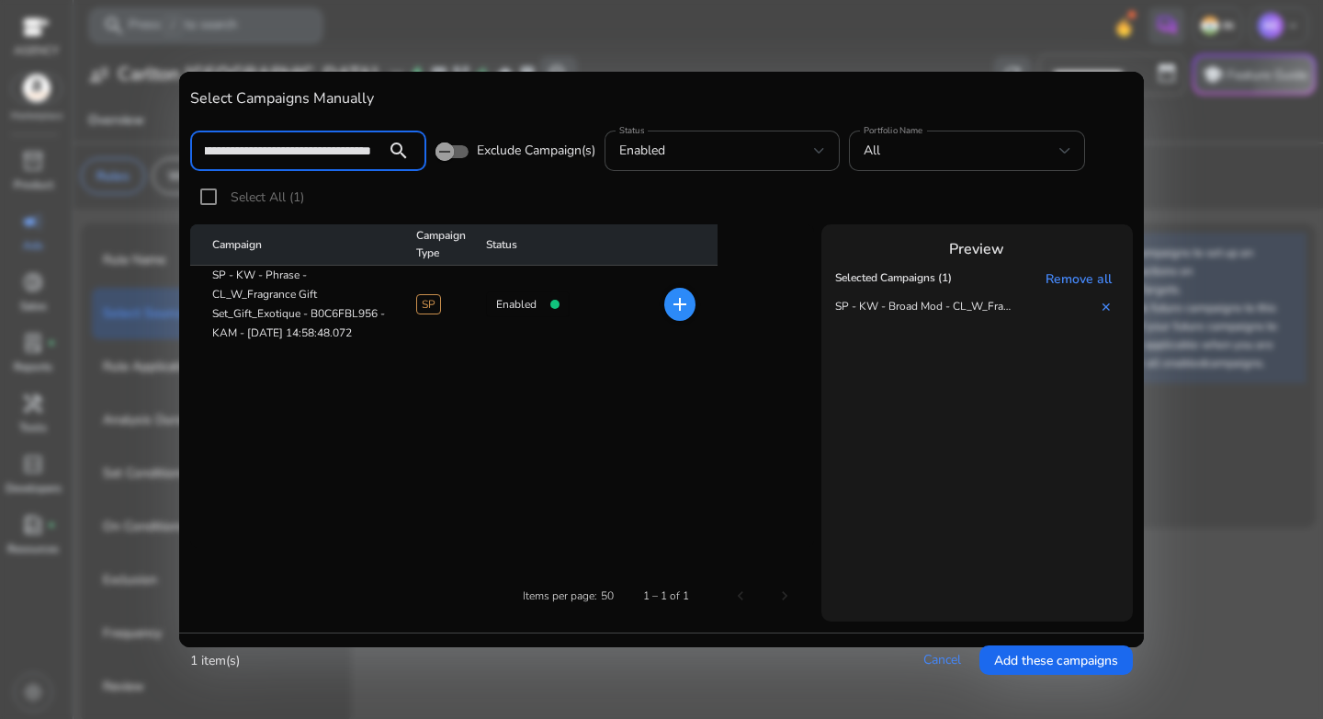
click at [684, 310] on mat-icon "add" at bounding box center [680, 304] width 22 height 22
click at [309, 149] on input "**********" at bounding box center [288, 151] width 166 height 20
click at [308, 149] on input "**********" at bounding box center [288, 151] width 166 height 20
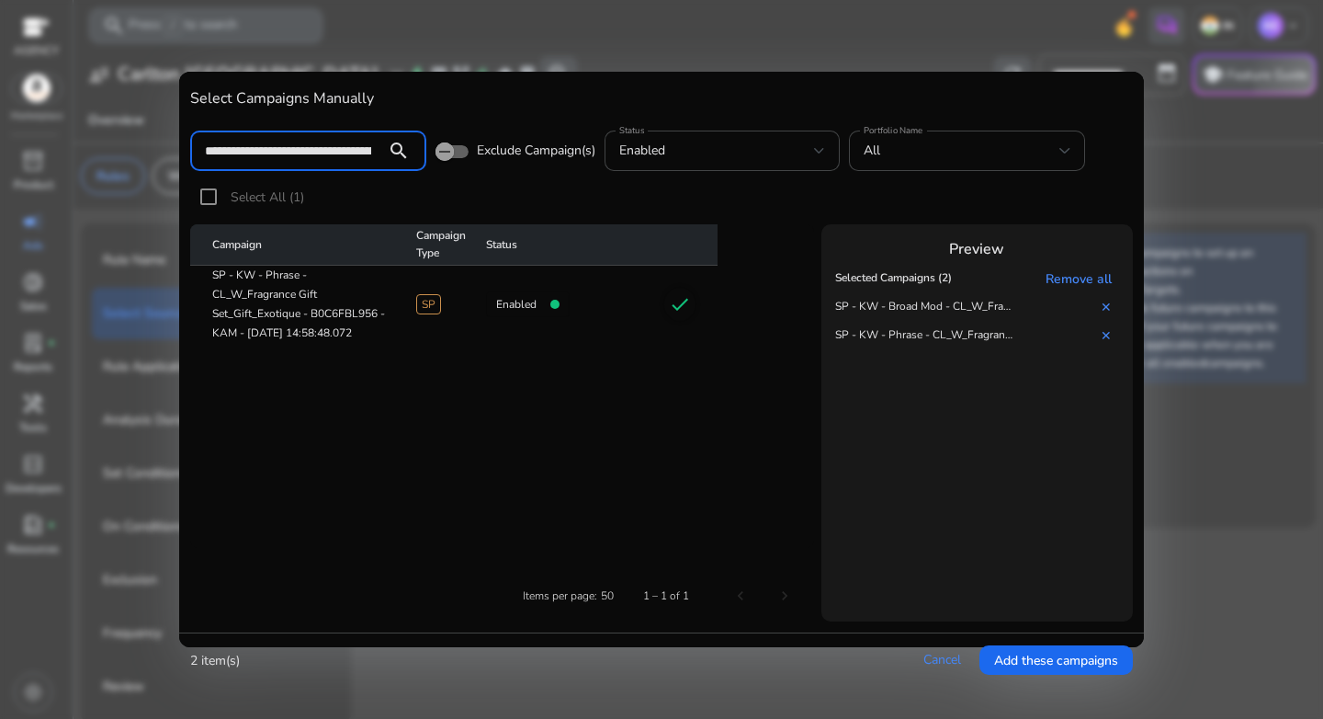
paste input
click at [686, 312] on mat-icon "add" at bounding box center [680, 304] width 22 height 22
click at [324, 153] on input "**********" at bounding box center [288, 151] width 166 height 20
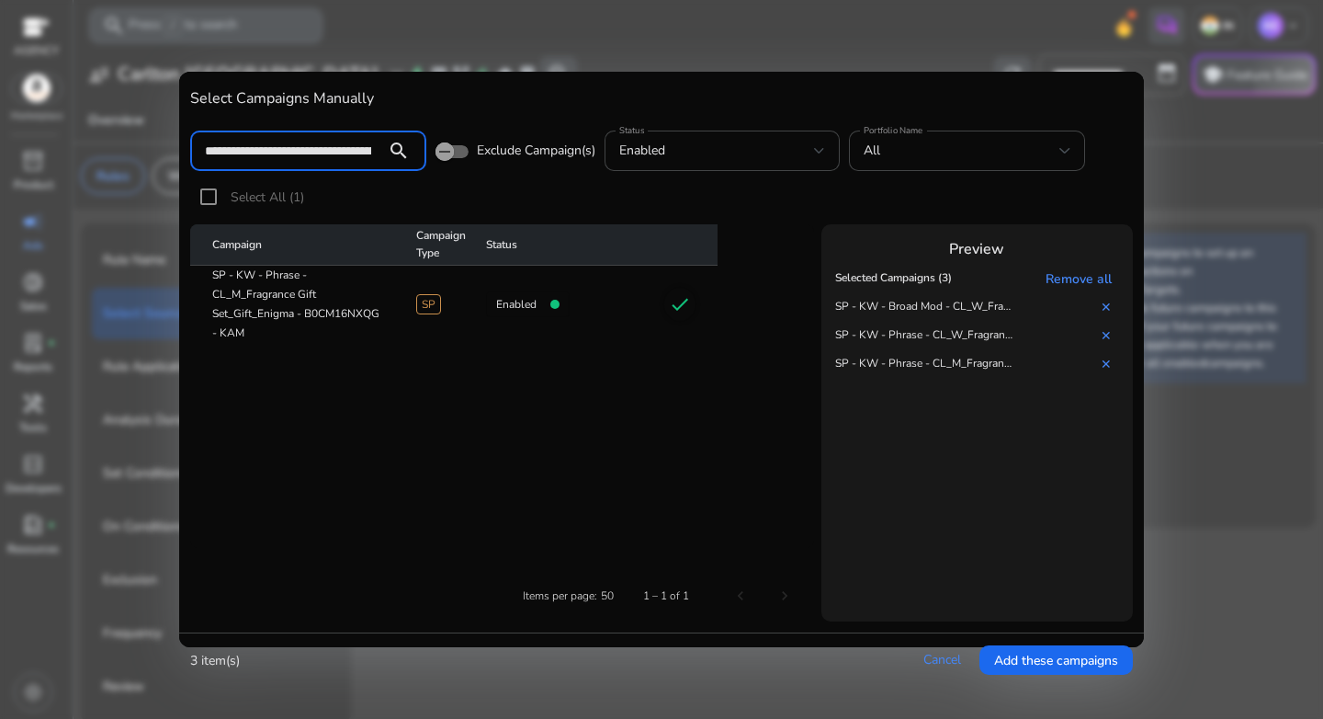
click at [324, 153] on input "**********" at bounding box center [288, 151] width 166 height 20
paste input "***"
type input "**********"
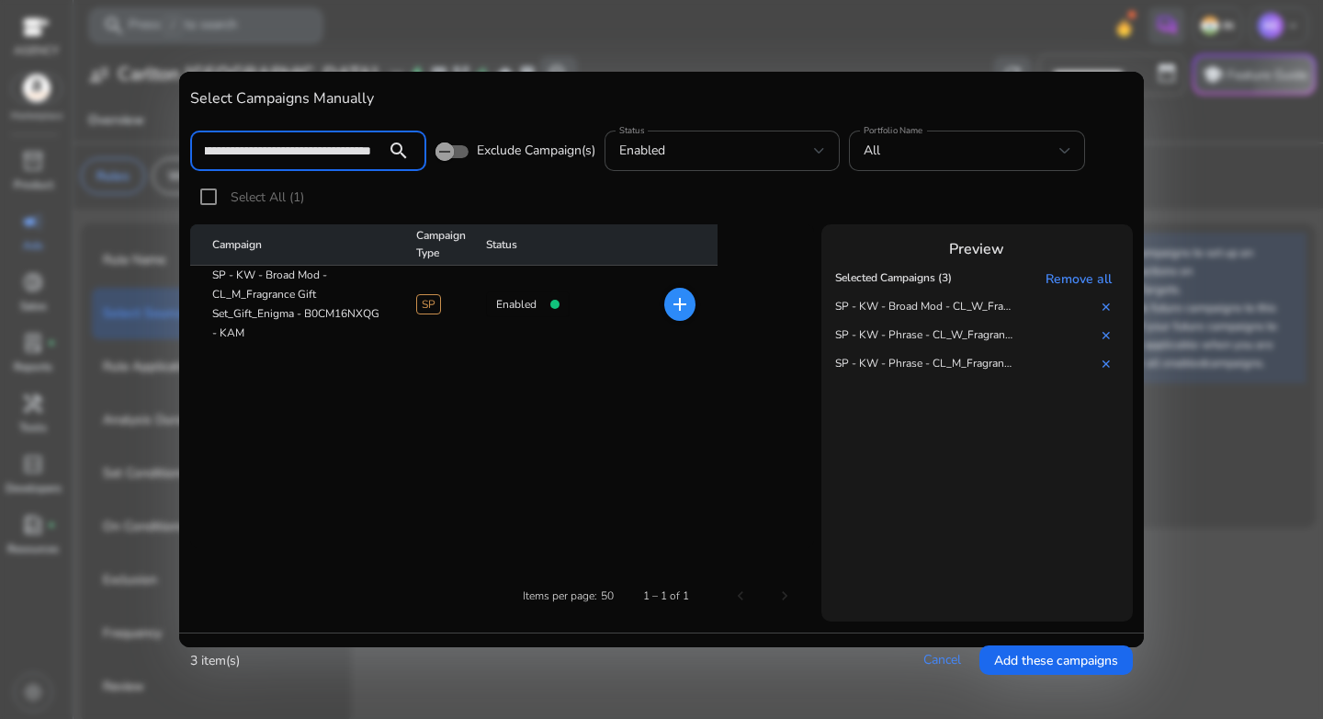
click at [672, 302] on mat-icon "add" at bounding box center [680, 304] width 22 height 22
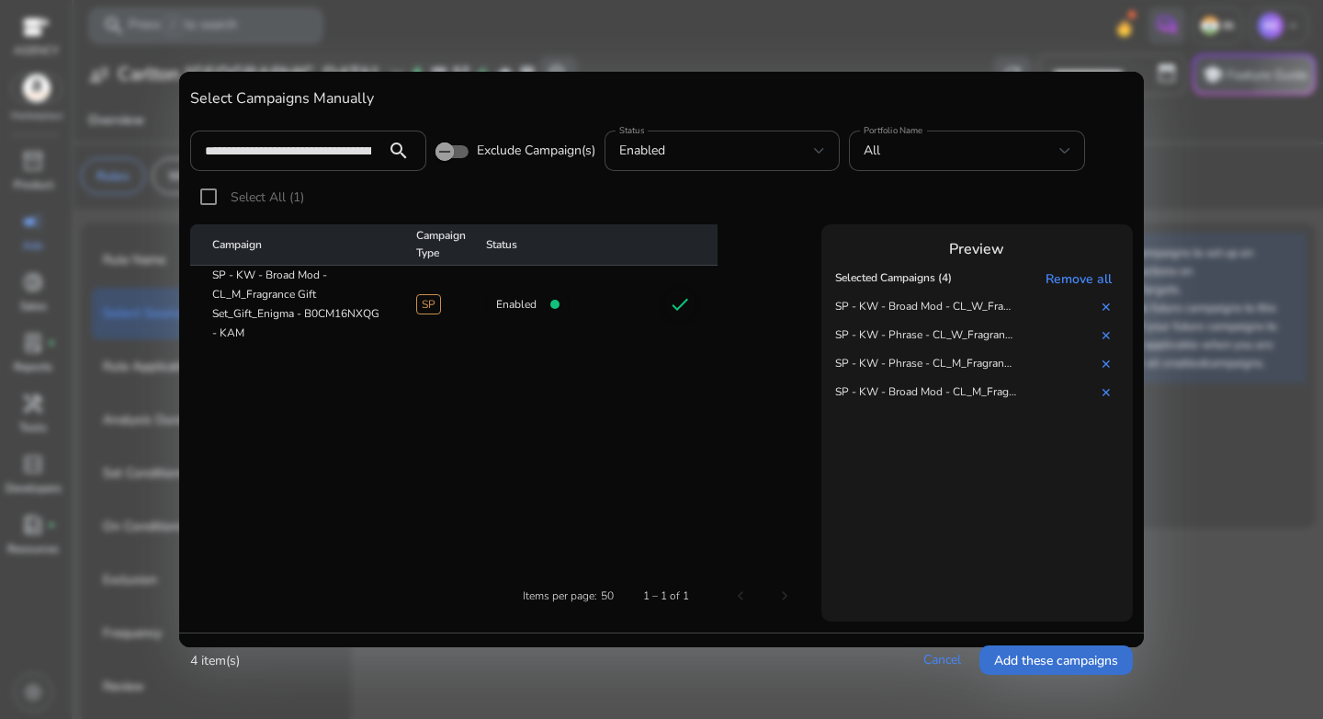
click at [1053, 660] on span "Add these campaigns" at bounding box center [1056, 660] width 124 height 19
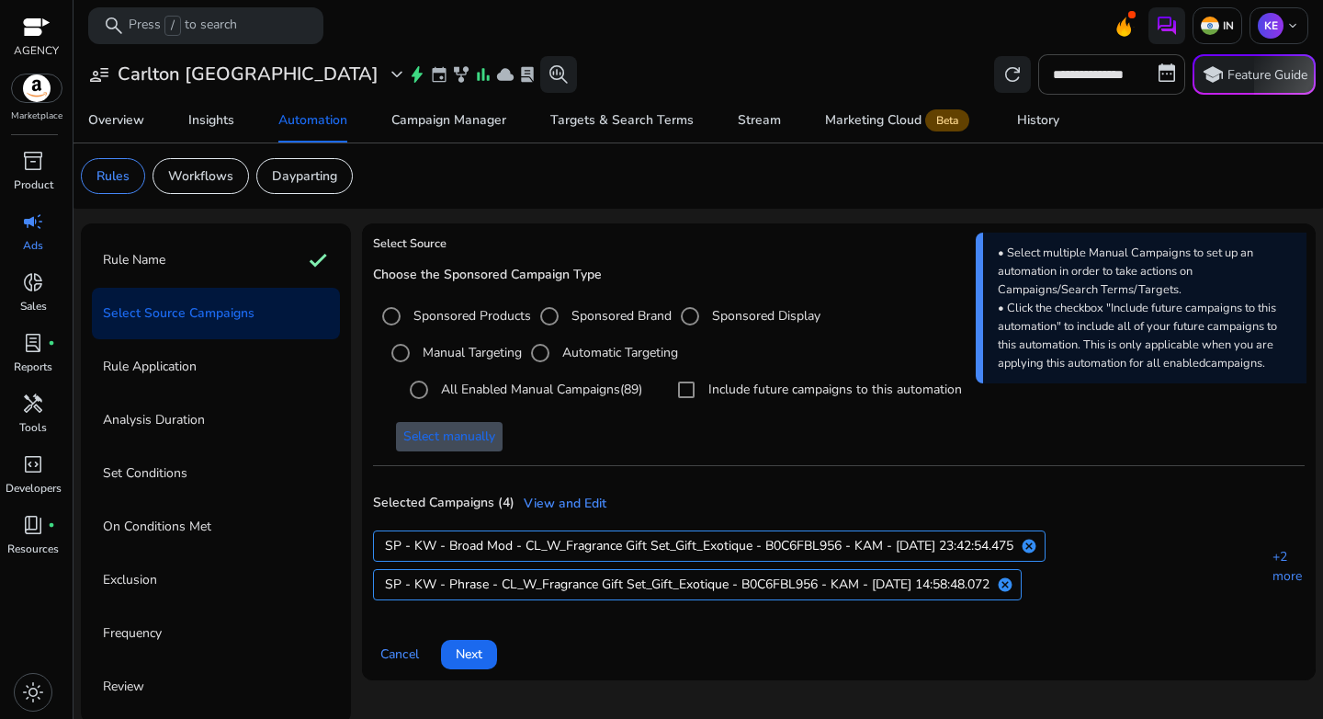
scroll to position [5, 0]
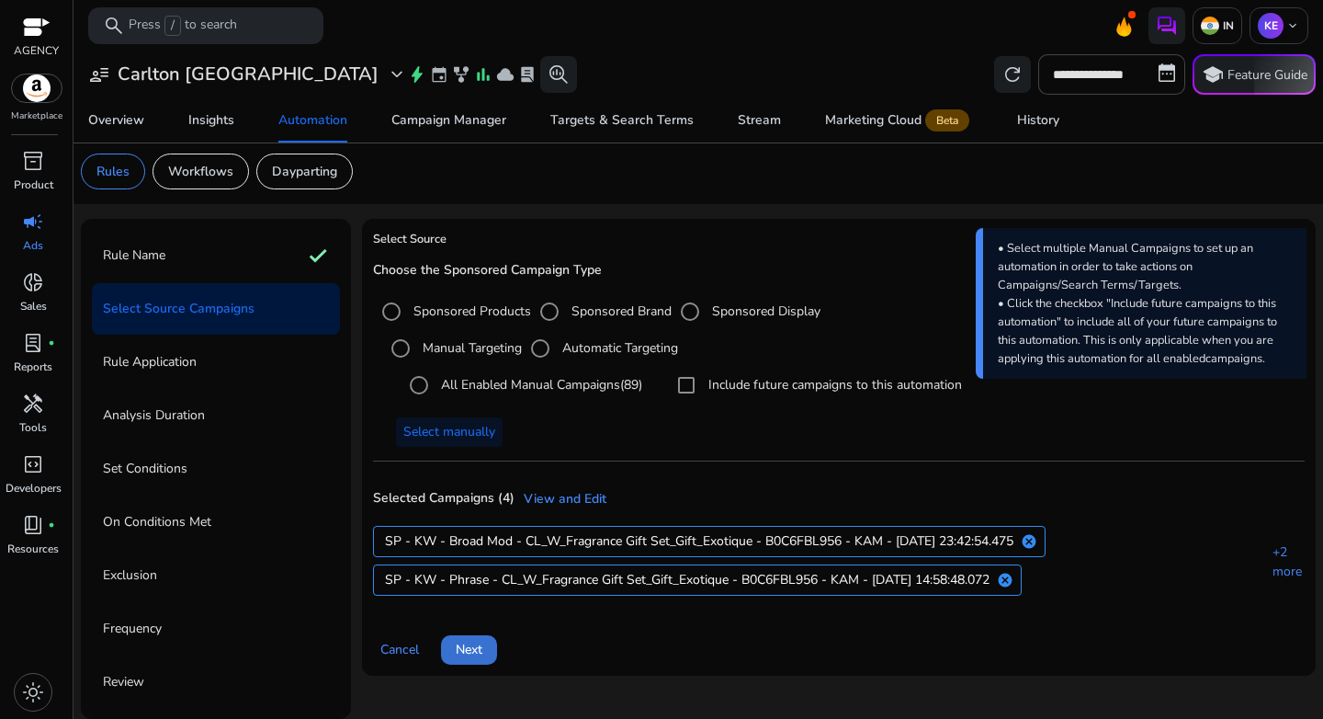
click at [489, 647] on span at bounding box center [469, 650] width 56 height 44
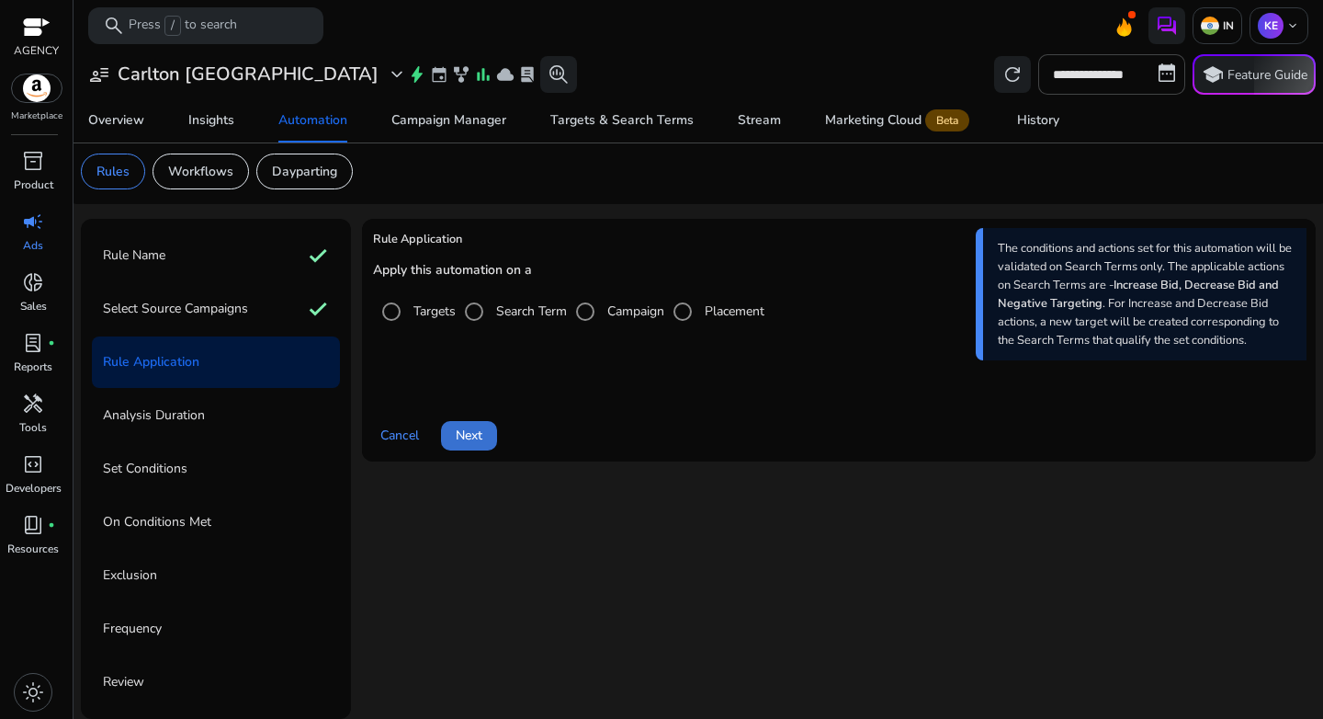
click at [465, 430] on span "Next" at bounding box center [469, 435] width 27 height 19
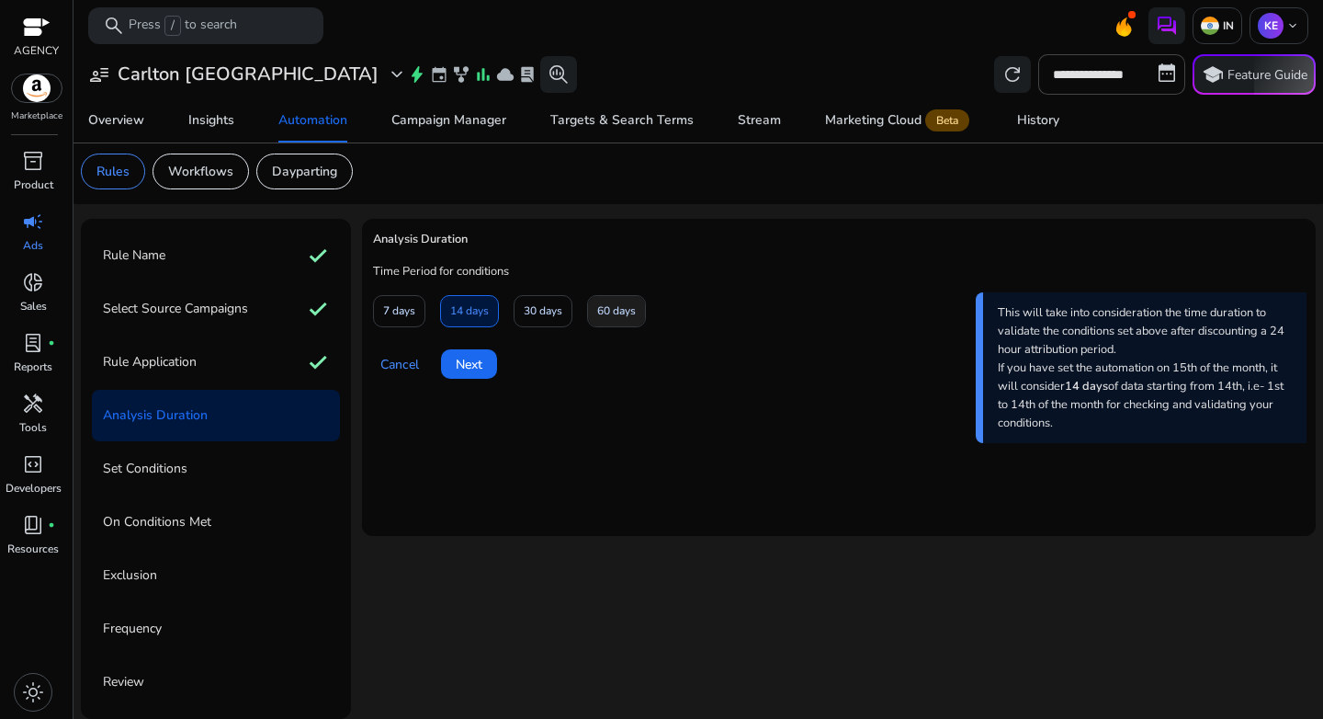
click at [613, 312] on span "60 days" at bounding box center [616, 311] width 39 height 32
click at [466, 374] on span at bounding box center [469, 364] width 56 height 44
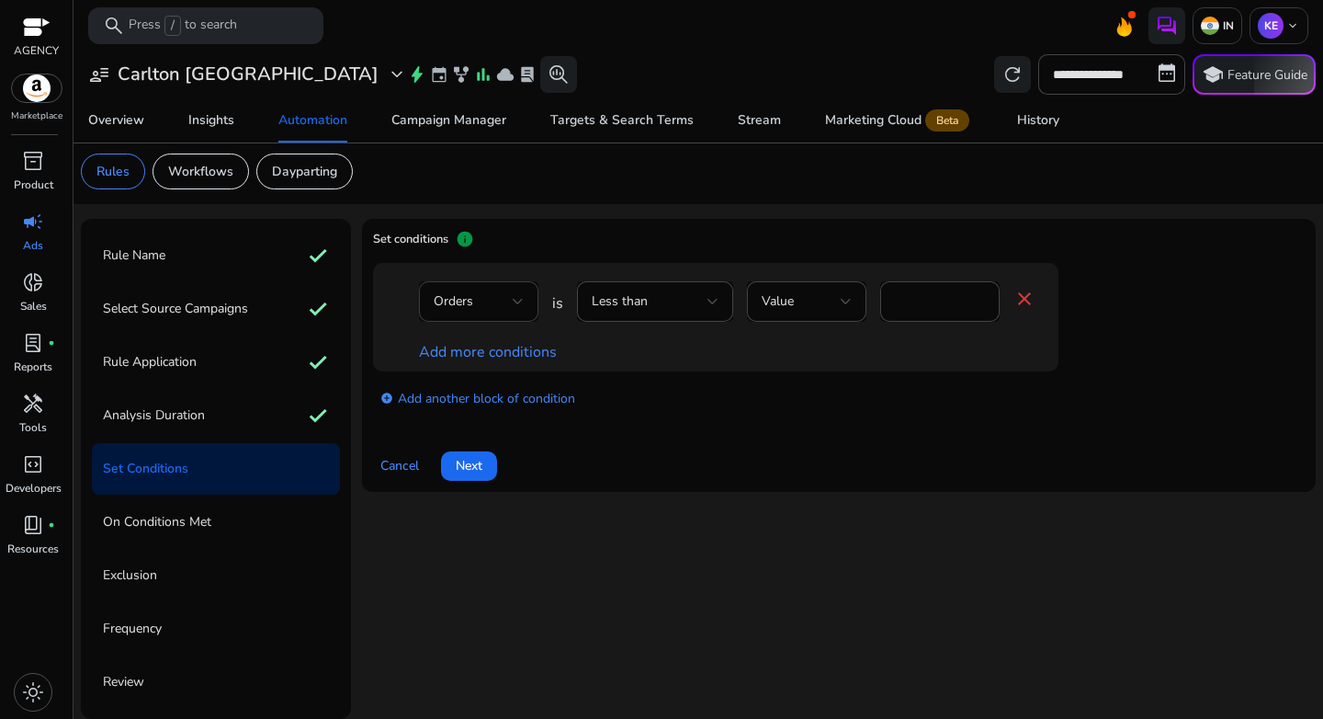
click at [481, 311] on div "Orders" at bounding box center [473, 301] width 79 height 20
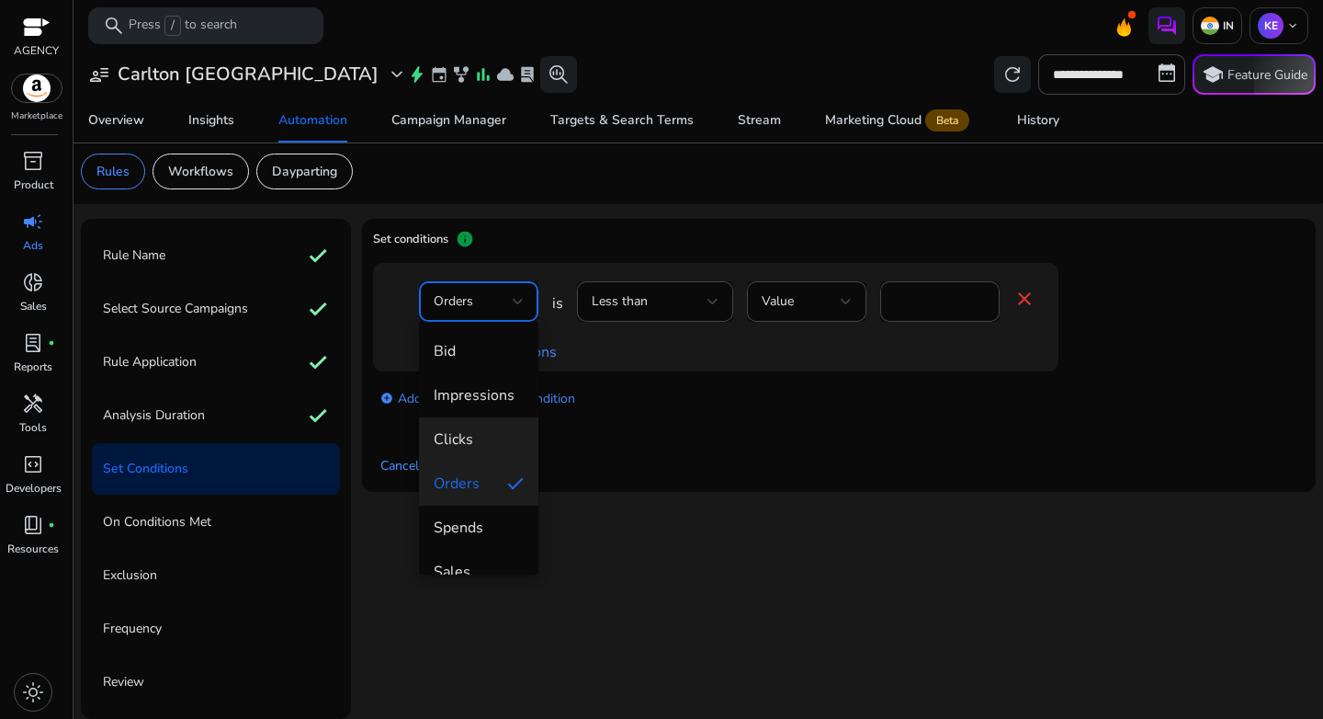
click at [488, 430] on span "Clicks" at bounding box center [479, 439] width 90 height 20
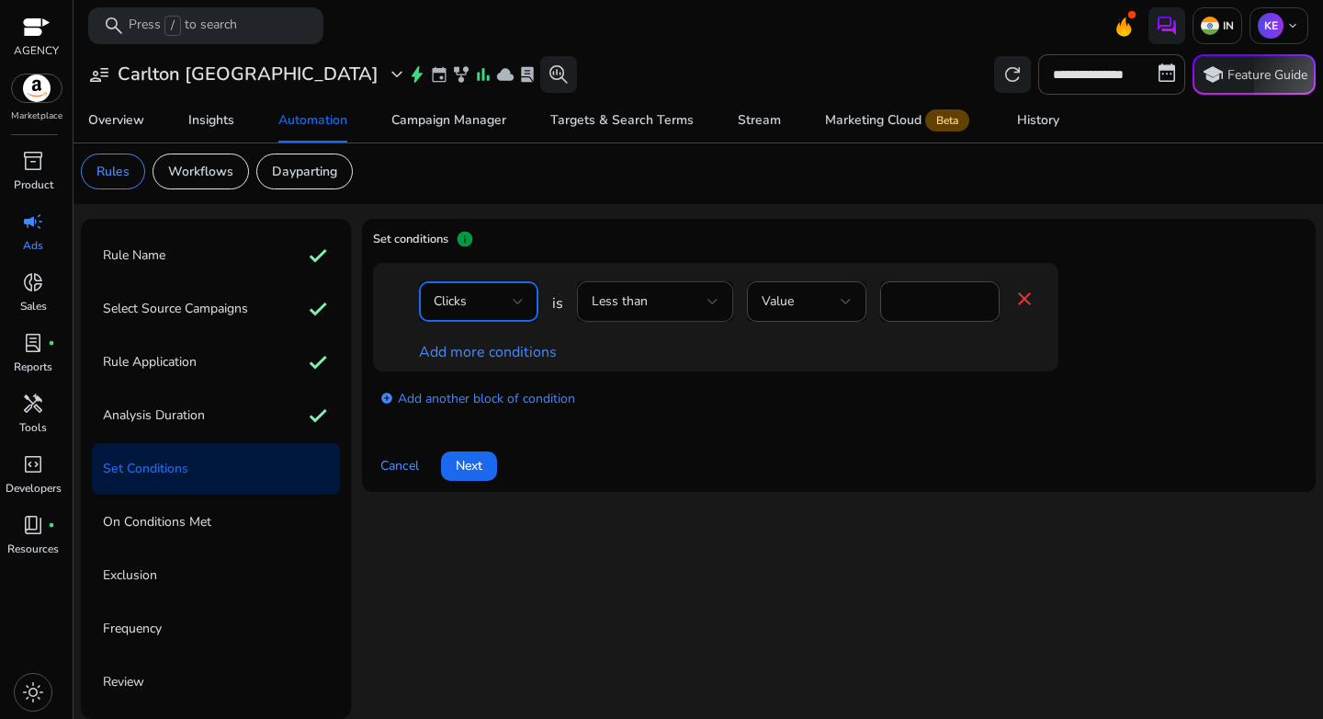
click at [657, 312] on div "Less than" at bounding box center [655, 301] width 127 height 22
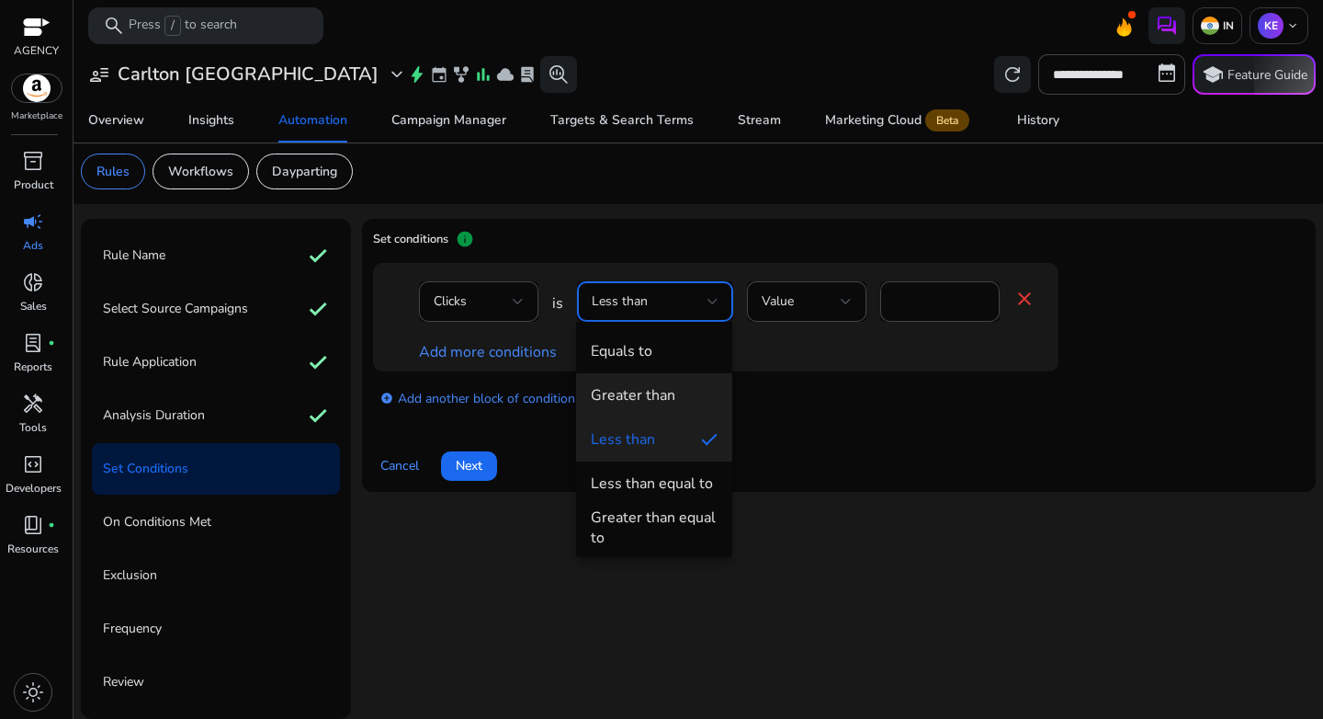
click at [662, 395] on div "Greater than" at bounding box center [633, 395] width 85 height 20
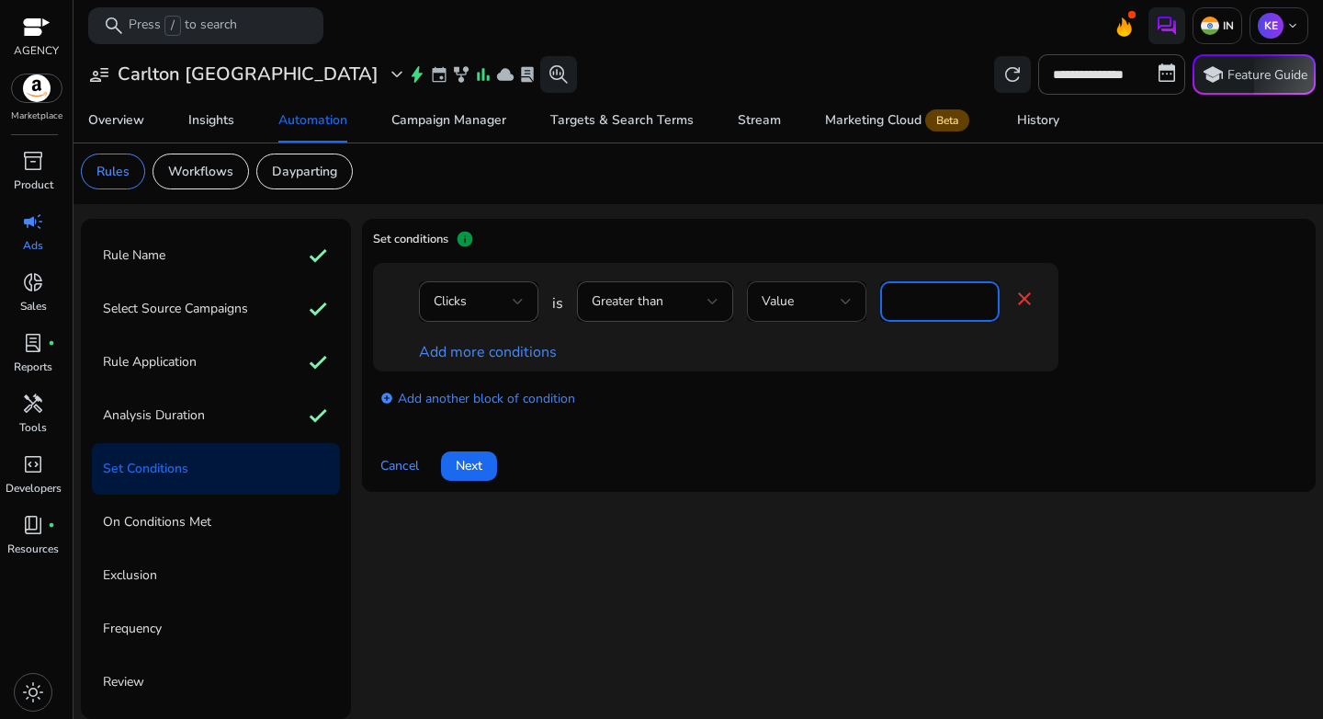
drag, startPoint x: 929, startPoint y: 295, endPoint x: 851, endPoint y: 303, distance: 78.6
click at [851, 303] on div "Clicks is Greater than Value * close" at bounding box center [727, 311] width 617 height 60
type input "**"
click at [801, 403] on div "add_circle Add another block of condition" at bounding box center [752, 396] width 759 height 51
click at [445, 347] on link "Add more conditions" at bounding box center [488, 352] width 138 height 20
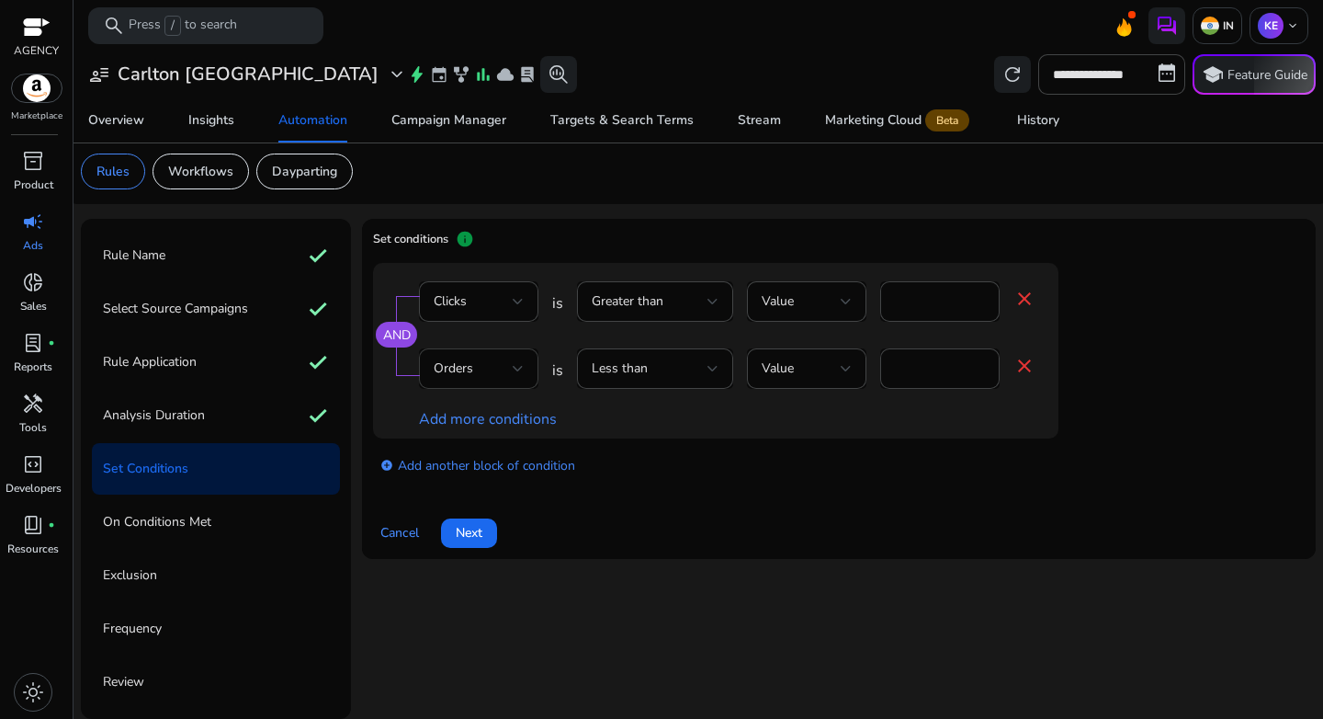
click at [486, 369] on div "Orders" at bounding box center [473, 368] width 79 height 20
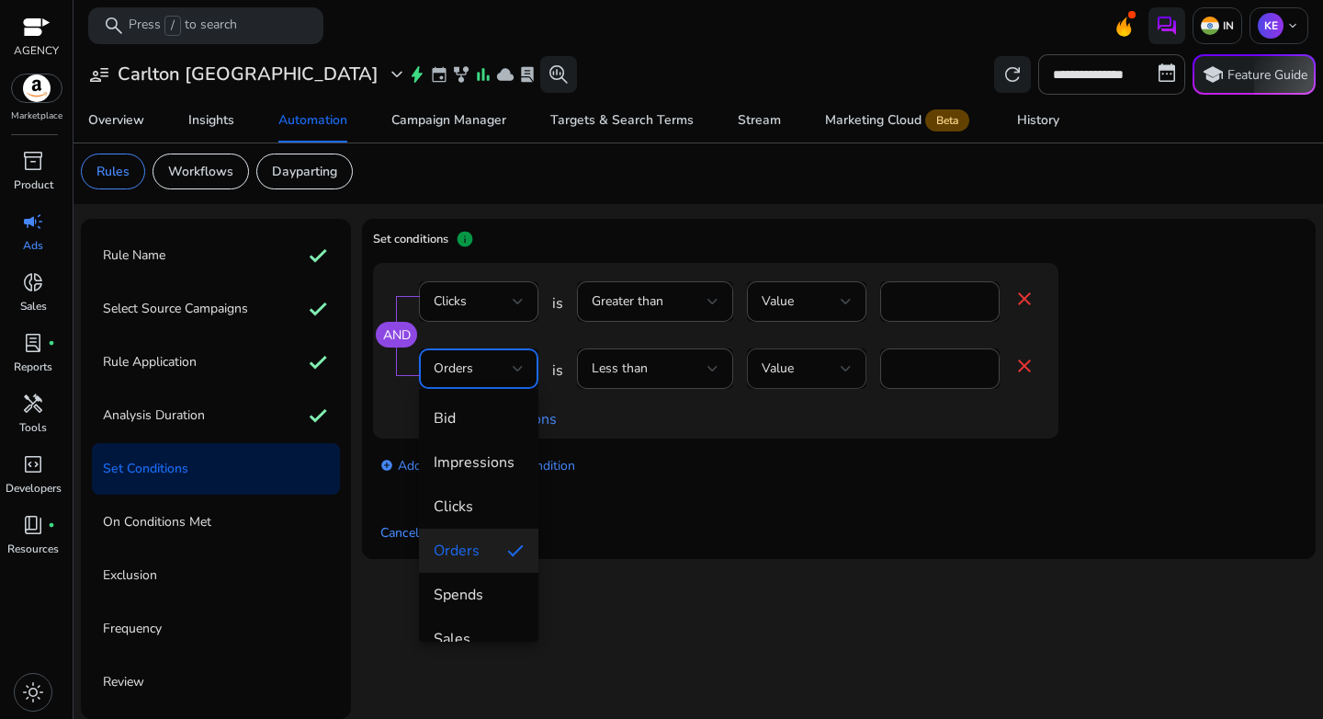
click at [817, 373] on div at bounding box center [661, 359] width 1323 height 719
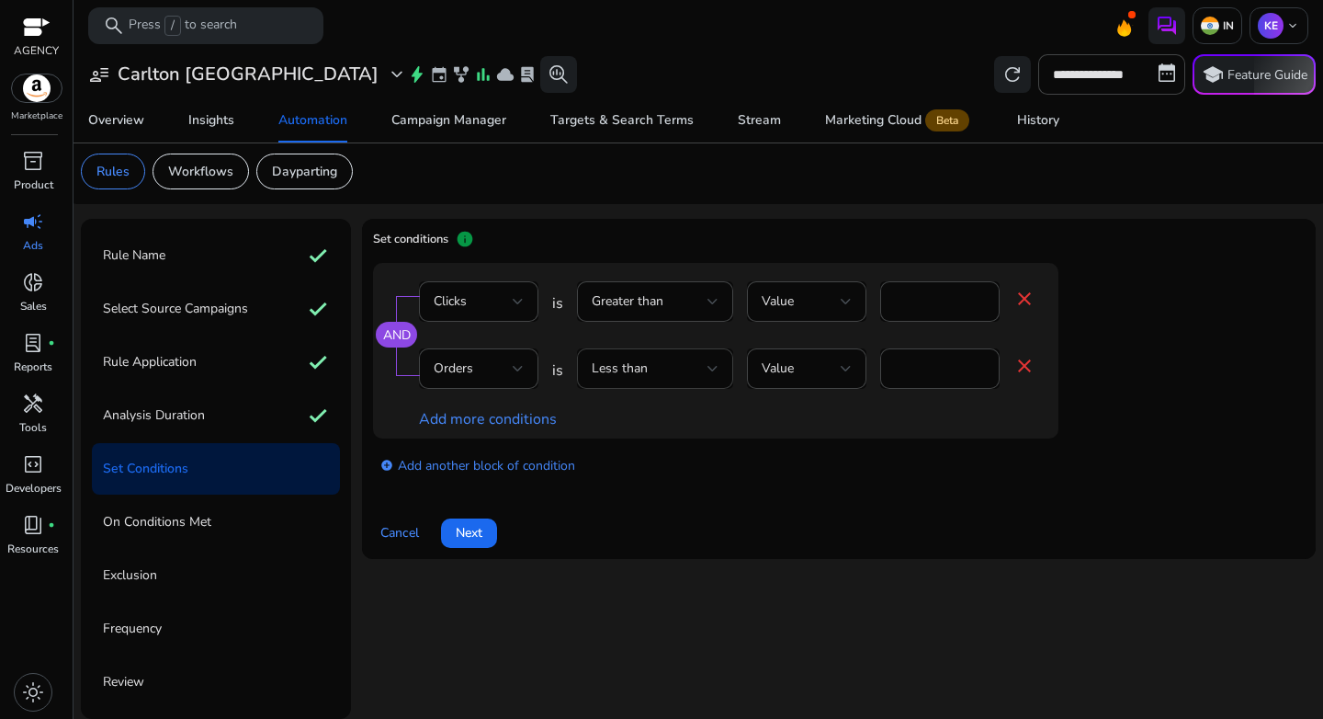
click at [640, 373] on span "Less than" at bounding box center [620, 367] width 56 height 17
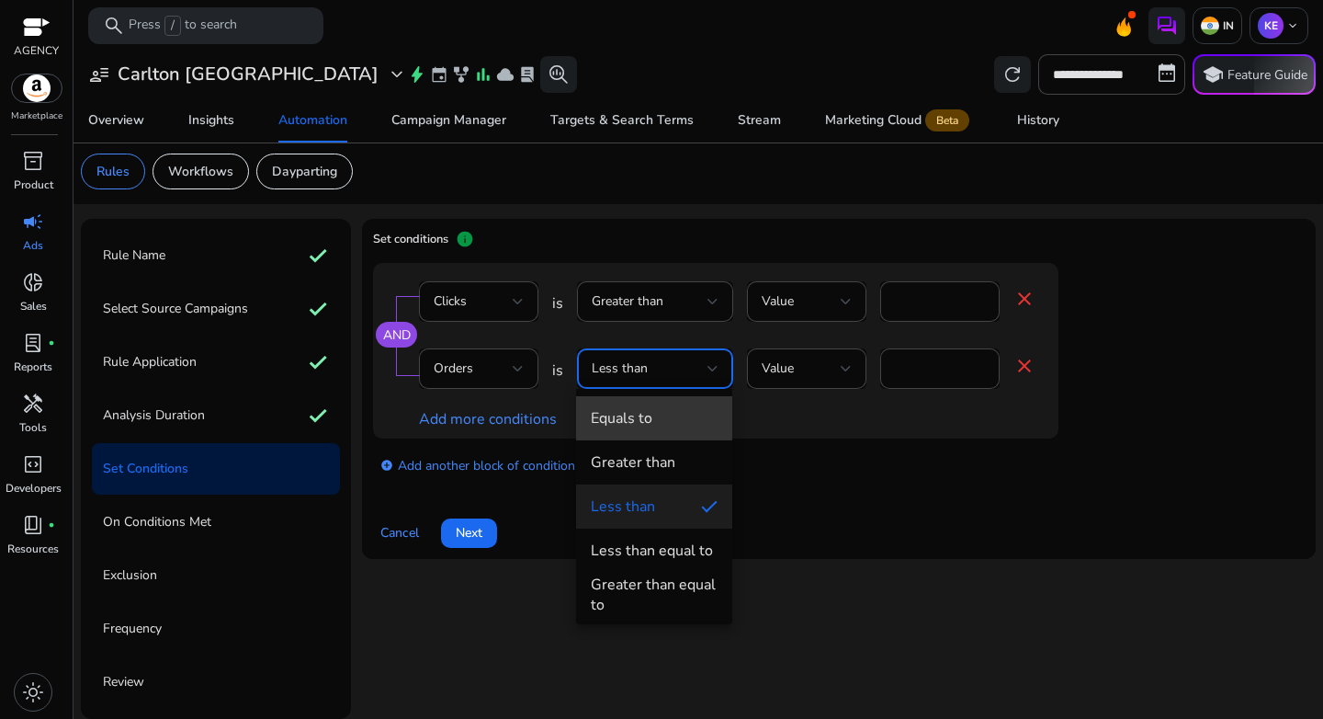
click at [646, 426] on div "Equals to" at bounding box center [622, 418] width 62 height 20
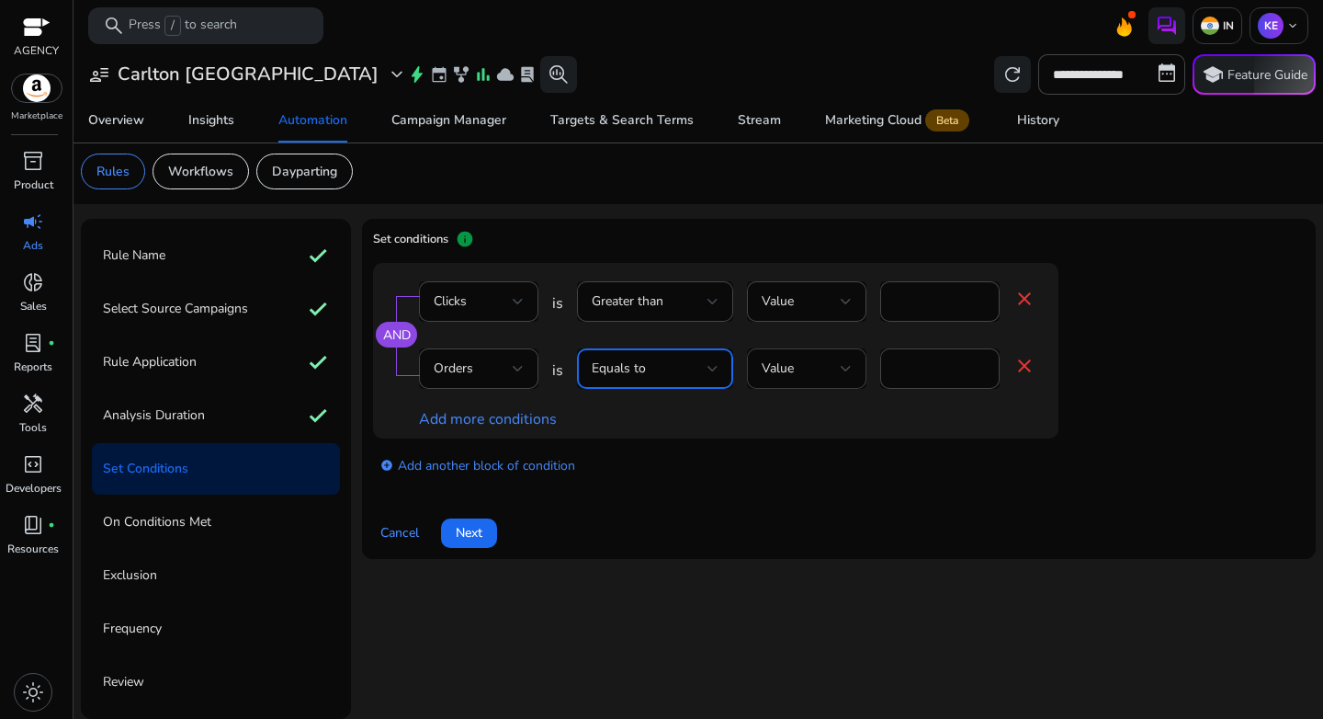
drag, startPoint x: 957, startPoint y: 383, endPoint x: 854, endPoint y: 361, distance: 105.3
click at [854, 361] on div "Orders is Equals to Value * close" at bounding box center [727, 378] width 617 height 60
drag, startPoint x: 937, startPoint y: 369, endPoint x: 806, endPoint y: 366, distance: 130.5
click at [806, 366] on div "Orders is Equals to Value * close" at bounding box center [727, 378] width 617 height 60
type input "*"
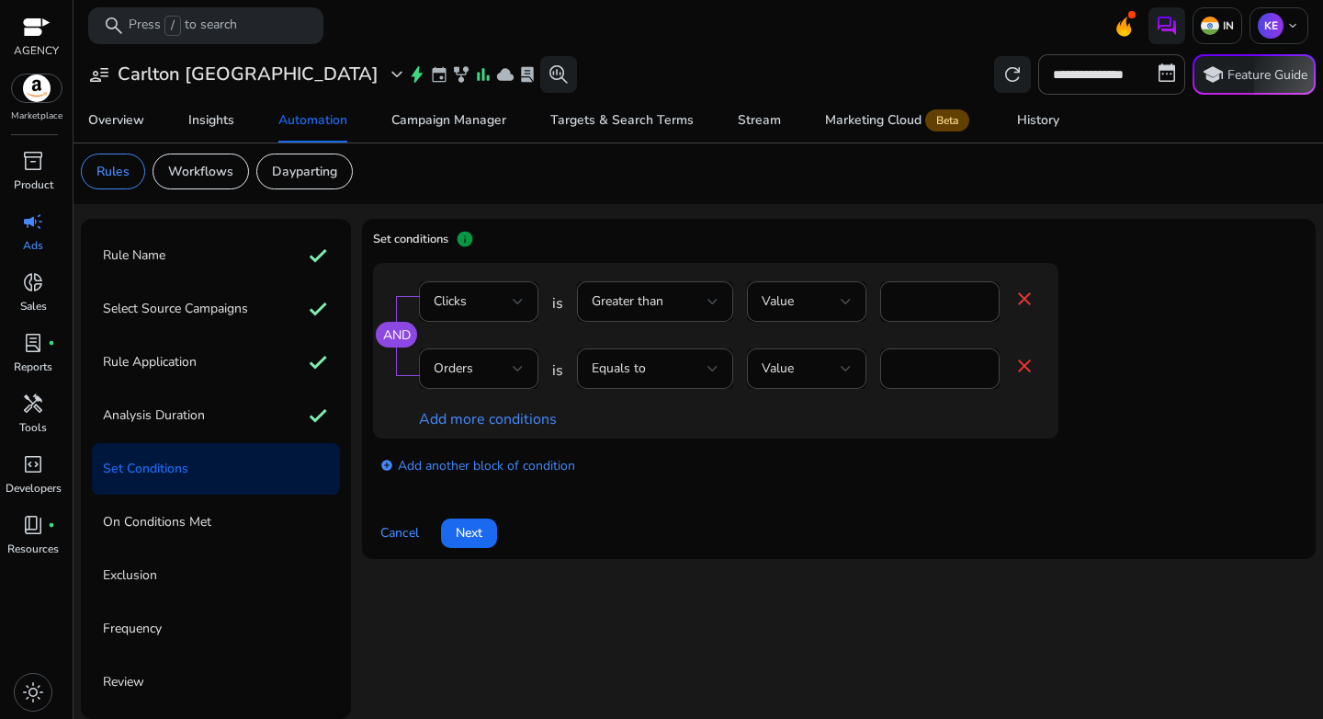
click at [909, 495] on mat-card "Set conditions info AND Clicks is Greater than Value ** close Orders is Equals …" at bounding box center [839, 389] width 954 height 340
click at [420, 463] on link "add_circle Add another block of condition" at bounding box center [477, 464] width 195 height 21
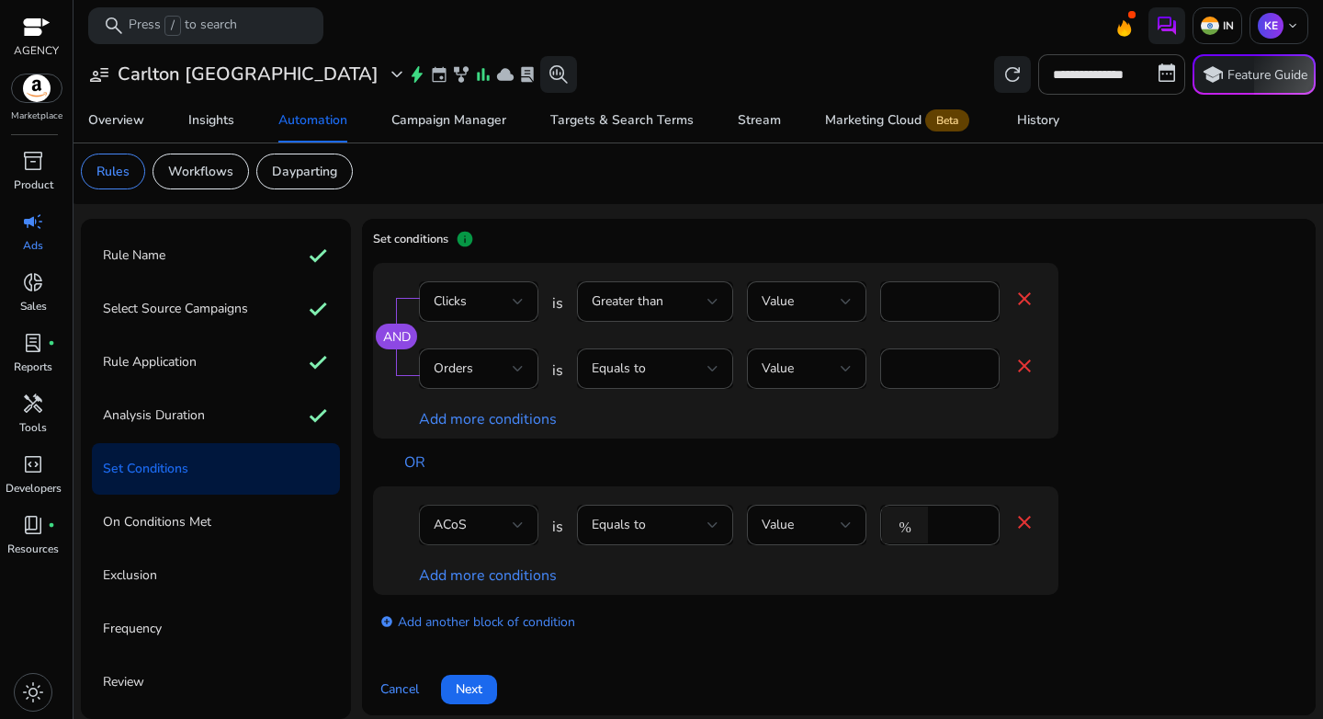
scroll to position [16, 0]
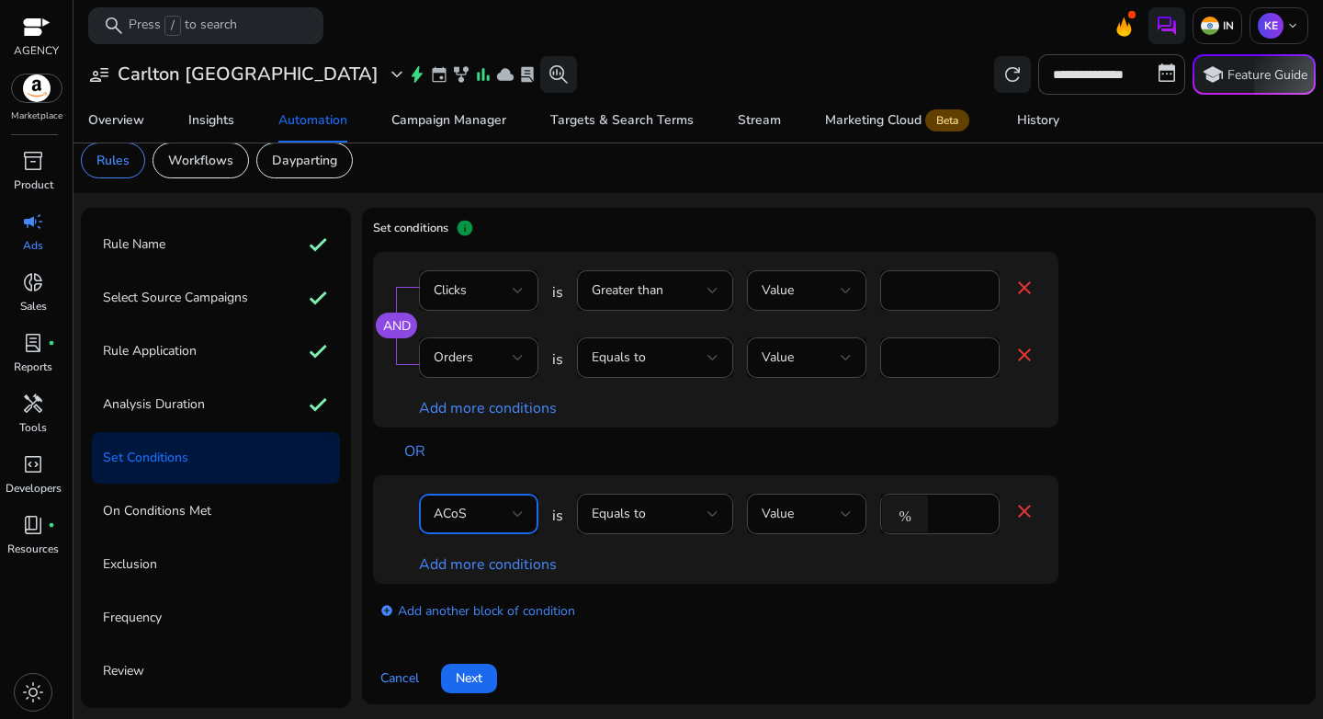
click at [483, 522] on div "ACoS" at bounding box center [473, 514] width 79 height 20
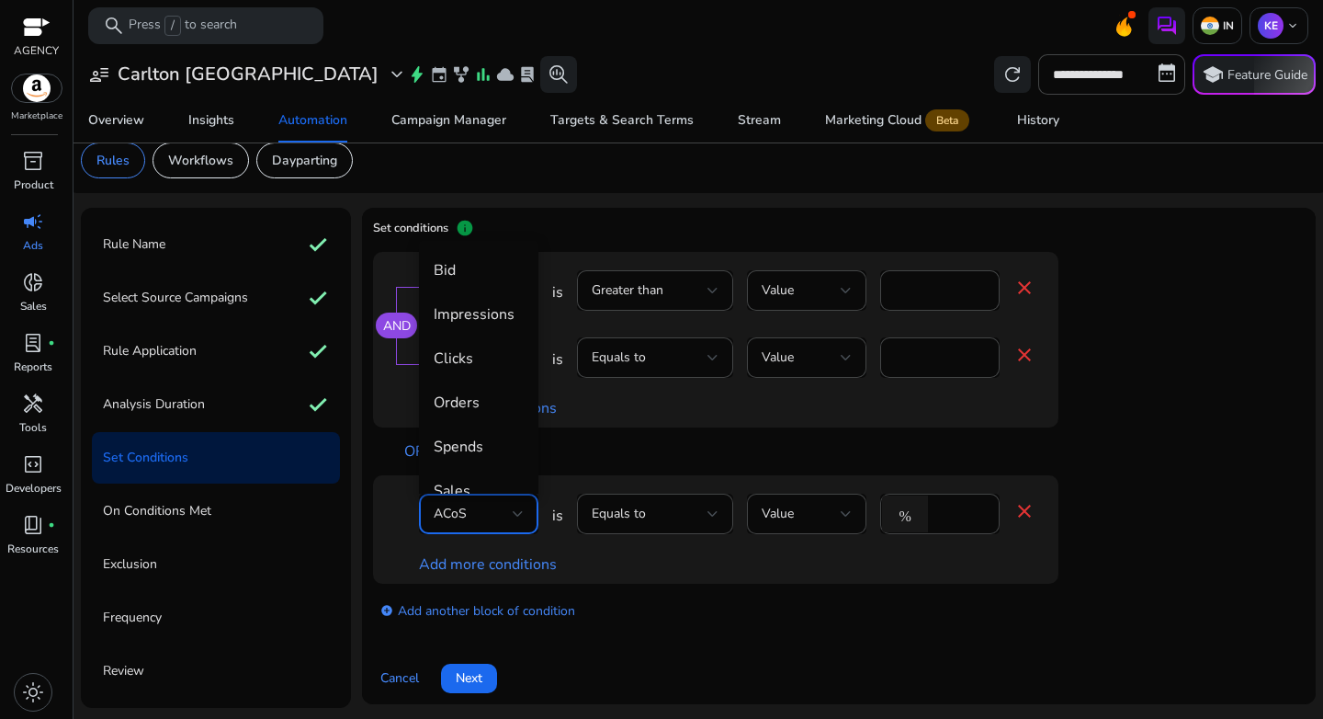
scroll to position [63, 0]
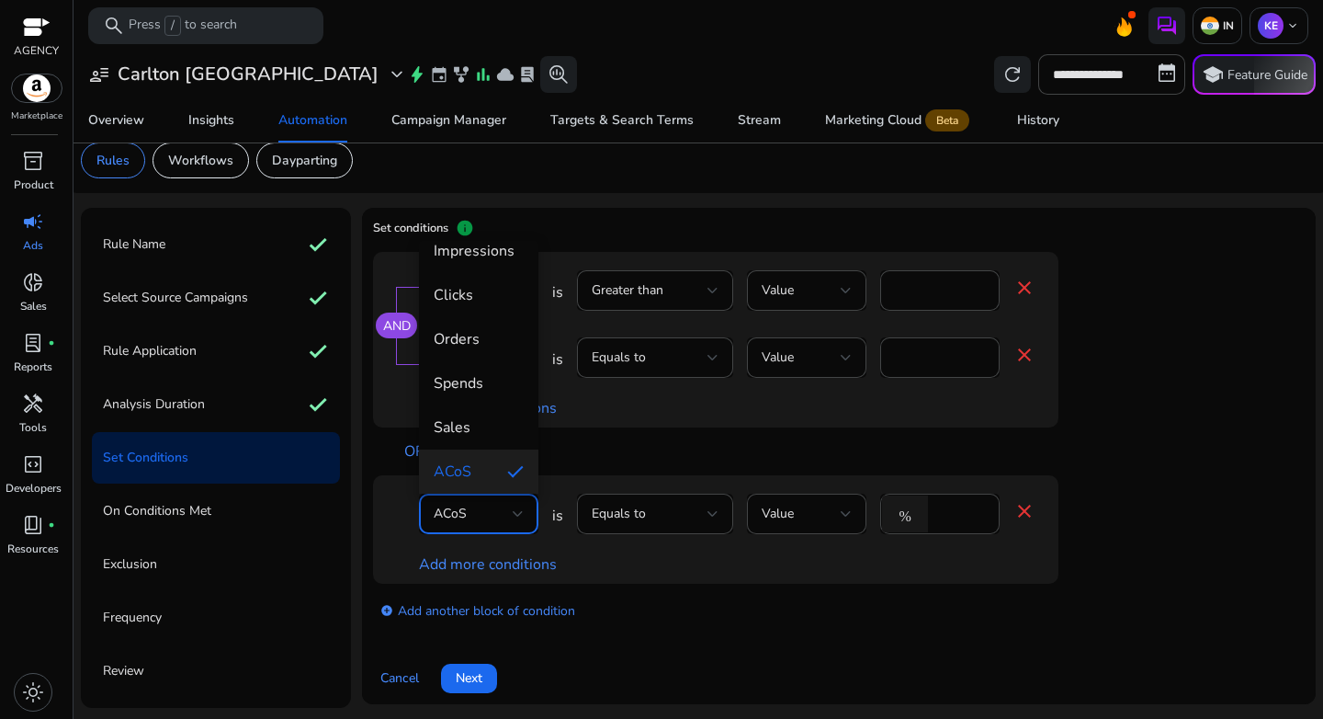
click at [479, 512] on div at bounding box center [661, 359] width 1323 height 719
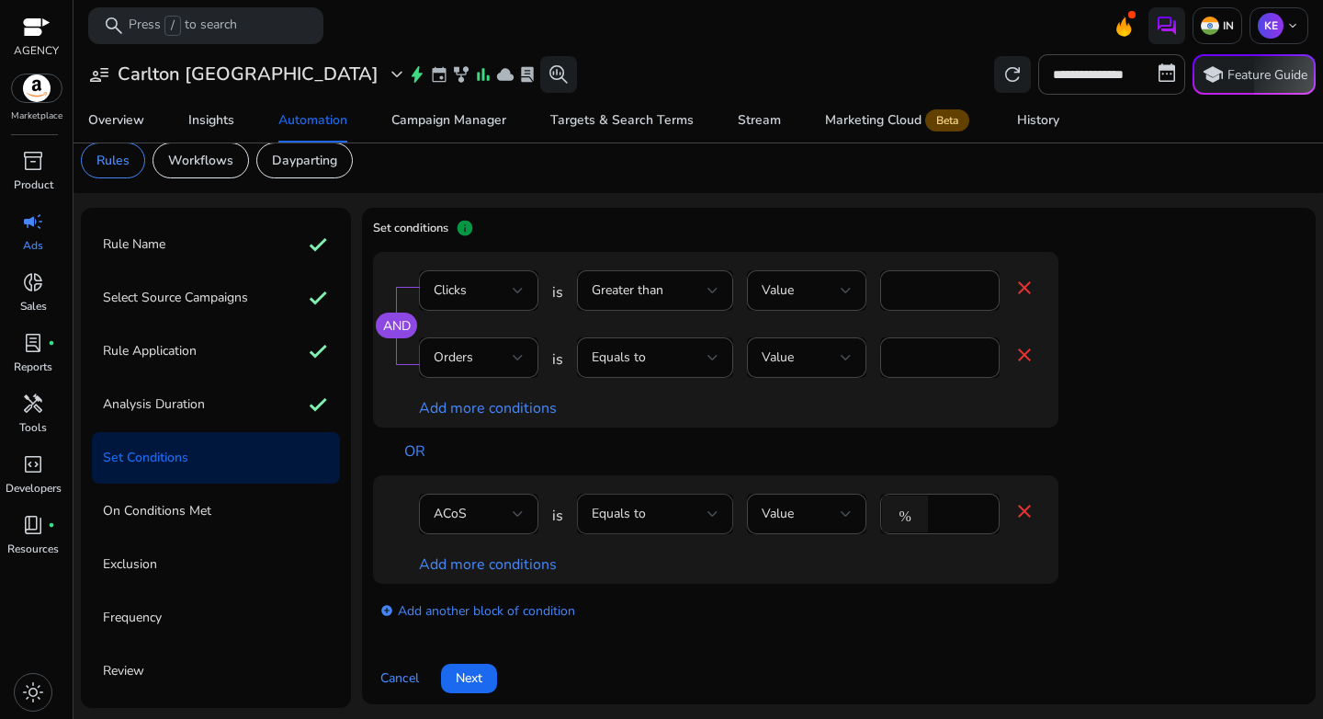
click at [667, 517] on div "Equals to" at bounding box center [650, 514] width 116 height 20
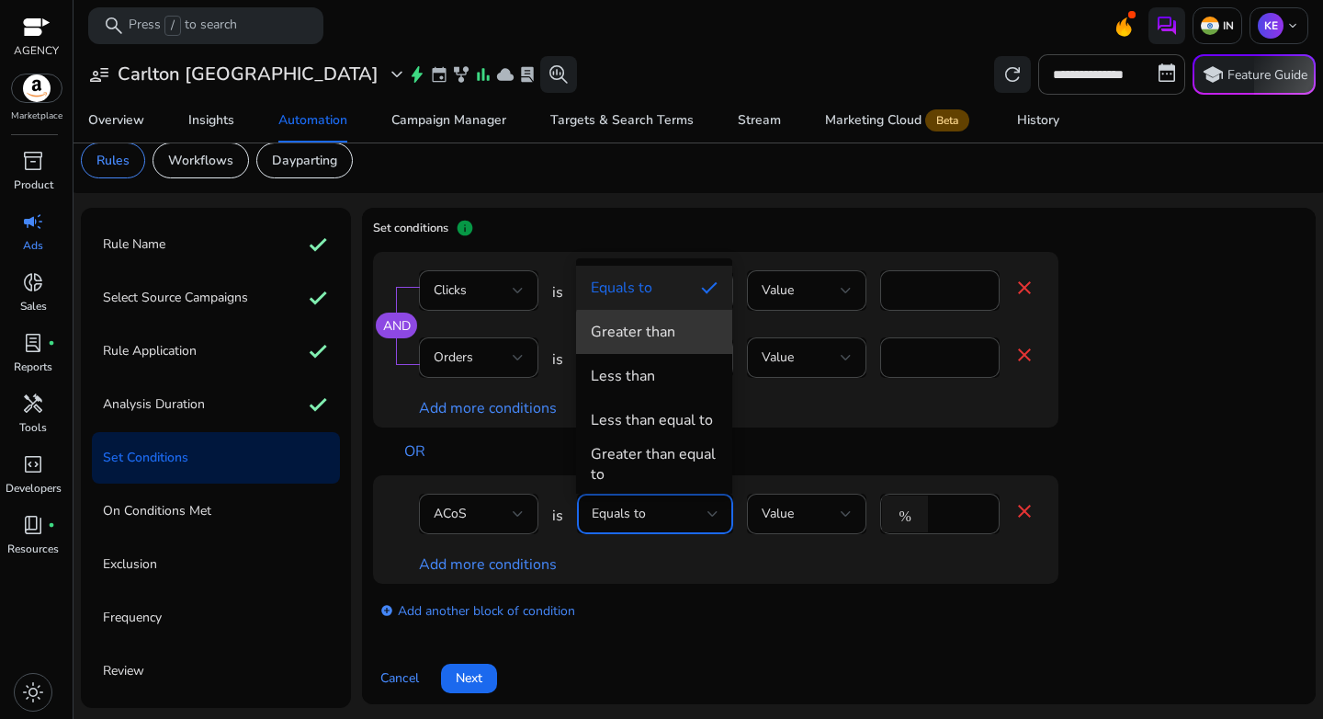
click at [669, 335] on div "Greater than" at bounding box center [633, 332] width 85 height 20
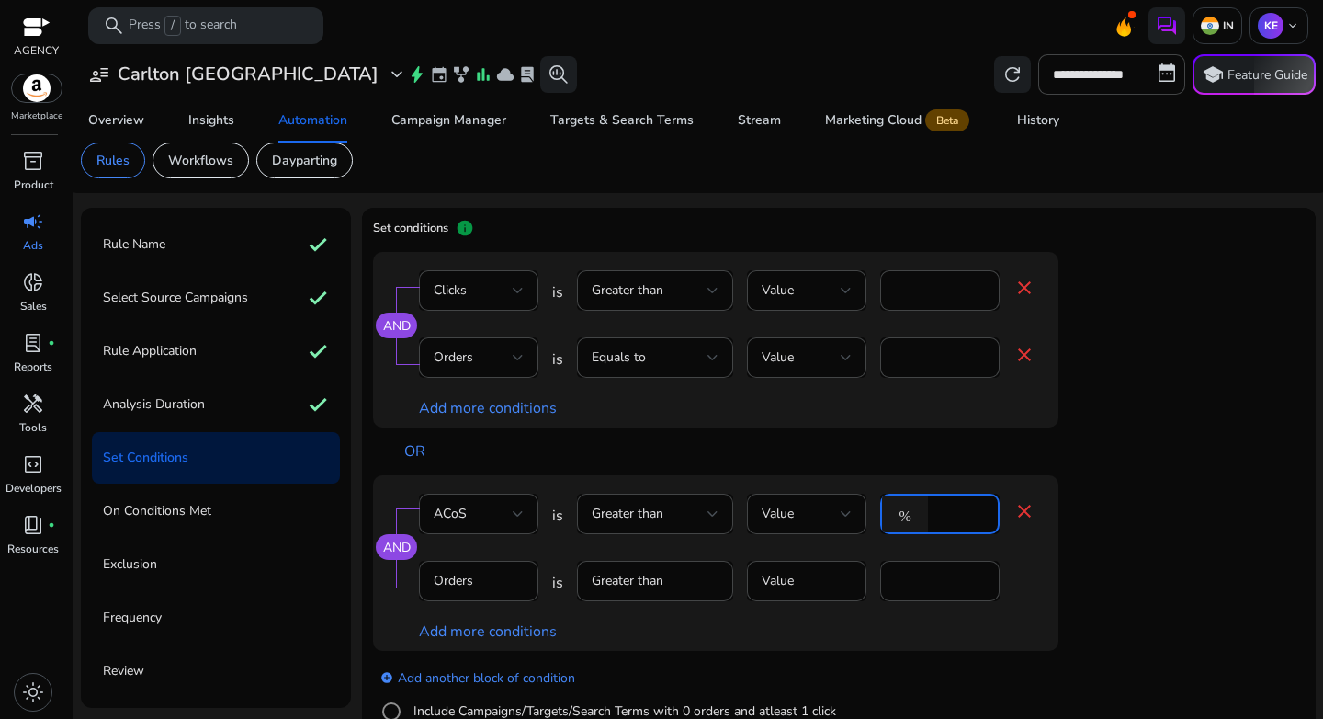
drag, startPoint x: 969, startPoint y: 518, endPoint x: 900, endPoint y: 517, distance: 68.9
click at [900, 517] on div "% ****" at bounding box center [932, 514] width 105 height 40
type input "**"
click at [1063, 528] on div "AND ACoS is Greater than Value % ** close Orders is Greater than Value * Add mo…" at bounding box center [752, 563] width 759 height 176
click at [676, 592] on mat-form-field "Greater than" at bounding box center [655, 591] width 156 height 60
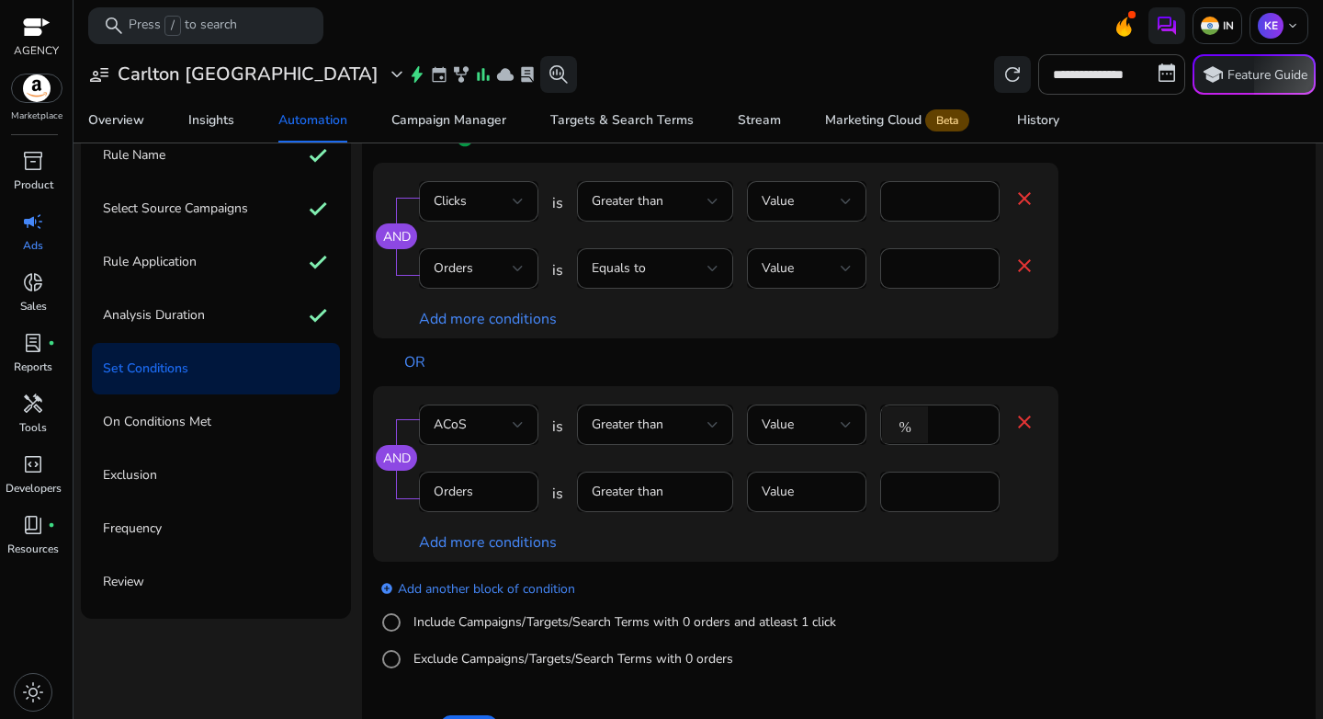
scroll to position [156, 0]
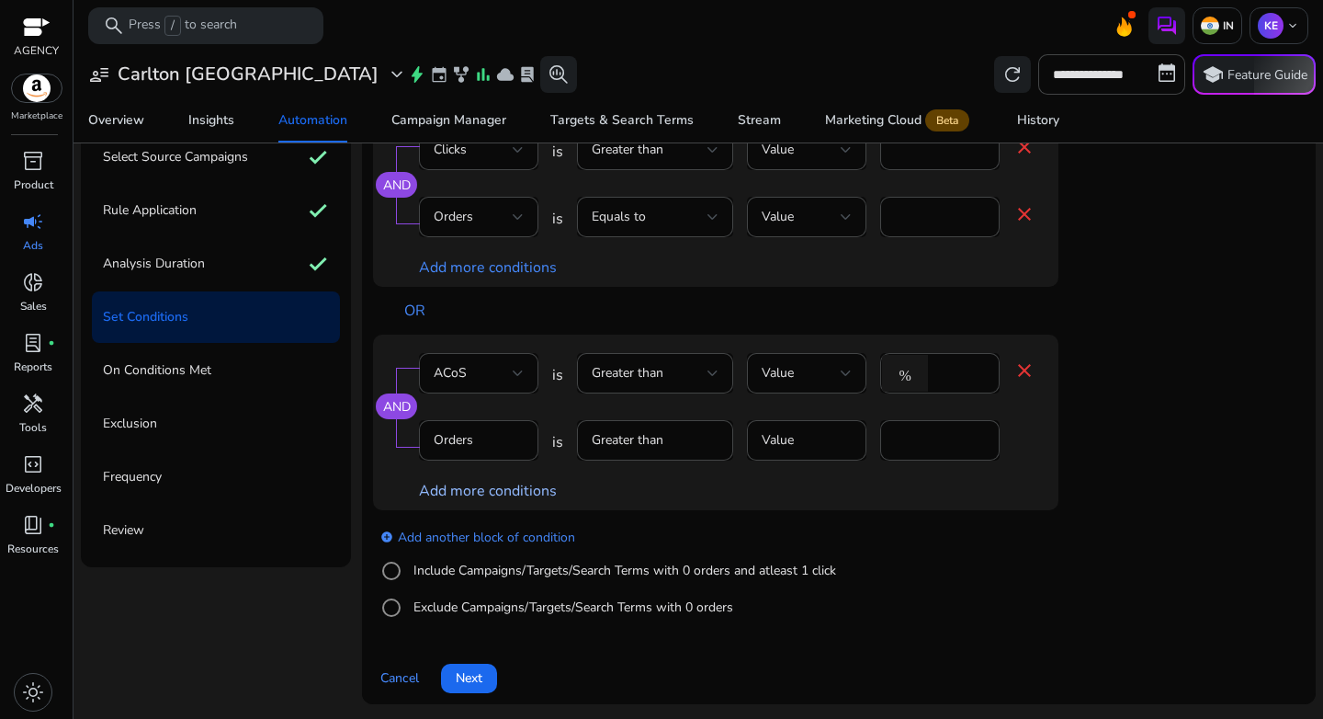
click at [483, 489] on link "Add more conditions" at bounding box center [488, 491] width 138 height 20
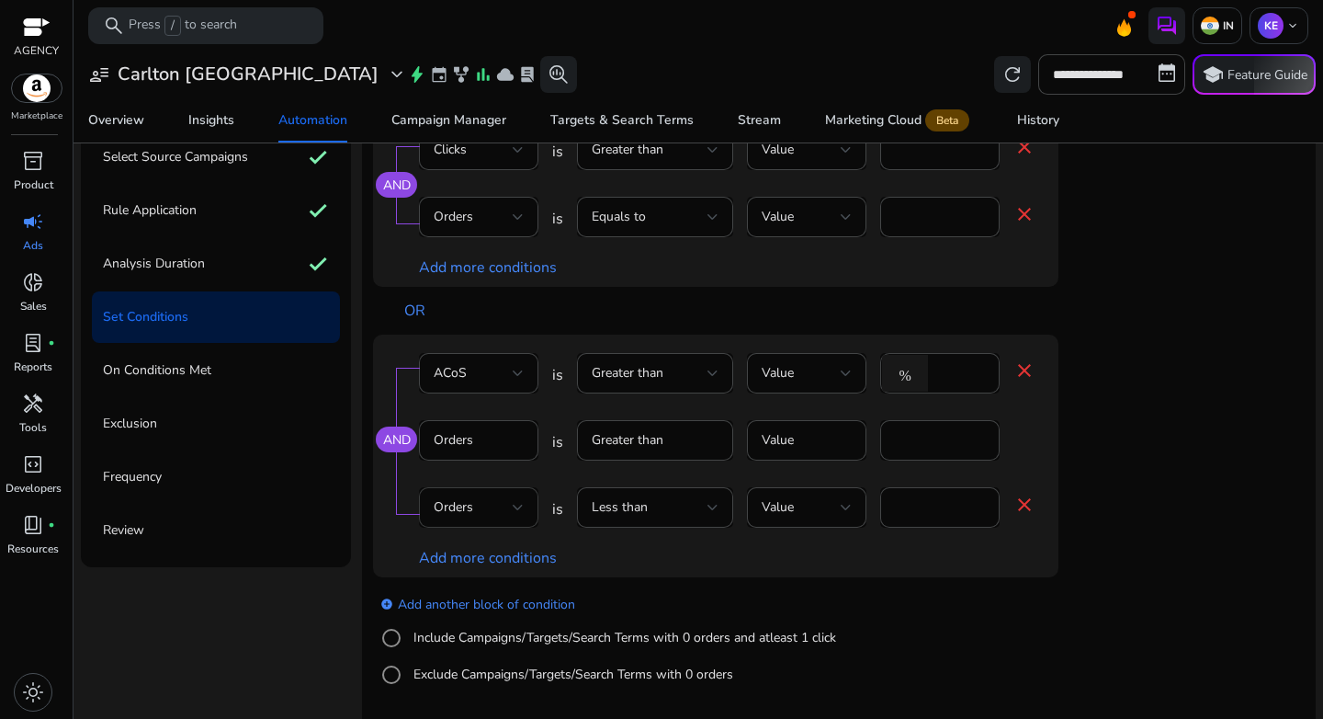
click at [485, 507] on div "Orders" at bounding box center [473, 507] width 79 height 20
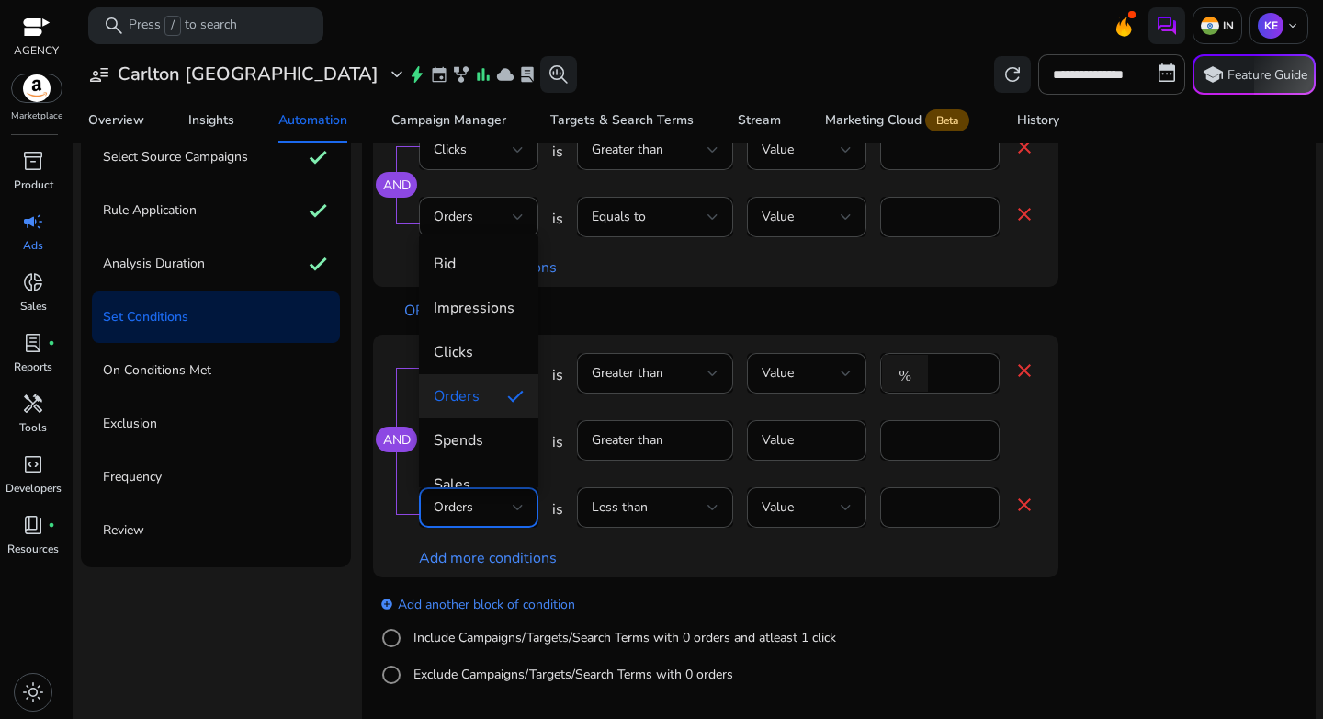
click at [664, 512] on div at bounding box center [661, 359] width 1323 height 719
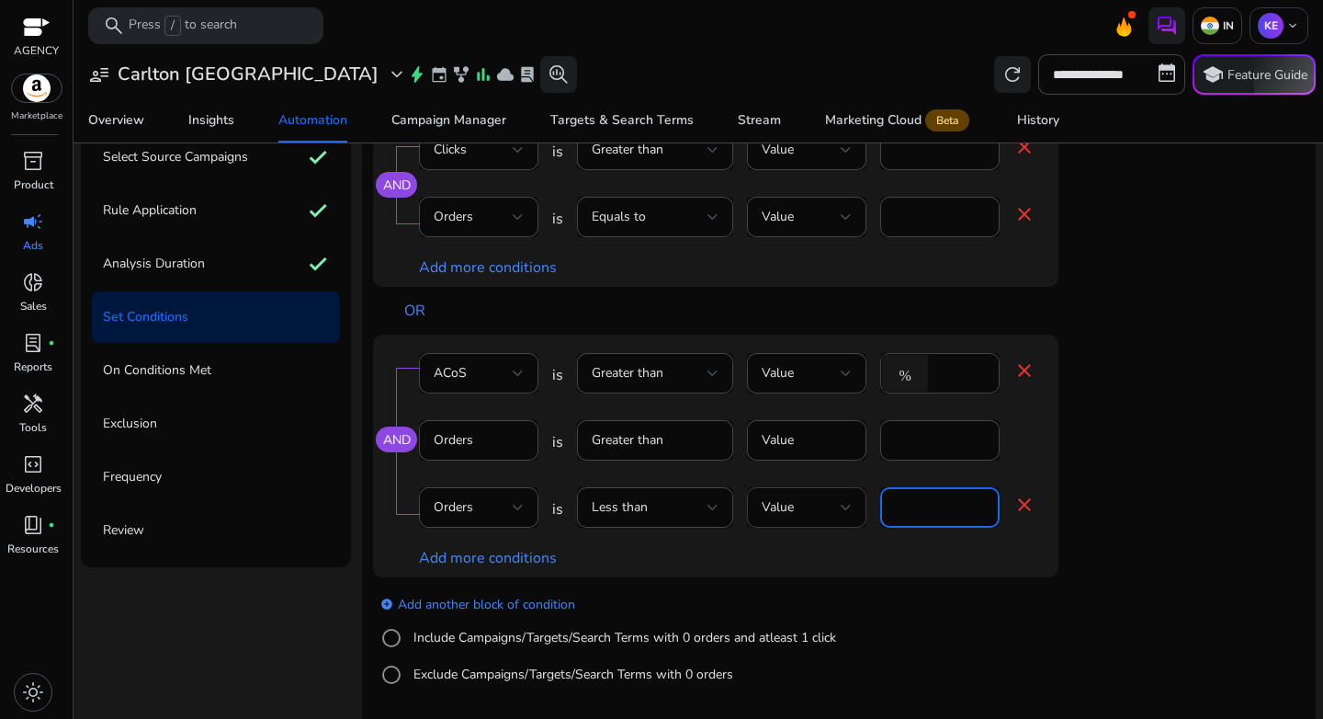
drag, startPoint x: 910, startPoint y: 507, endPoint x: 815, endPoint y: 506, distance: 94.7
click at [815, 506] on div "Orders is Less than Value * close" at bounding box center [727, 517] width 617 height 60
type input "*"
drag, startPoint x: 1179, startPoint y: 532, endPoint x: 1163, endPoint y: 532, distance: 16.5
click at [1180, 532] on app-ppc-editable-conditions "AND Clicks is Greater than Value ** close Orders is Equals to Value * close Add…" at bounding box center [839, 406] width 932 height 591
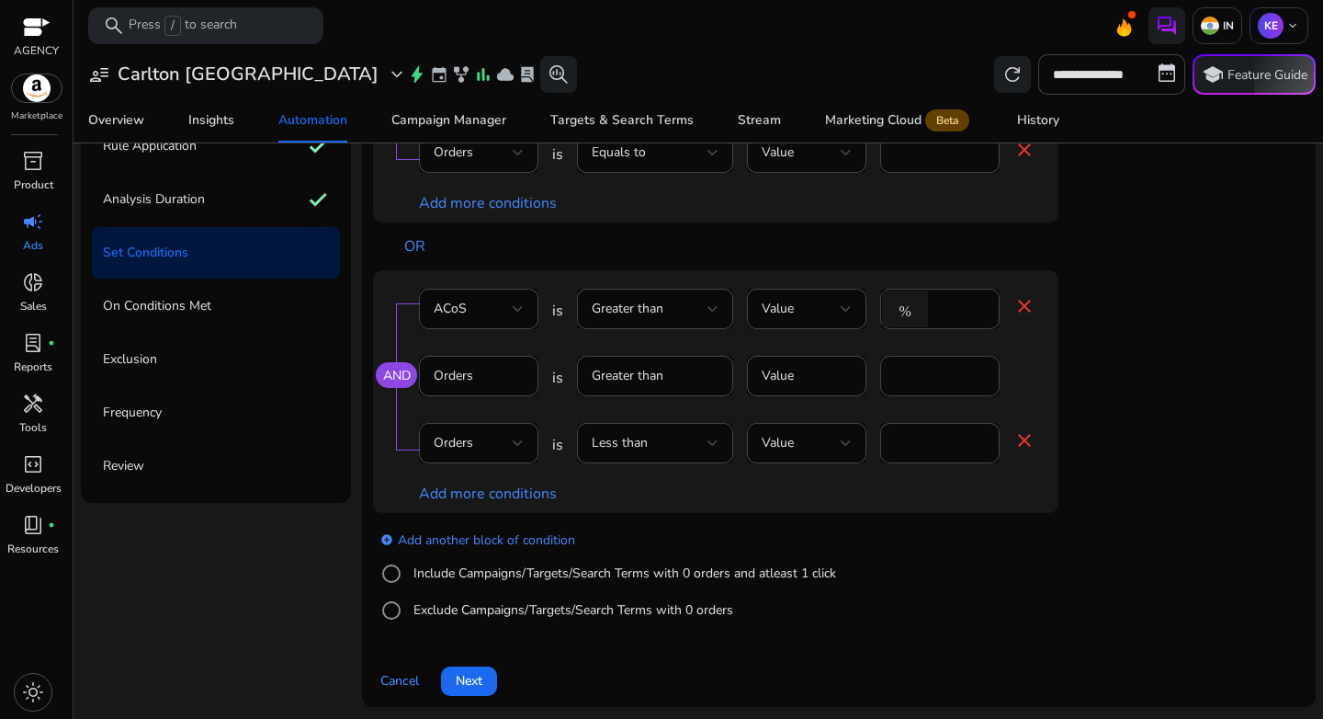
scroll to position [223, 0]
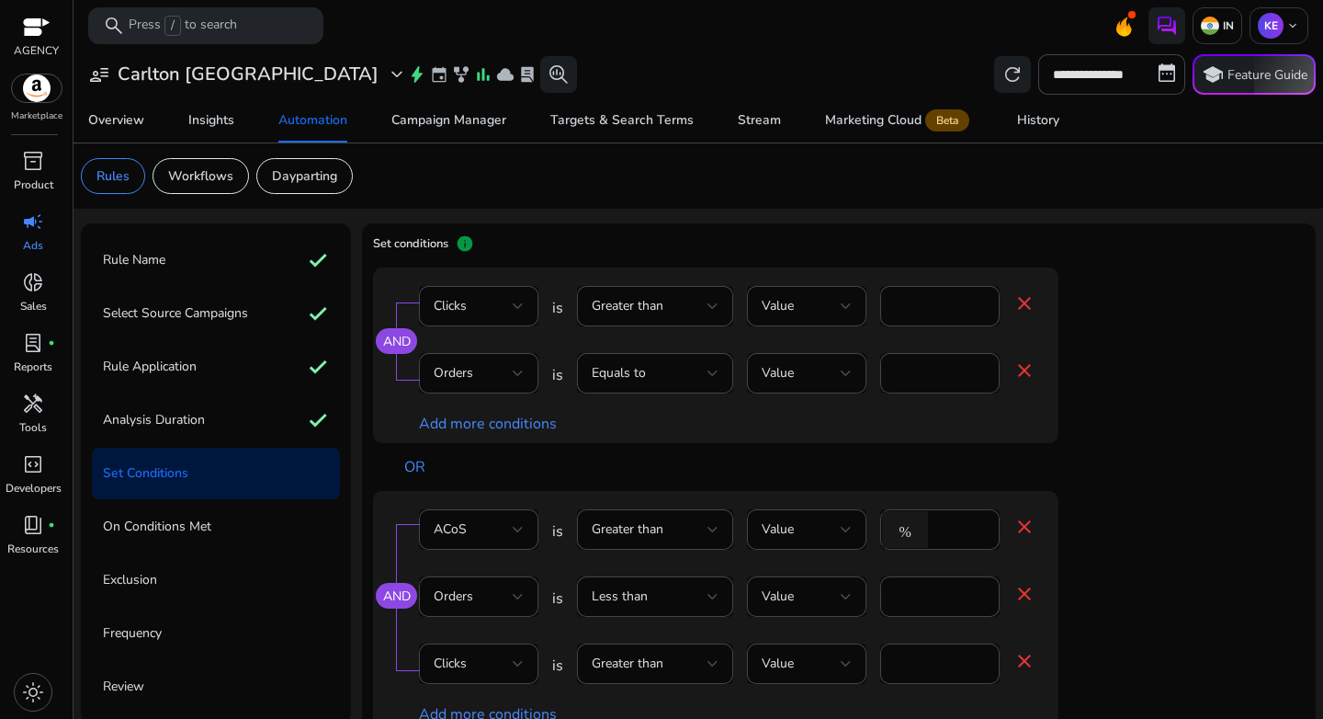
scroll to position [223, 0]
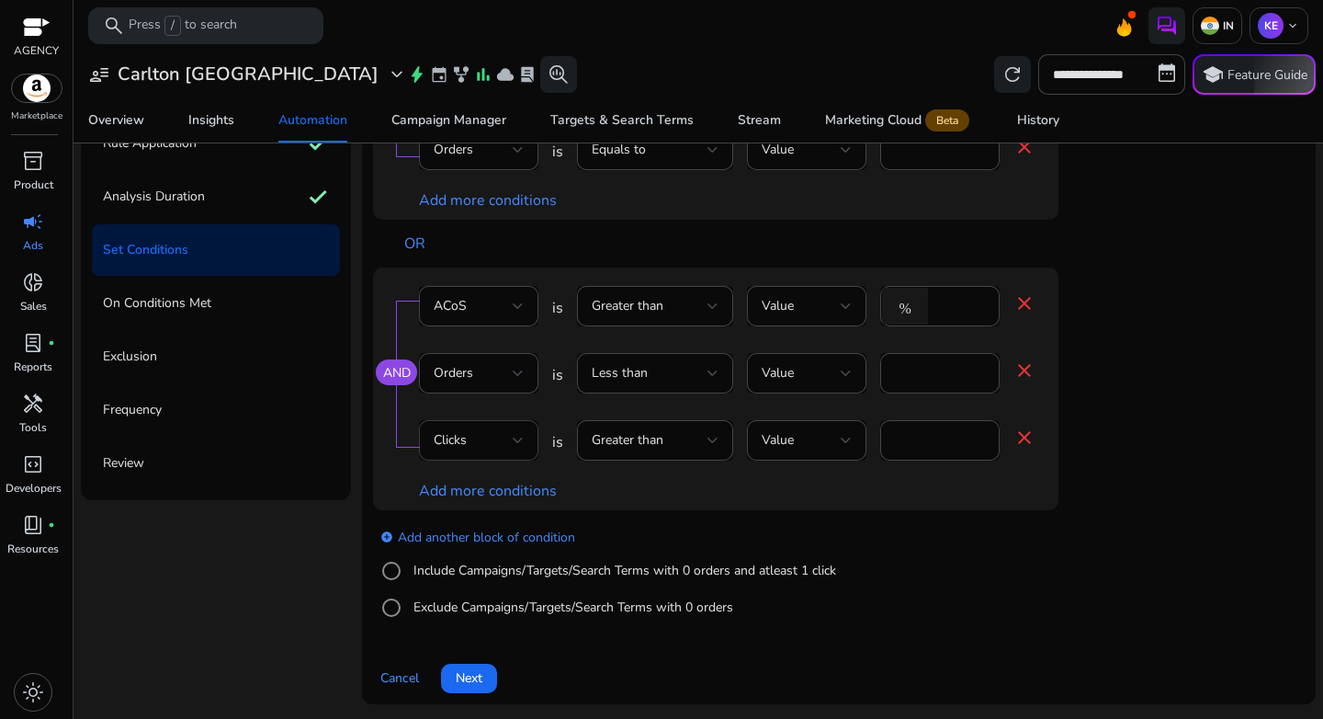
click at [471, 435] on div "Clicks" at bounding box center [473, 440] width 79 height 20
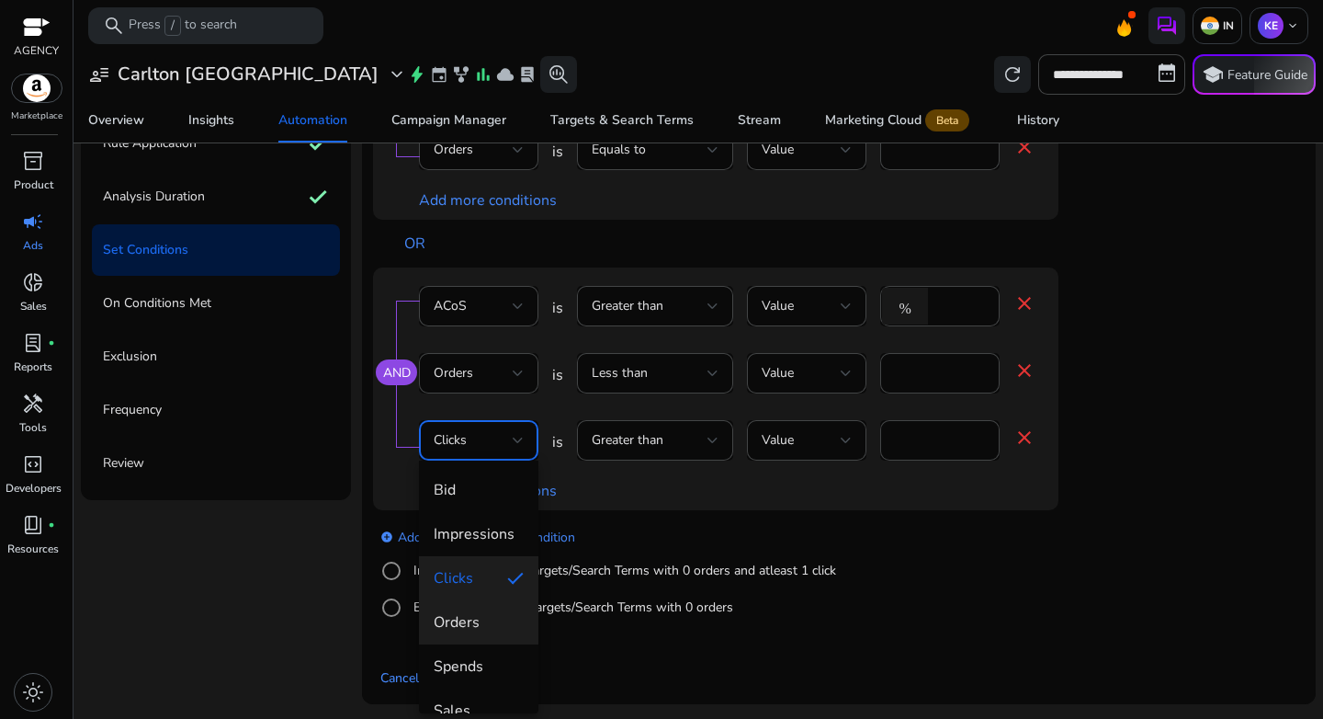
click at [476, 613] on span "Orders" at bounding box center [479, 622] width 90 height 20
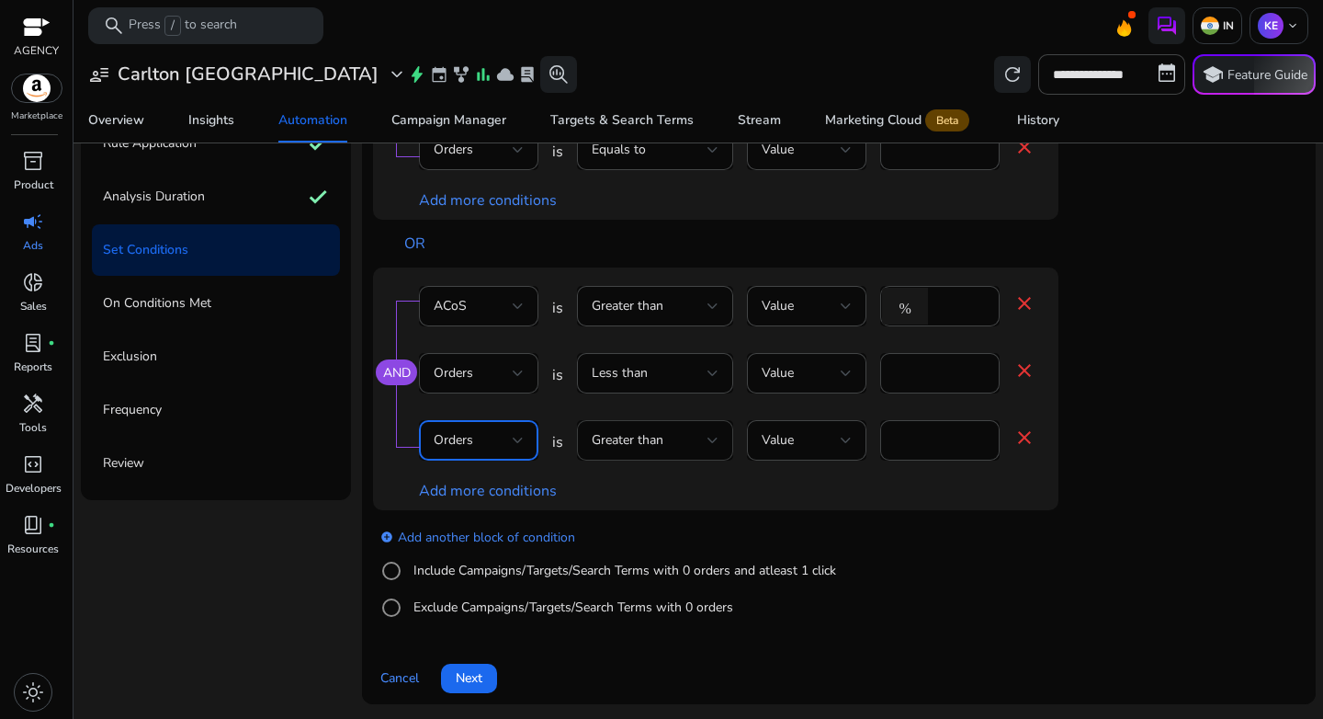
click at [653, 431] on span "Greater than" at bounding box center [628, 439] width 72 height 17
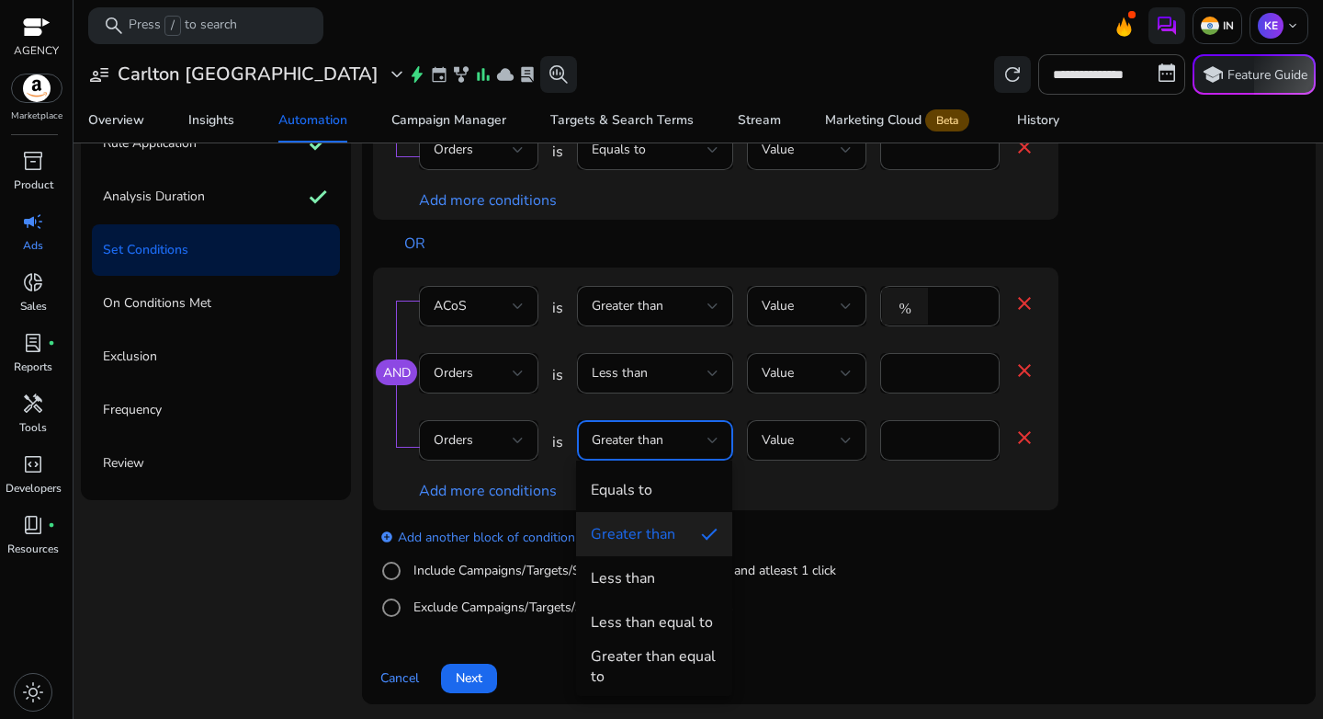
click at [1023, 438] on div at bounding box center [661, 359] width 1323 height 719
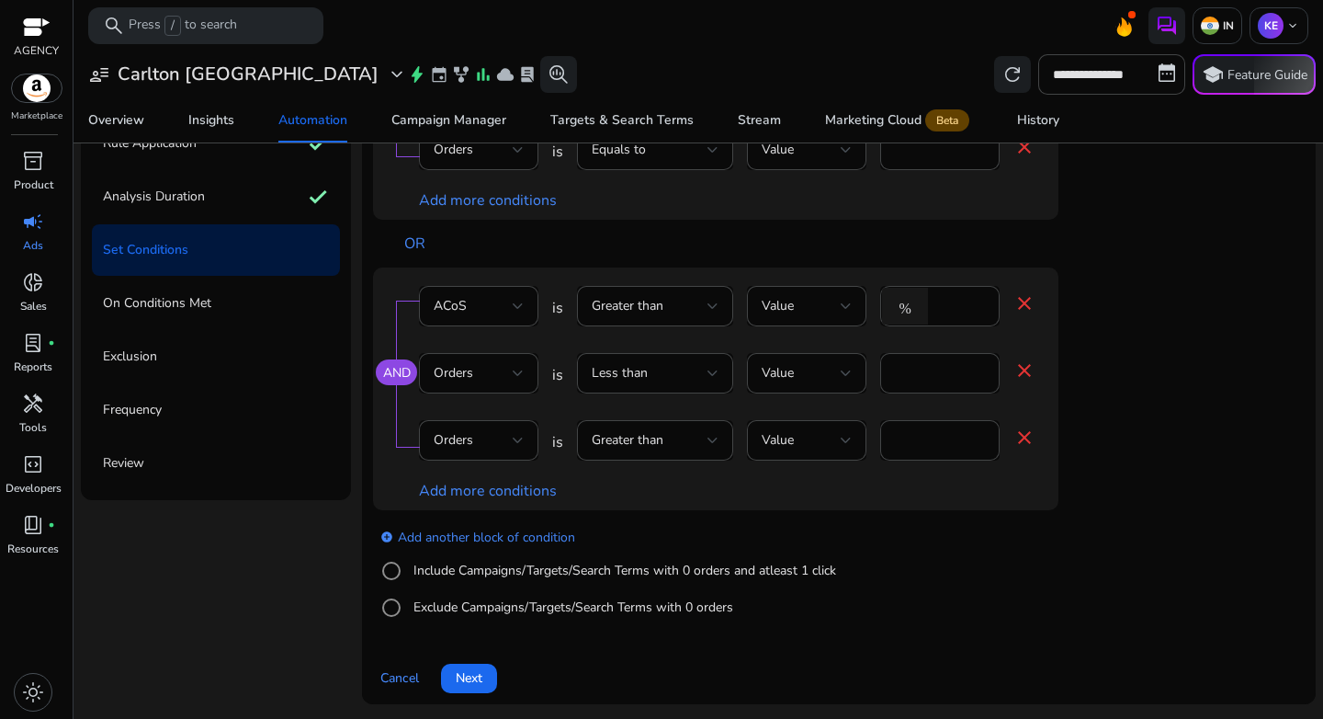
click at [1027, 438] on mat-icon "close" at bounding box center [1025, 437] width 22 height 22
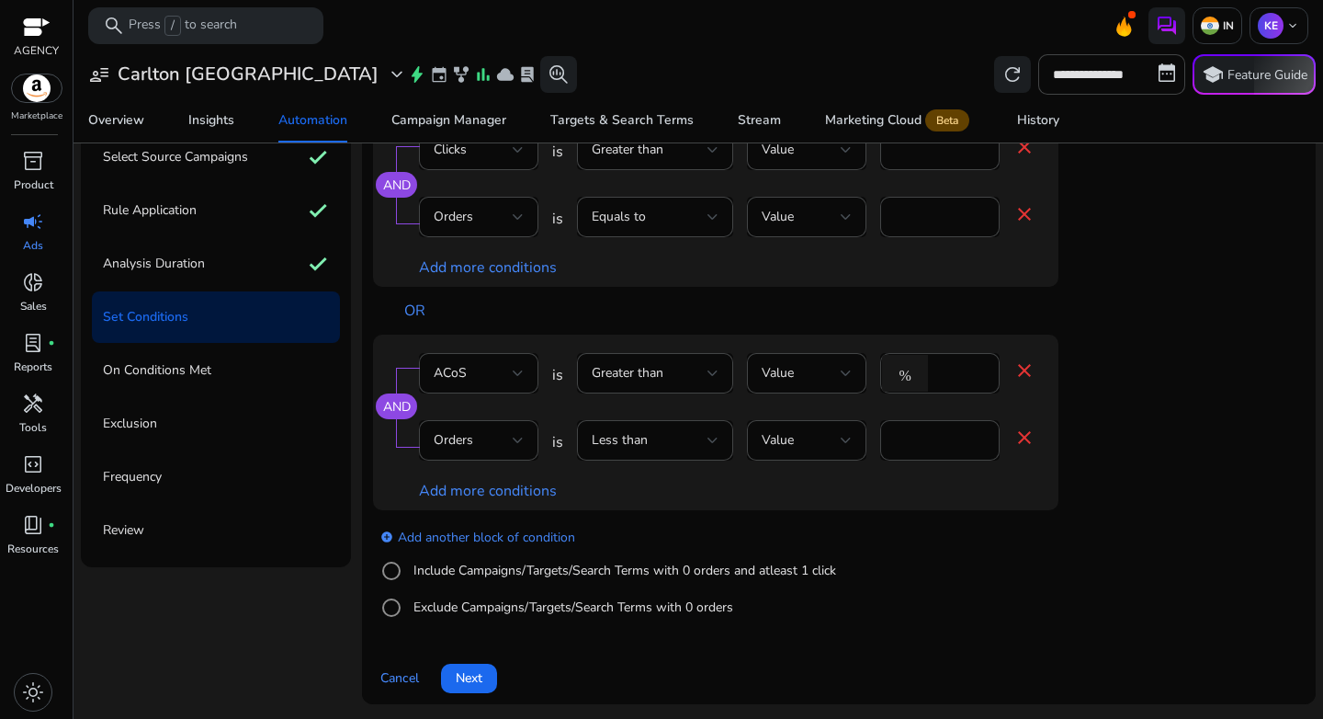
scroll to position [156, 0]
click at [1142, 491] on app-ppc-editable-conditions "AND Clicks is Greater than Value ** close Orders is Equals to Value * close Add…" at bounding box center [839, 373] width 932 height 524
click at [1232, 435] on app-ppc-editable-conditions "AND Clicks is Greater than Value ** close Orders is Equals to Value * close Add…" at bounding box center [839, 373] width 932 height 524
click at [475, 539] on link "add_circle Add another block of condition" at bounding box center [477, 536] width 195 height 21
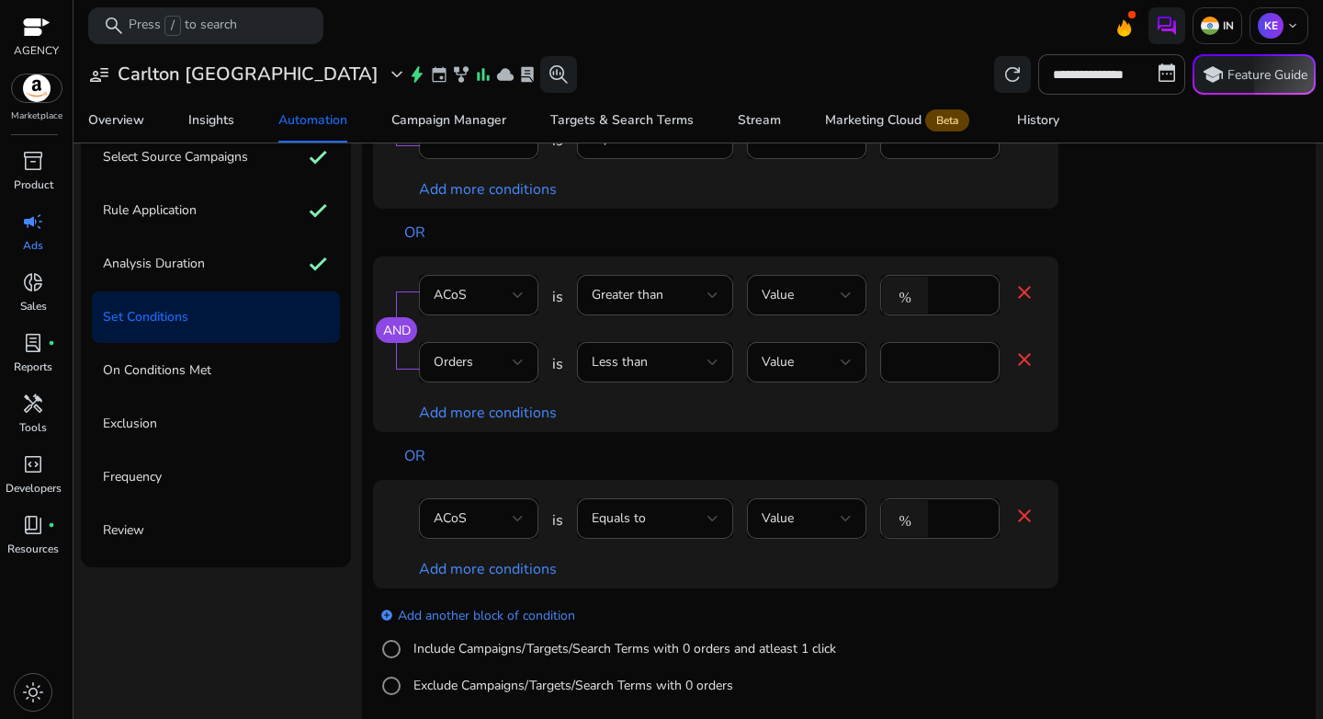
scroll to position [89, 0]
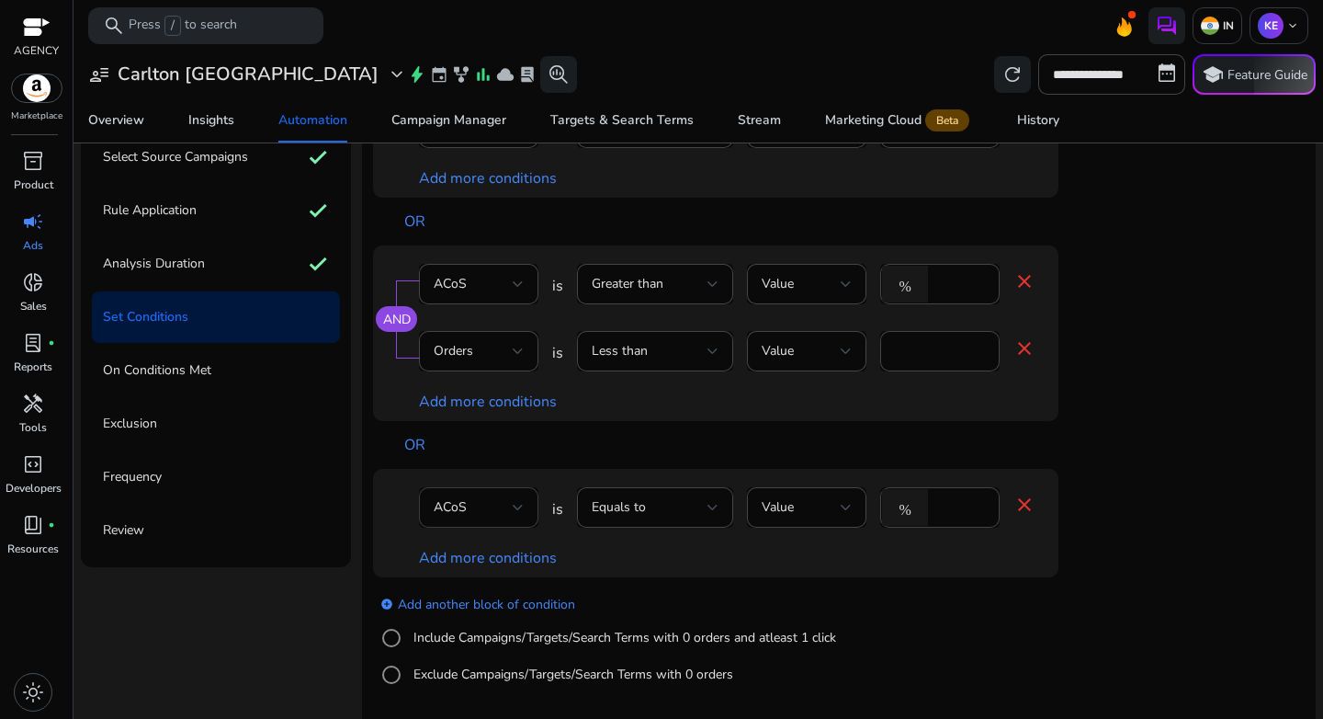
click at [495, 519] on div "ACoS" at bounding box center [479, 507] width 90 height 40
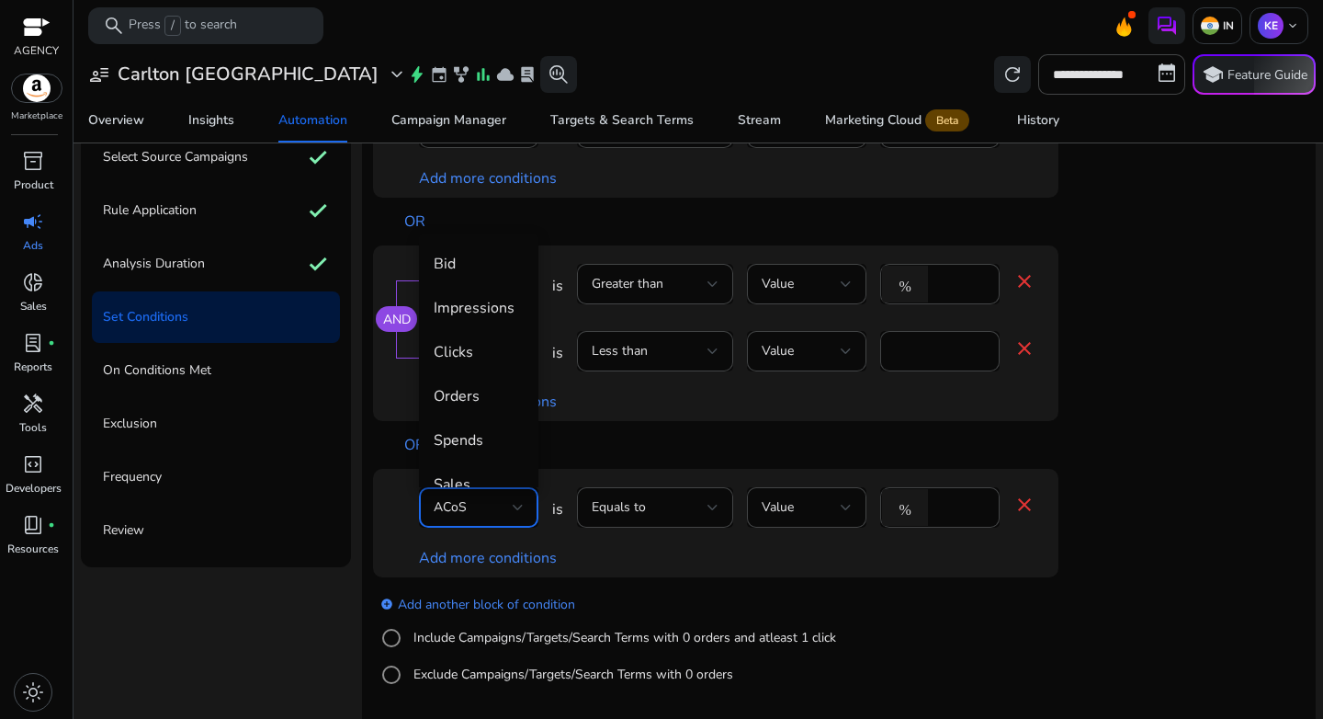
scroll to position [63, 0]
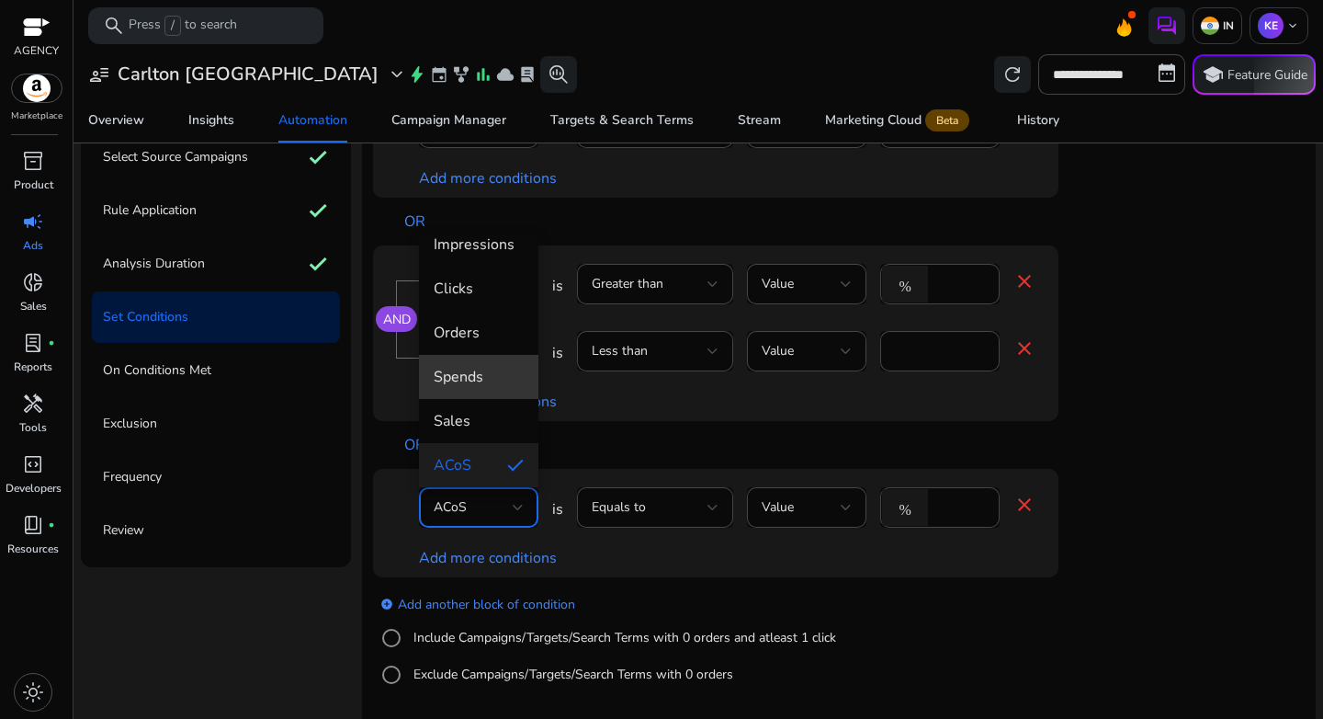
click at [500, 380] on span "Spends" at bounding box center [479, 377] width 90 height 20
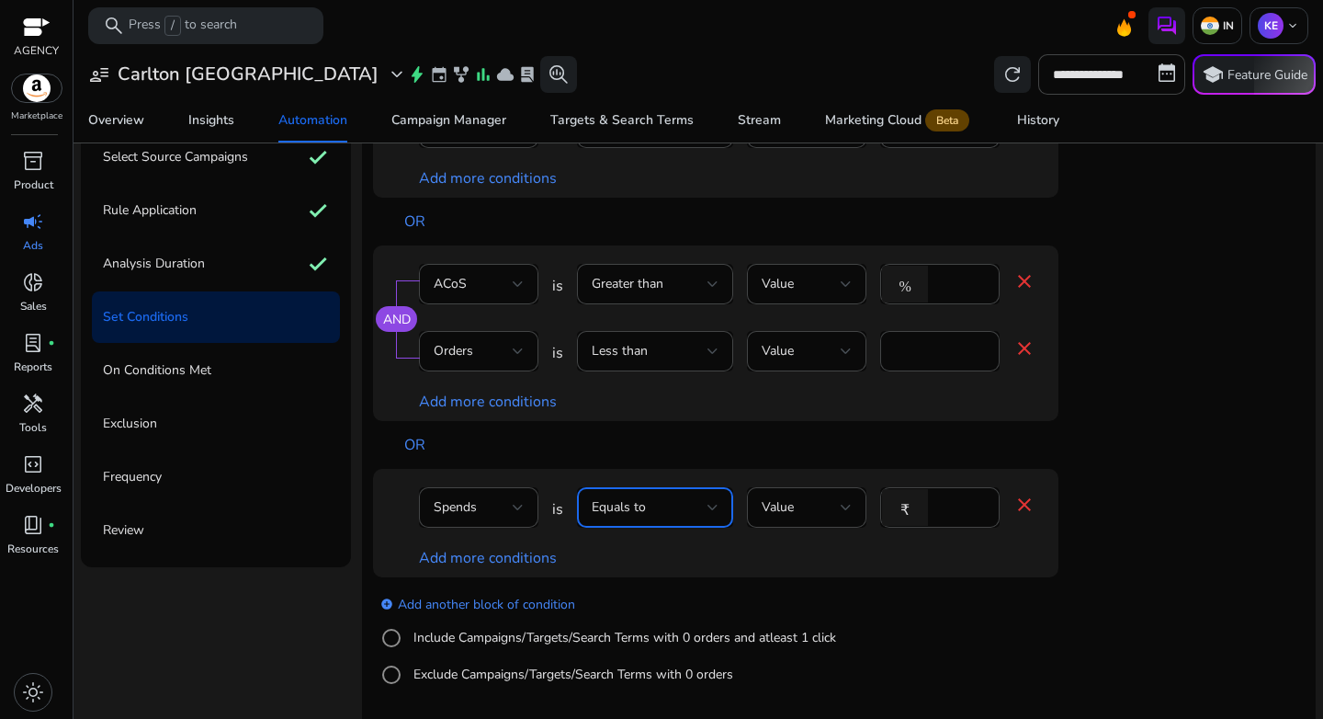
click at [684, 506] on div "Equals to" at bounding box center [650, 507] width 116 height 20
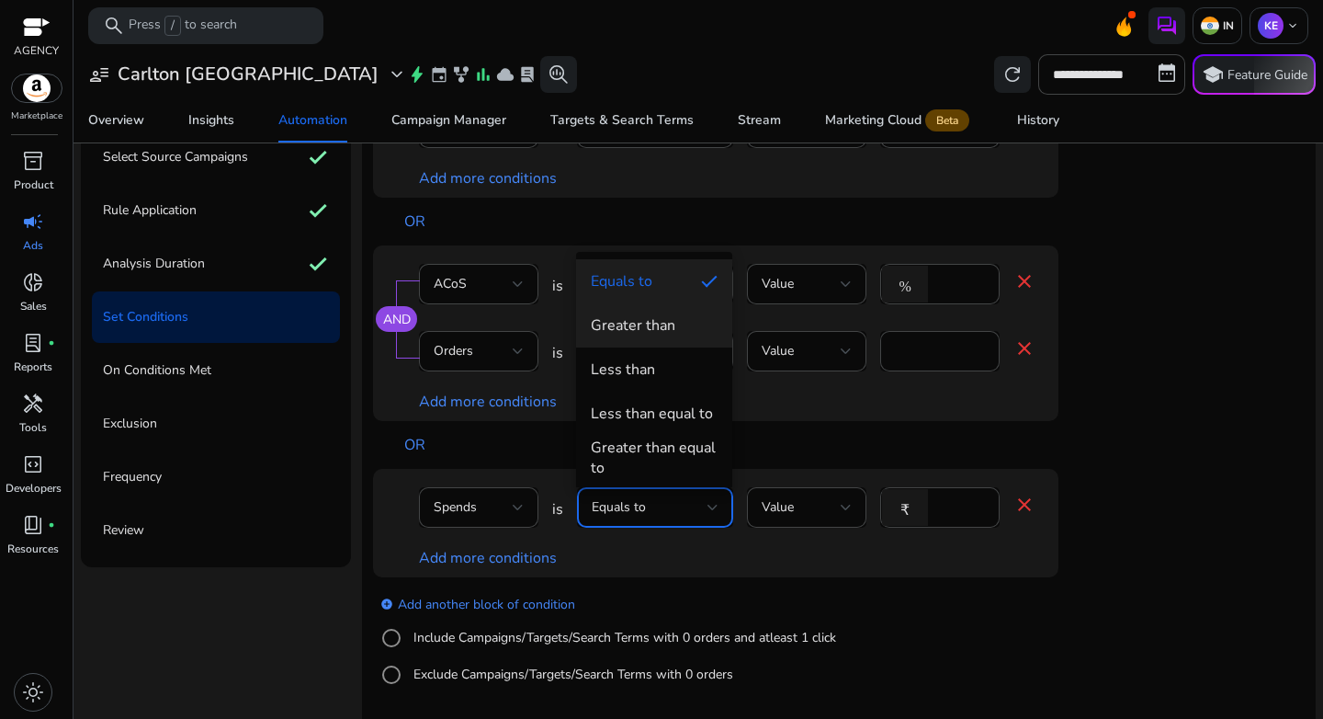
click at [653, 331] on div "Greater than" at bounding box center [633, 325] width 85 height 20
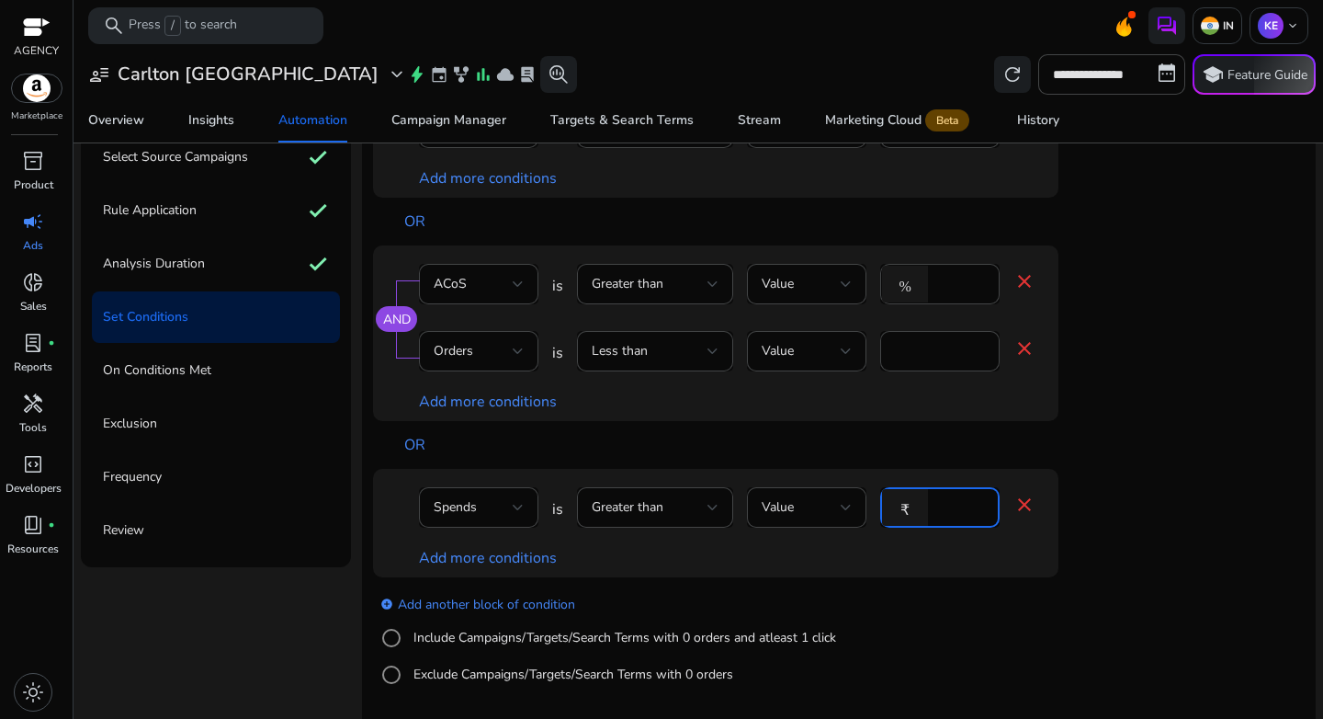
click at [957, 508] on input "****" at bounding box center [961, 507] width 48 height 20
type input "***"
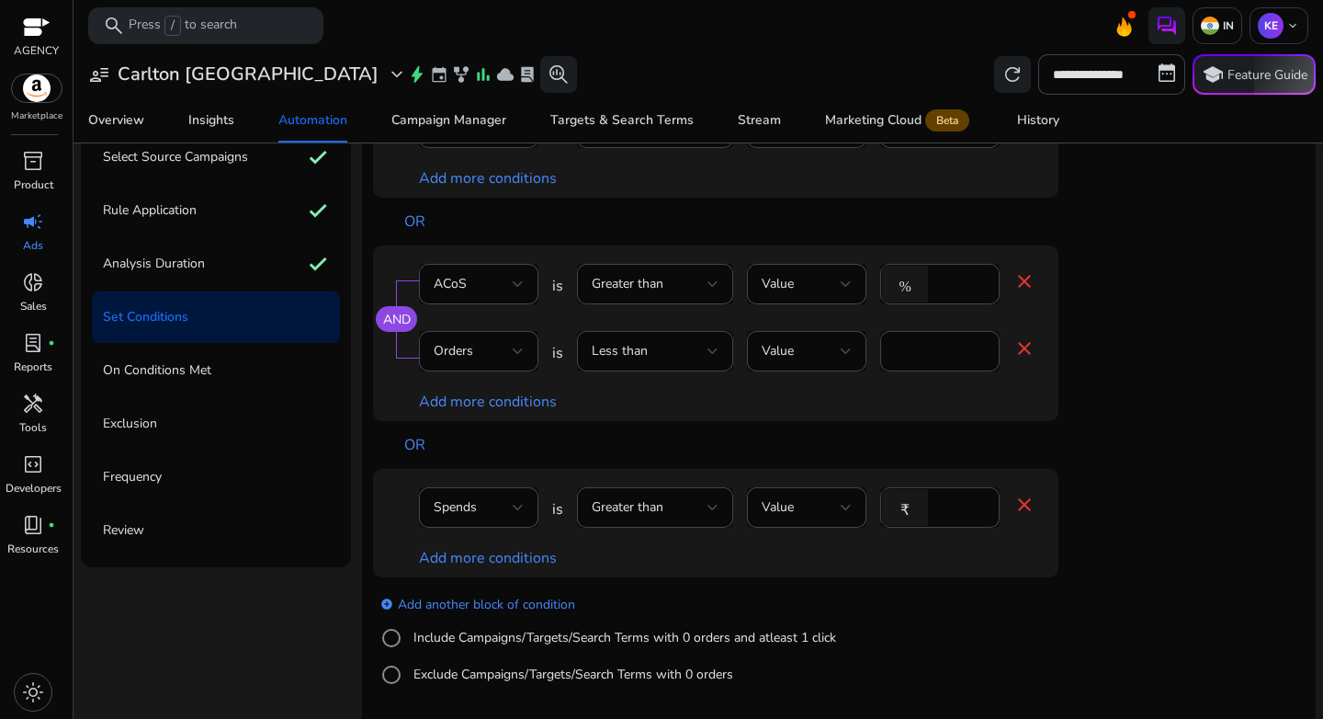
click at [1121, 555] on div "Spends is Greater than Value ₹ *** close Add more conditions" at bounding box center [752, 523] width 759 height 108
click at [481, 562] on link "Add more conditions" at bounding box center [488, 558] width 138 height 20
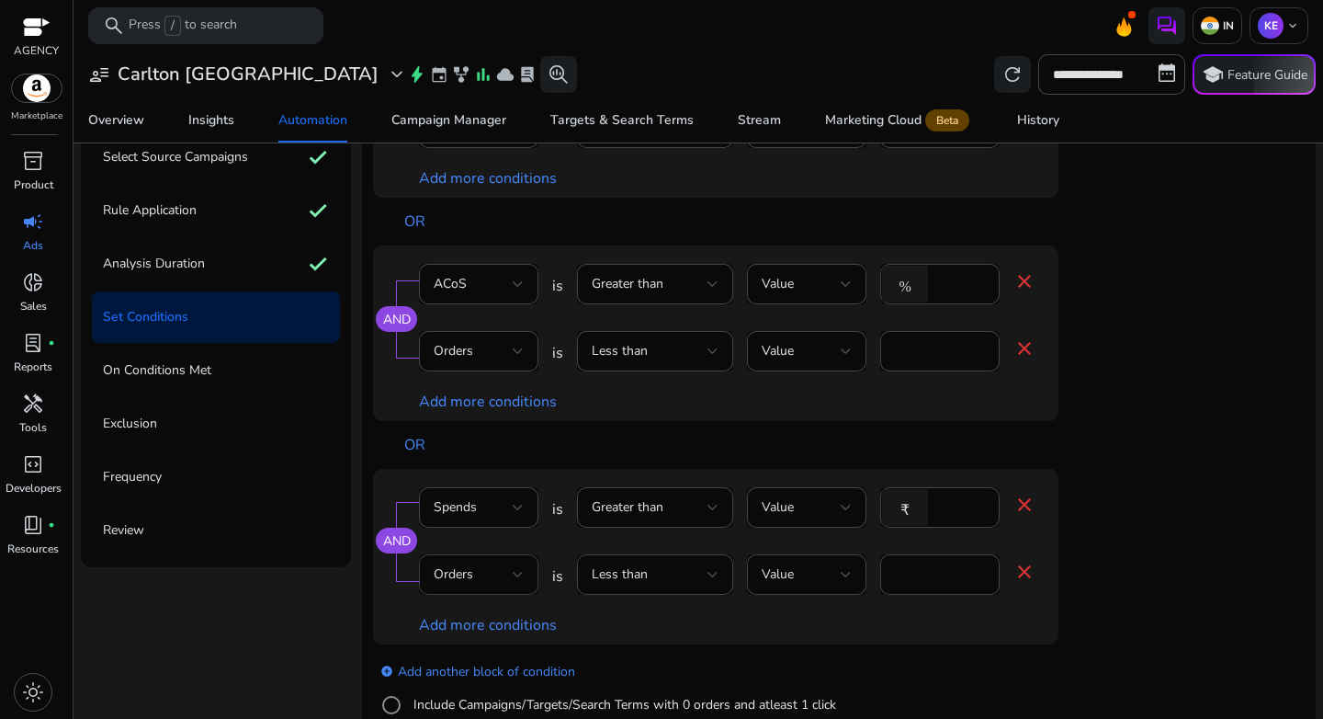
click at [470, 573] on span "Orders" at bounding box center [454, 573] width 40 height 17
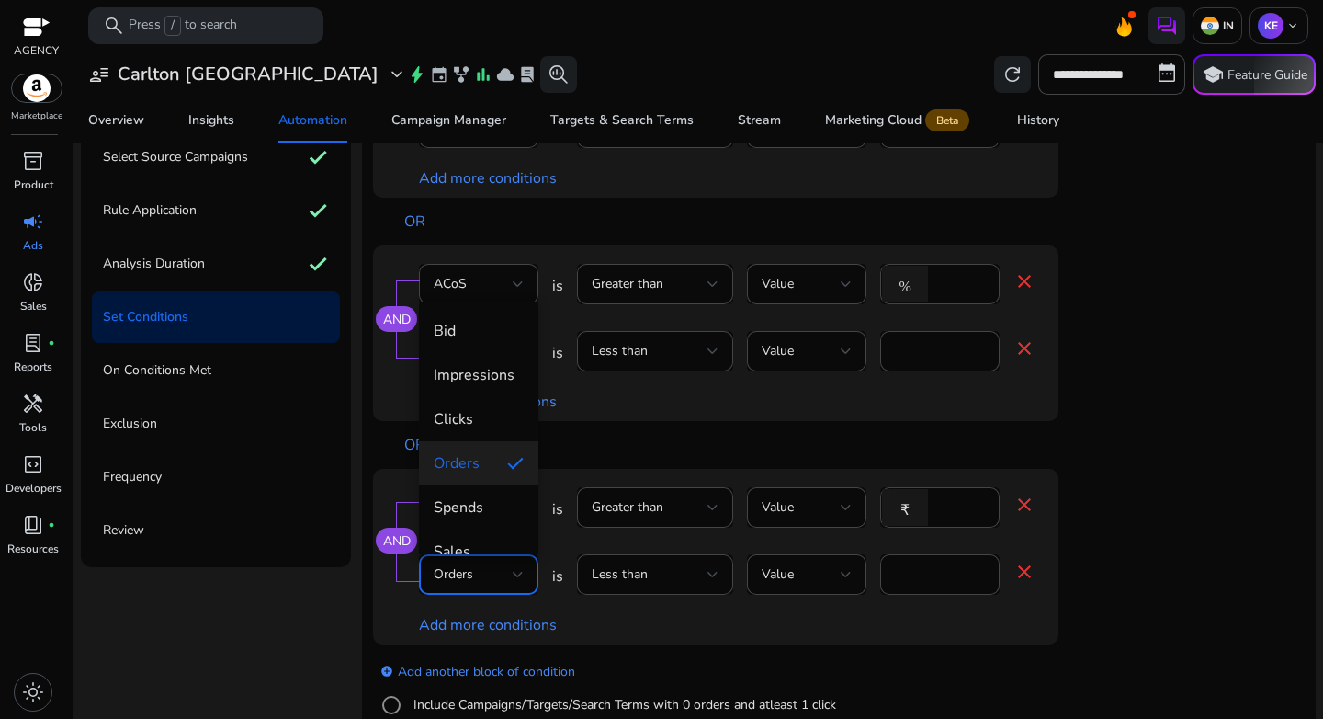
click at [874, 579] on div at bounding box center [661, 359] width 1323 height 719
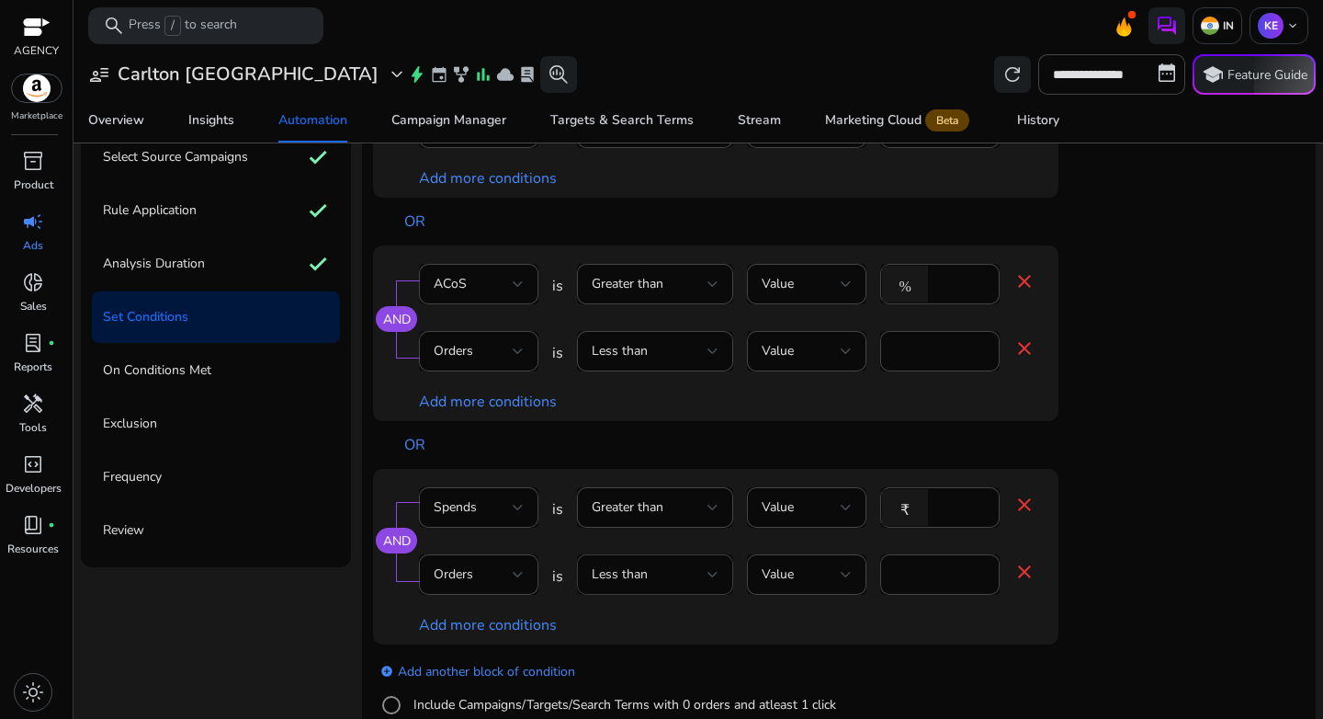
click at [676, 574] on div "Less than" at bounding box center [650, 574] width 116 height 20
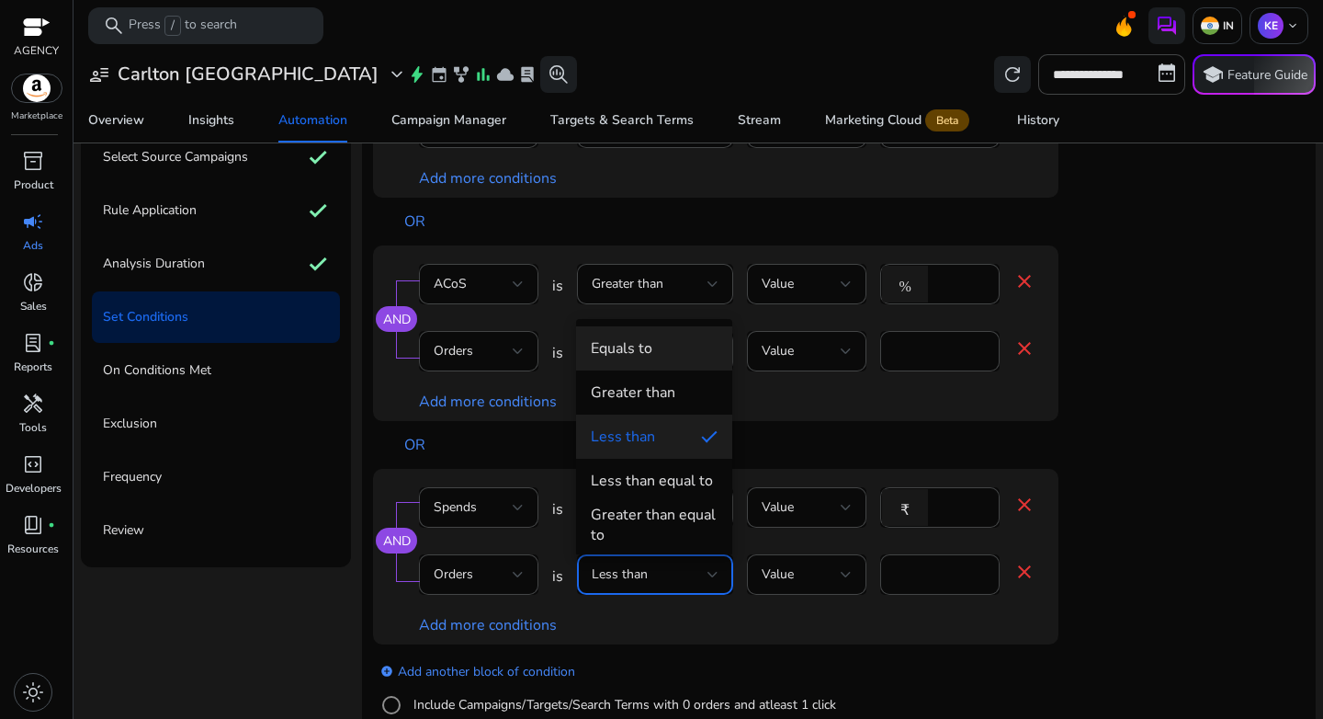
drag, startPoint x: 647, startPoint y: 343, endPoint x: 742, endPoint y: 412, distance: 117.1
click at [648, 344] on div "Equals to" at bounding box center [622, 348] width 62 height 20
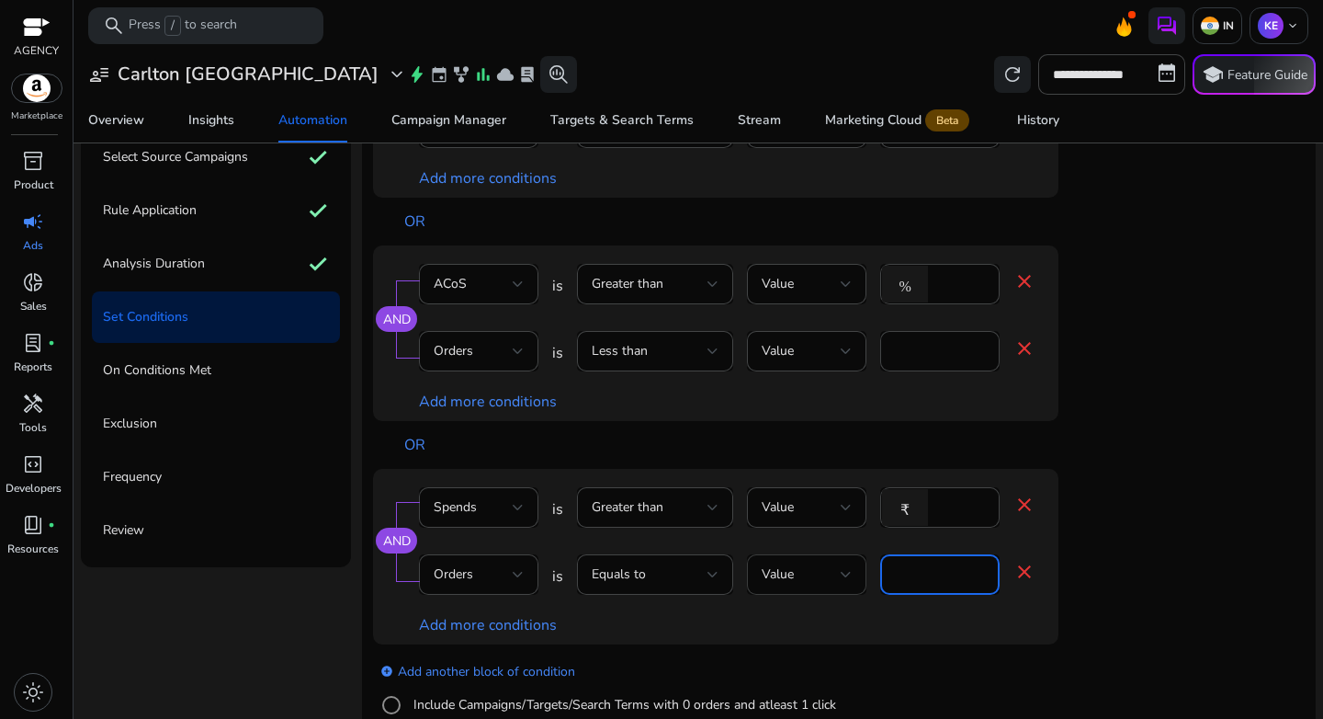
drag, startPoint x: 932, startPoint y: 567, endPoint x: 857, endPoint y: 571, distance: 75.5
click at [857, 571] on div "Orders is Equals to Value * close" at bounding box center [727, 584] width 617 height 60
type input "*"
click at [1114, 613] on div "AND Spends is Greater than Value ₹ *** close Orders is Equals to Value * close …" at bounding box center [752, 557] width 759 height 176
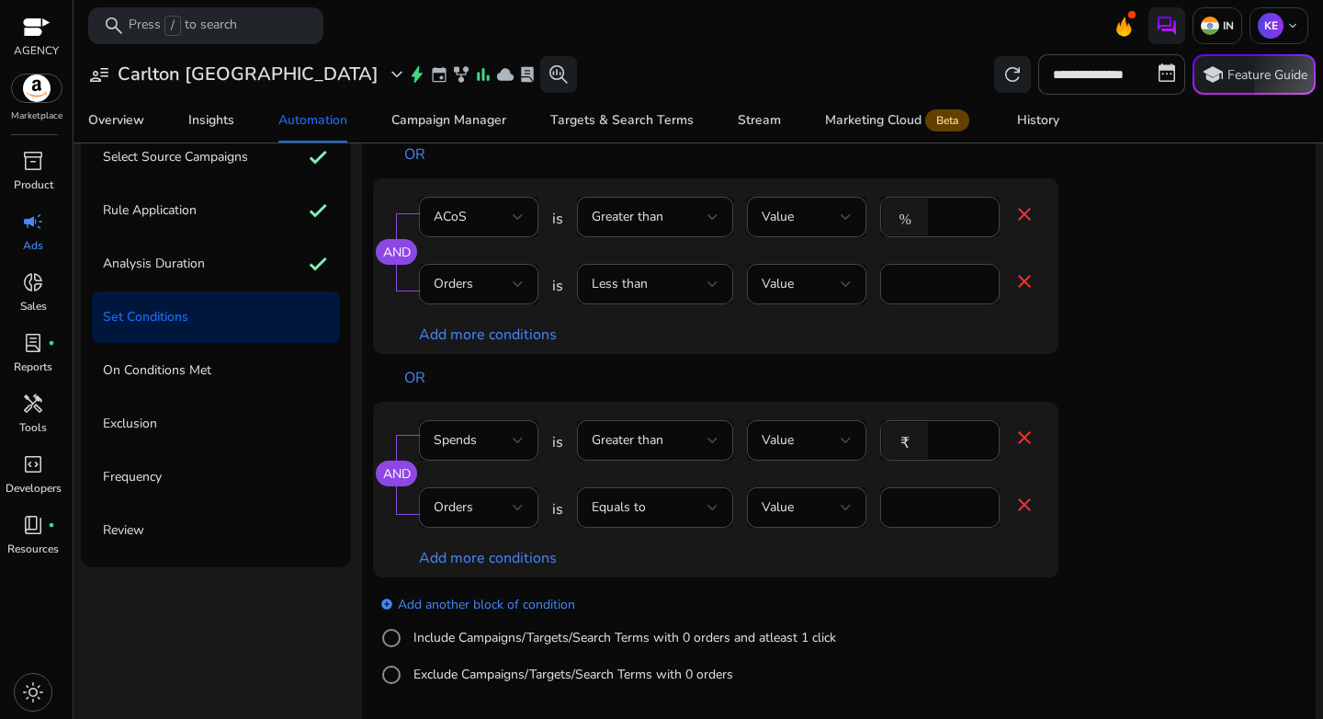
scroll to position [223, 0]
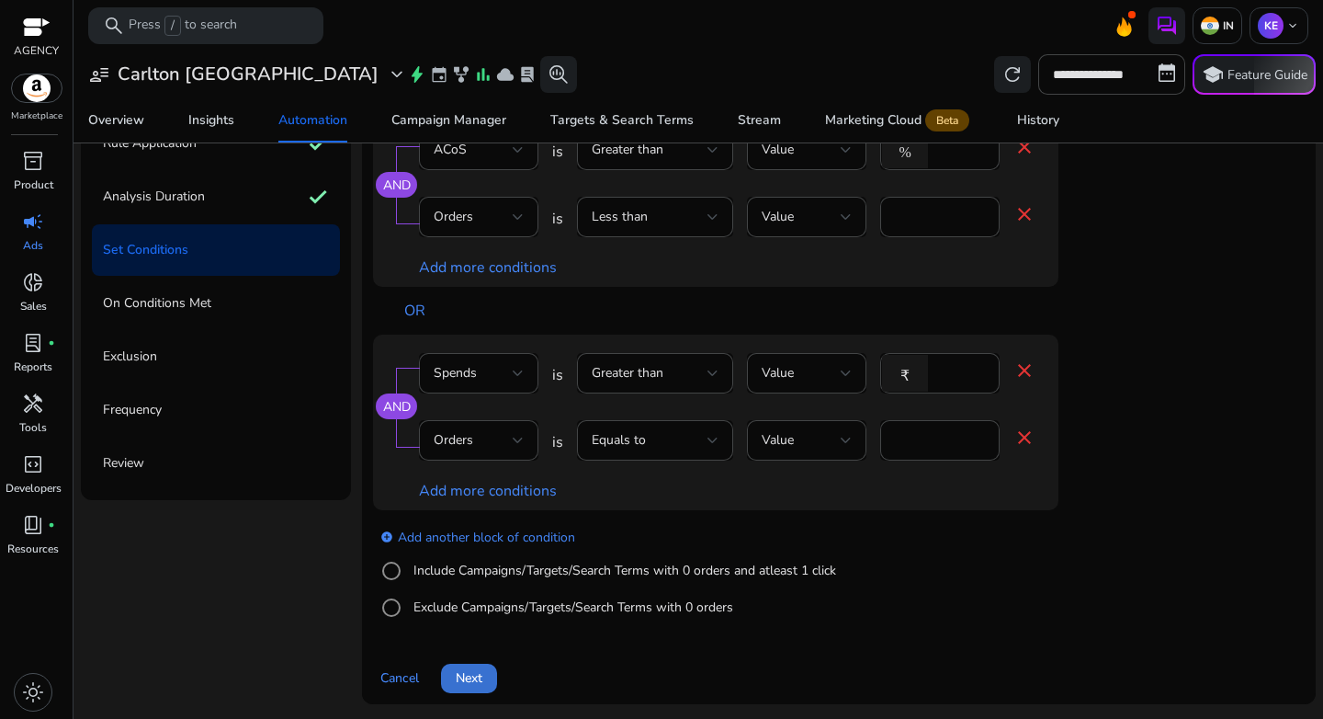
click at [471, 668] on span "Next" at bounding box center [469, 677] width 27 height 19
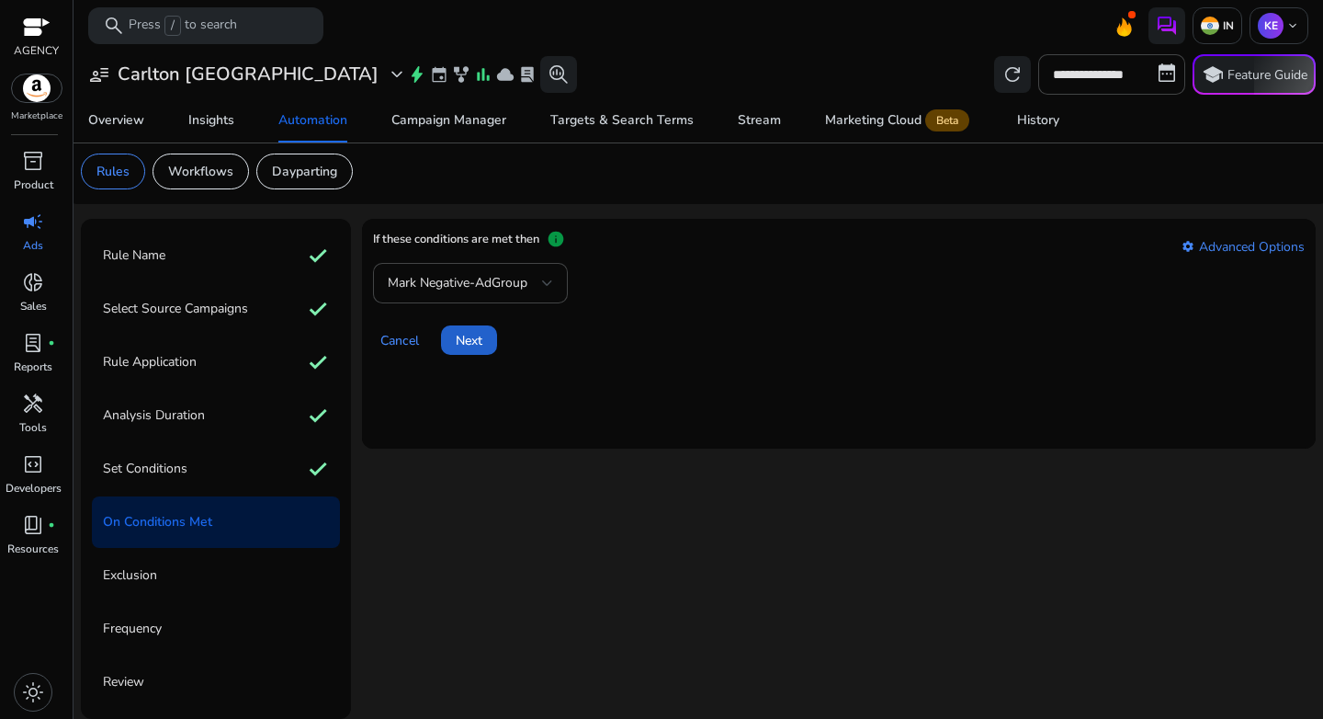
click at [475, 346] on span "Next" at bounding box center [469, 340] width 27 height 19
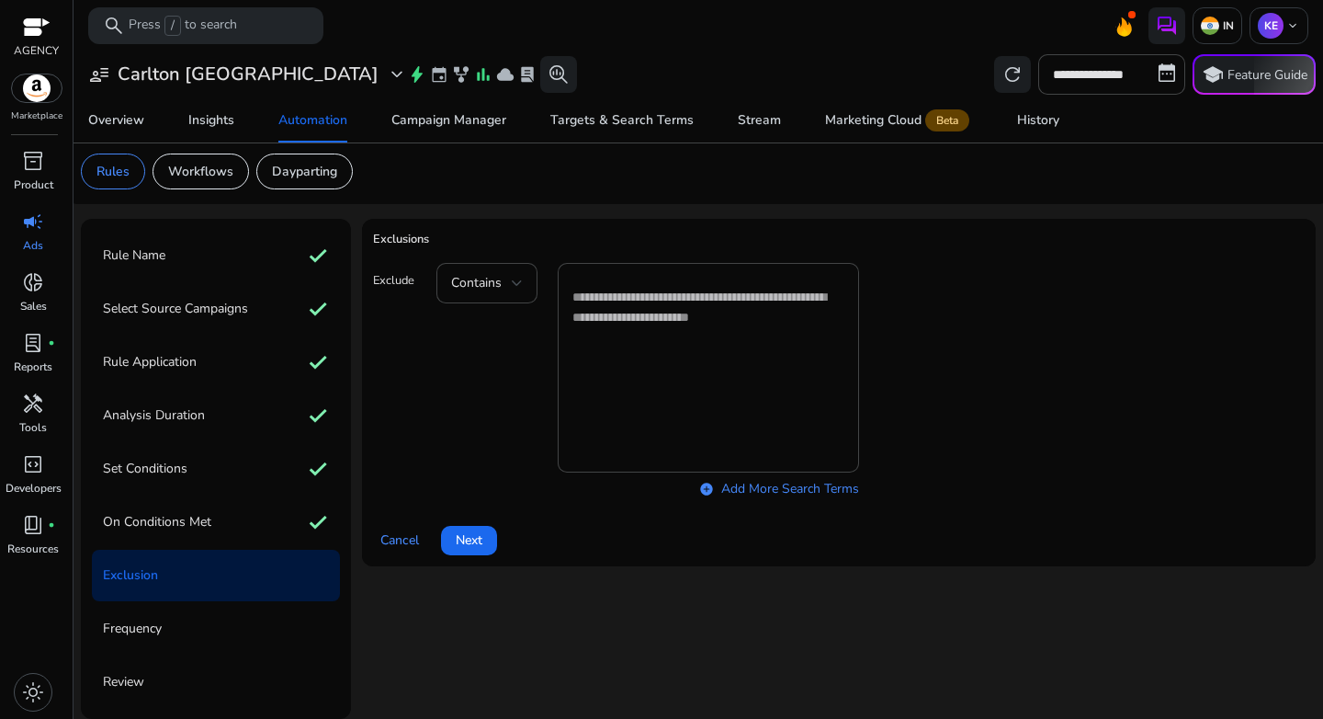
click at [472, 538] on span "Next" at bounding box center [469, 539] width 27 height 19
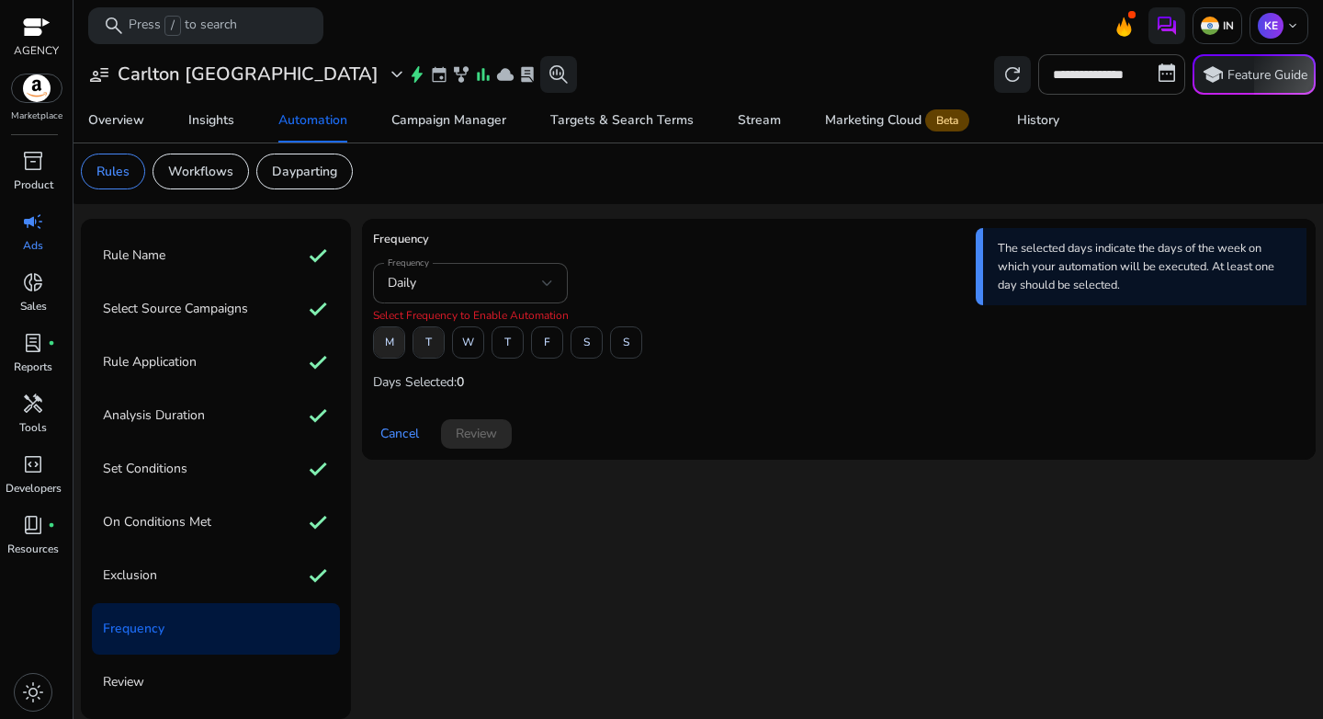
drag, startPoint x: 392, startPoint y: 335, endPoint x: 428, endPoint y: 343, distance: 37.7
click at [392, 335] on span "M" at bounding box center [389, 342] width 9 height 32
click at [467, 351] on span "W" at bounding box center [468, 342] width 12 height 32
click at [547, 349] on span "F" at bounding box center [547, 342] width 6 height 32
click at [480, 425] on span "Review" at bounding box center [476, 433] width 41 height 19
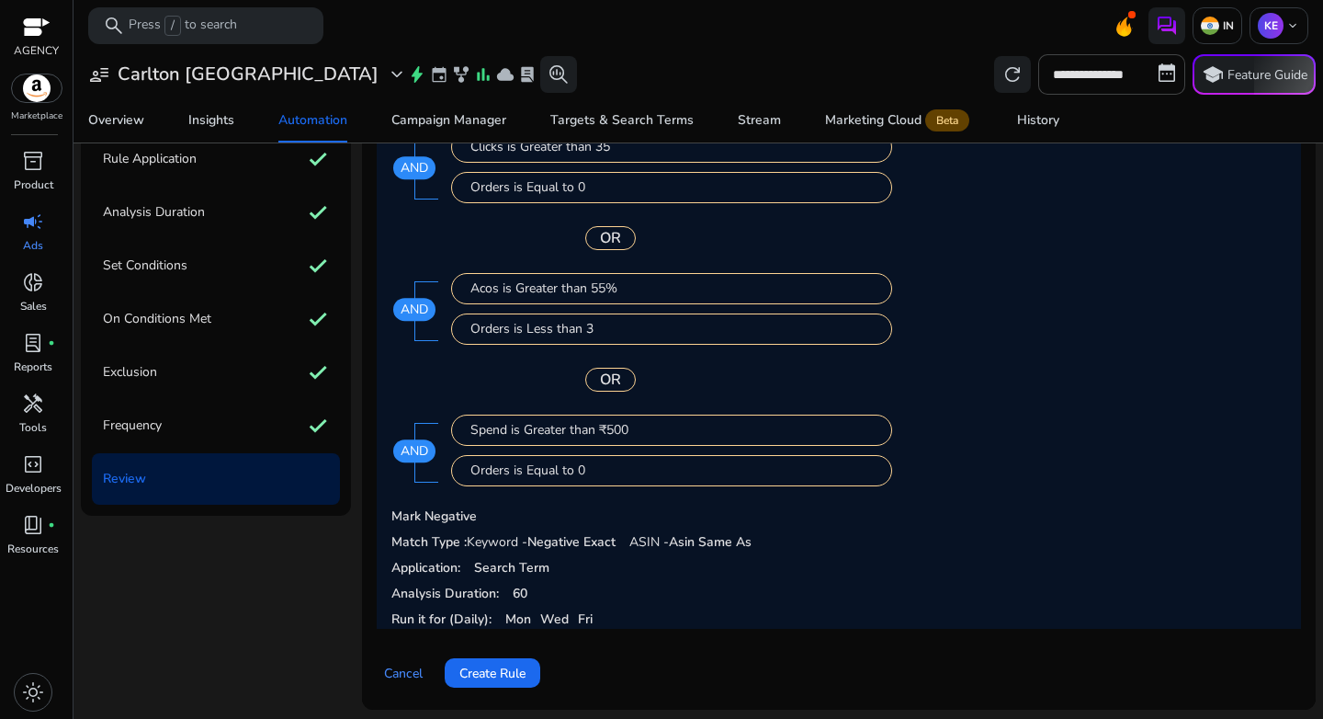
scroll to position [213, 0]
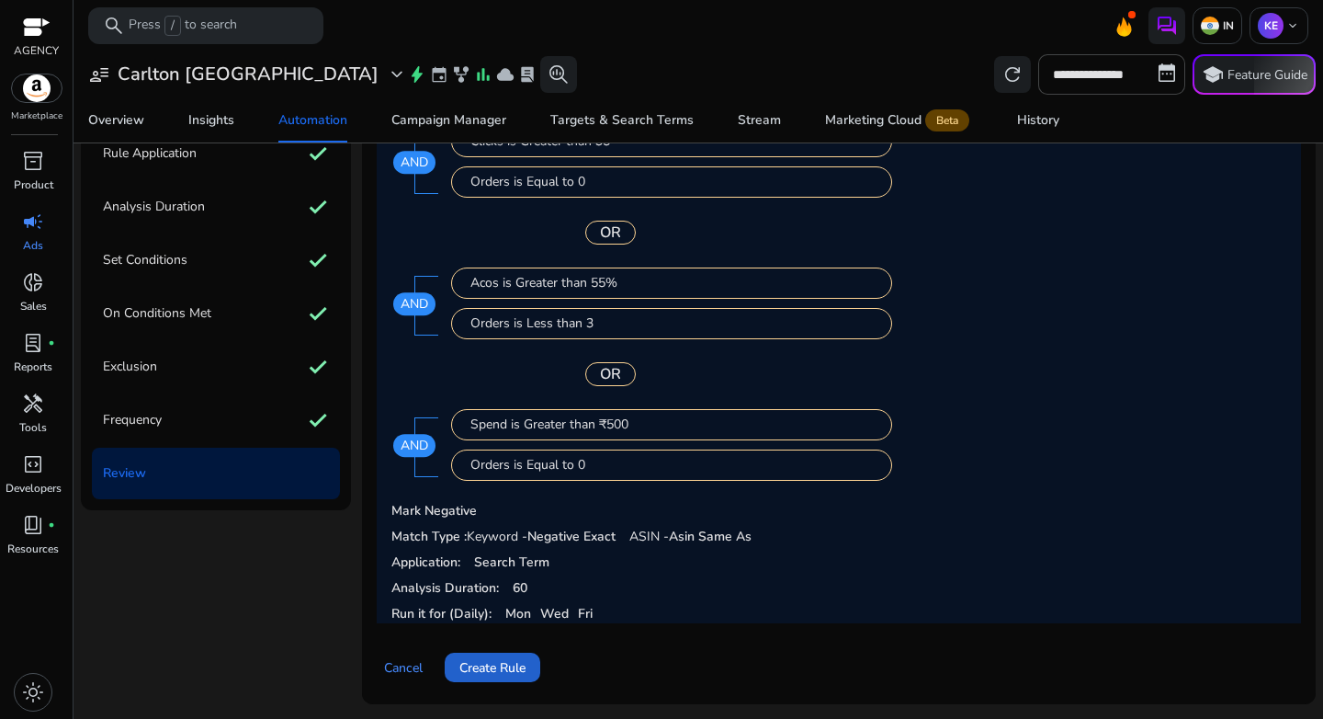
click at [519, 669] on span "Create Rule" at bounding box center [493, 667] width 66 height 19
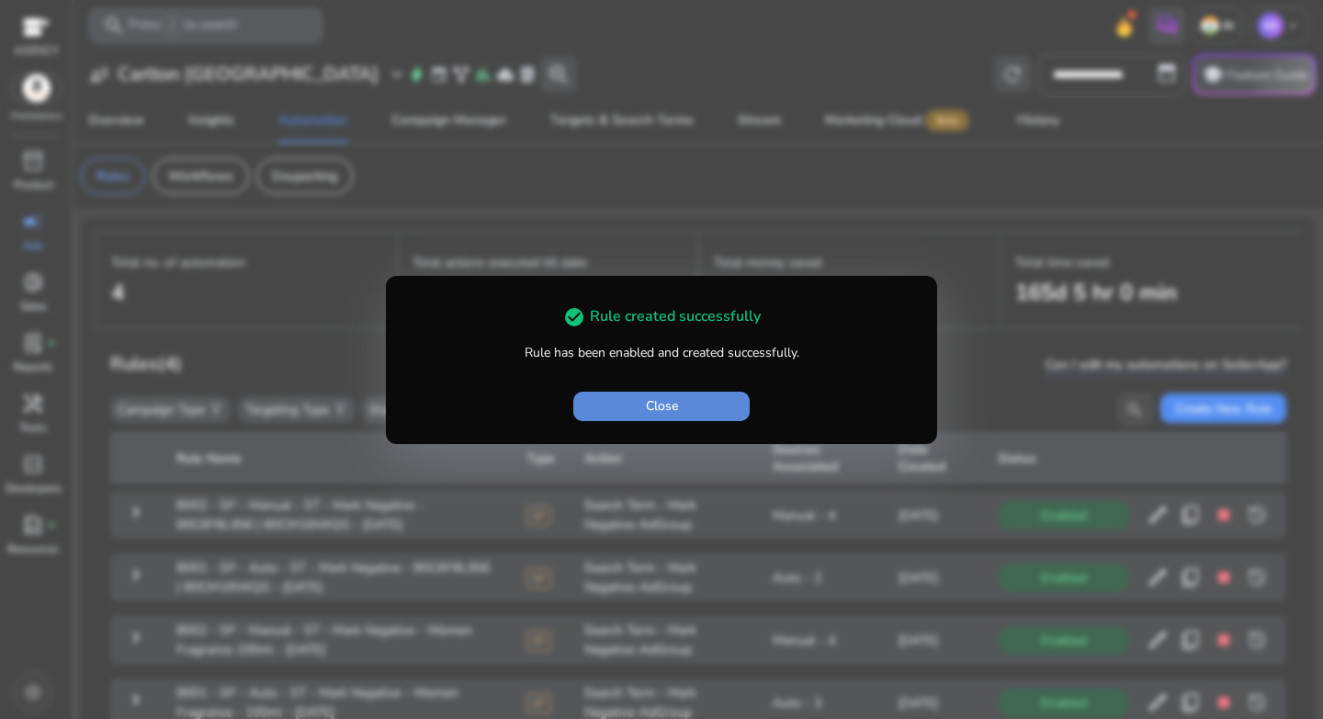
click at [735, 411] on span "button" at bounding box center [661, 406] width 176 height 44
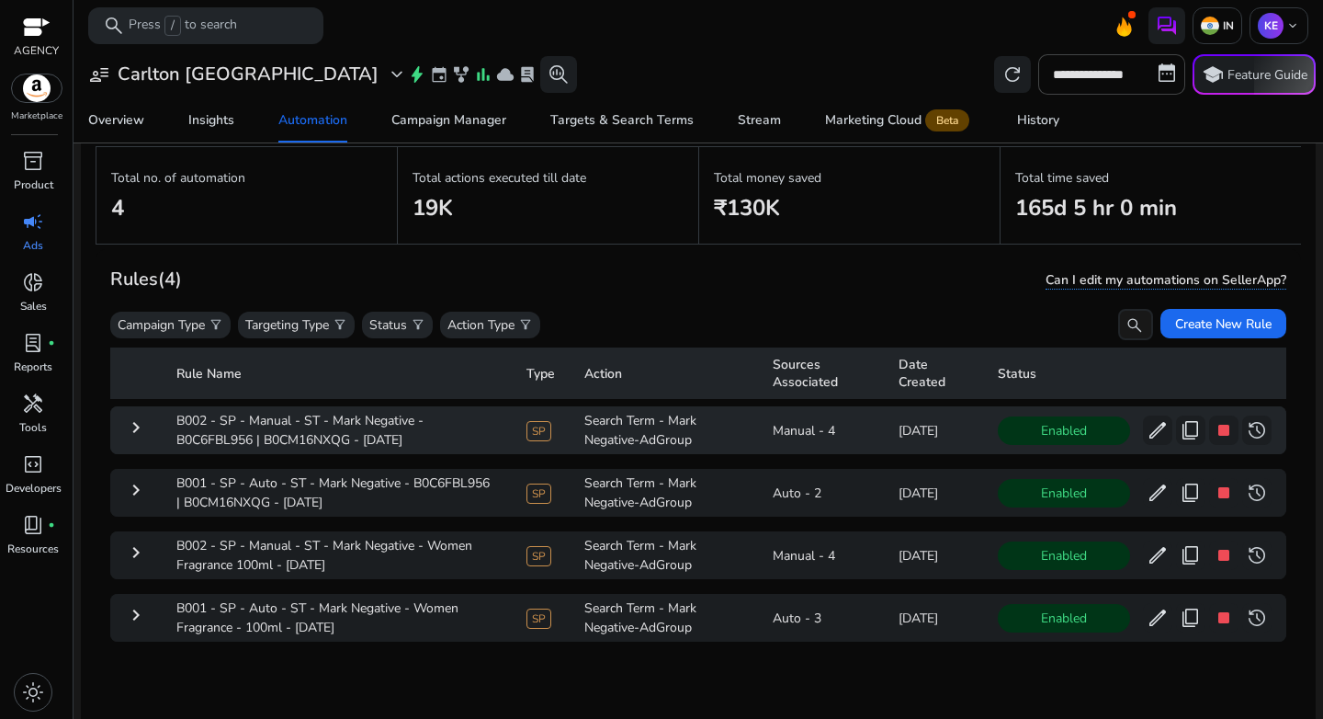
scroll to position [134, 0]
